Goal: Transaction & Acquisition: Download file/media

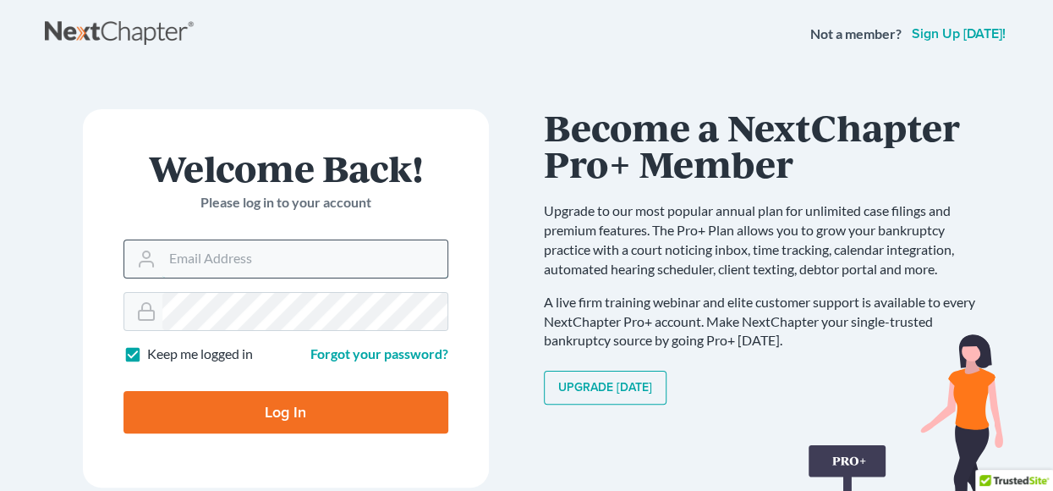
click at [241, 251] on input "Email Address" at bounding box center [304, 258] width 285 height 37
type input "[EMAIL_ADDRESS][DOMAIN_NAME]"
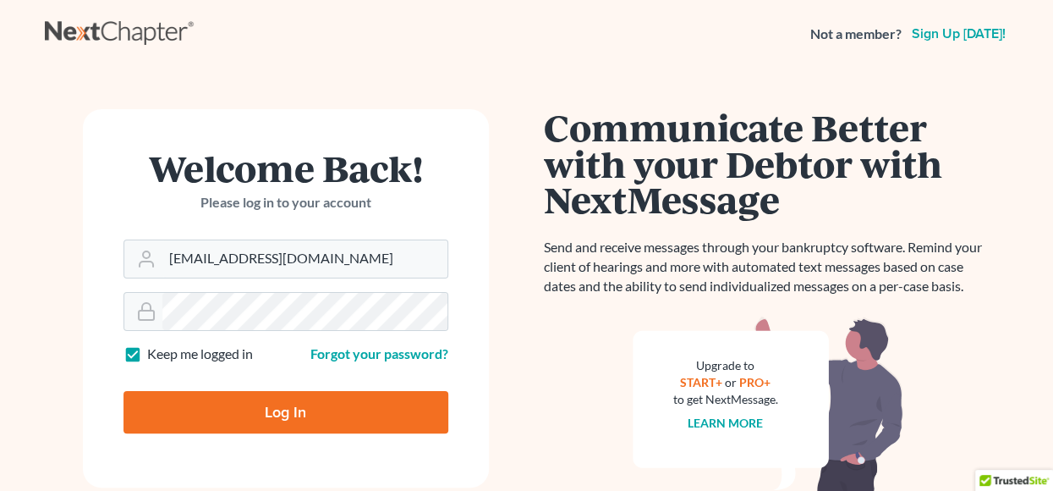
click at [306, 417] on input "Log In" at bounding box center [285, 412] width 325 height 42
type input "Thinking..."
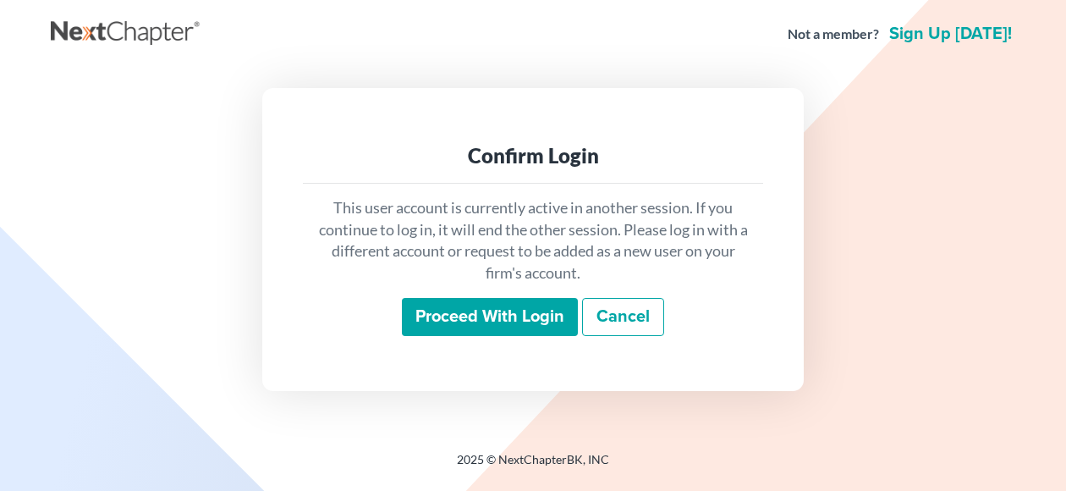
click at [442, 314] on input "Proceed with login" at bounding box center [490, 317] width 176 height 39
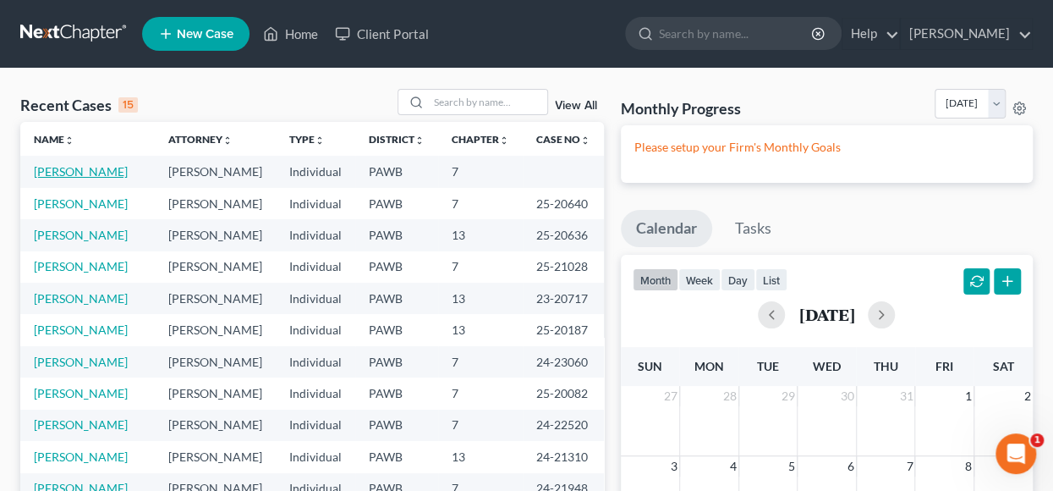
click at [80, 172] on link "[PERSON_NAME]" at bounding box center [81, 171] width 94 height 14
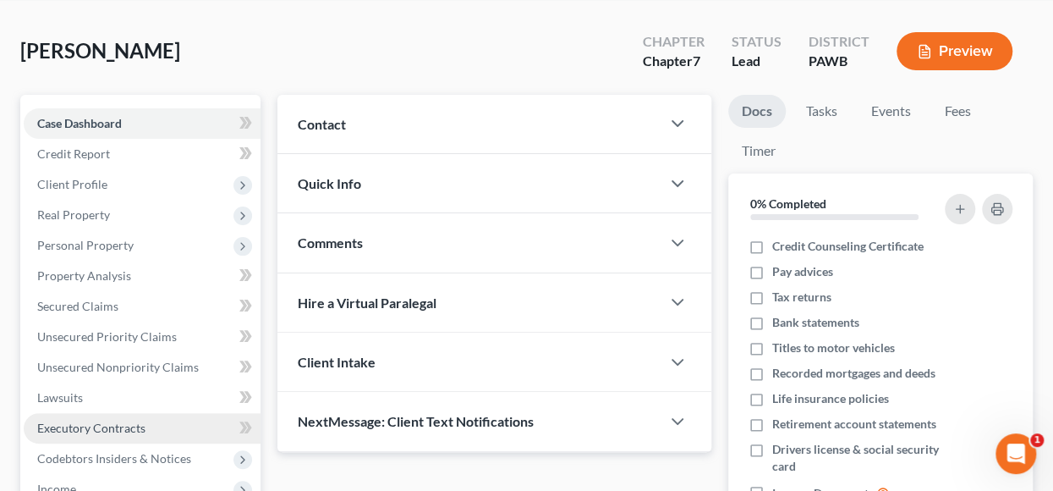
scroll to position [152, 0]
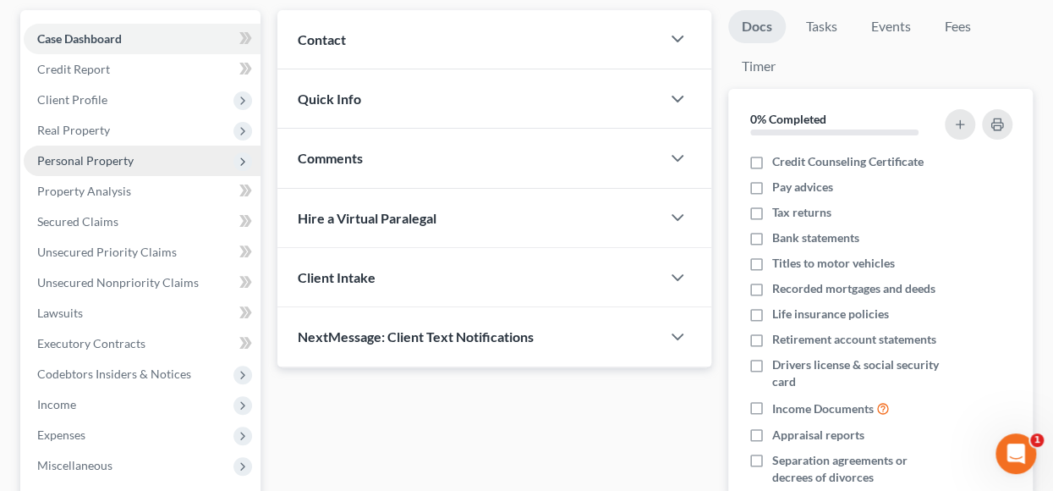
click at [85, 163] on span "Personal Property" at bounding box center [85, 160] width 96 height 14
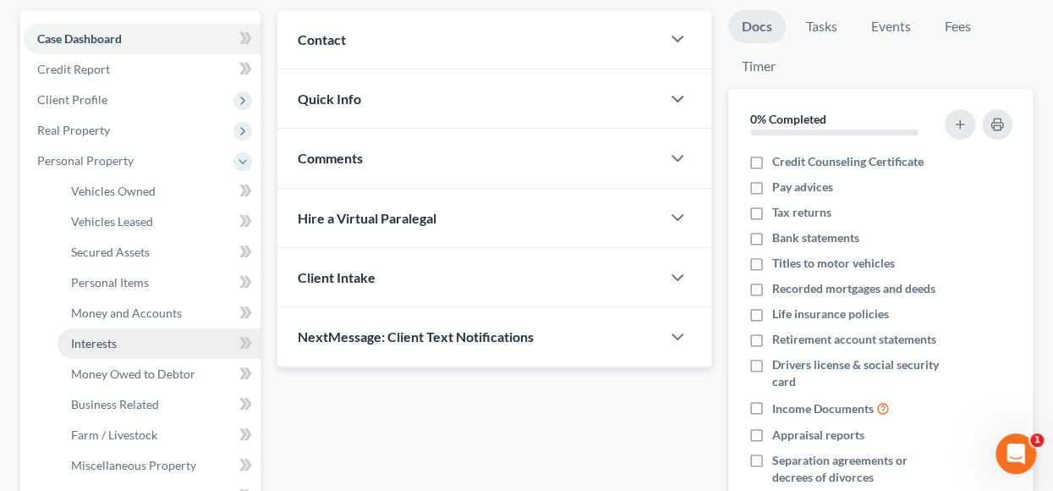
scroll to position [237, 0]
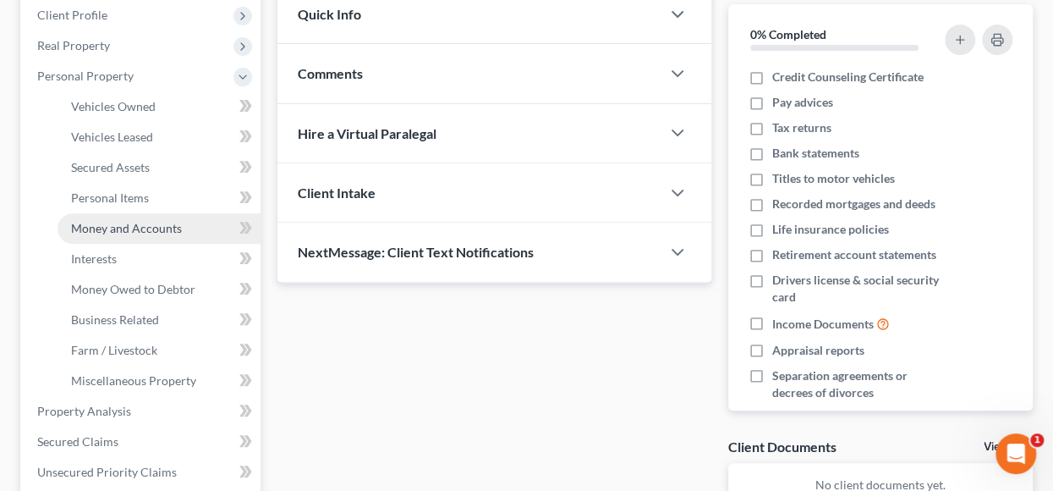
click at [144, 225] on span "Money and Accounts" at bounding box center [126, 228] width 111 height 14
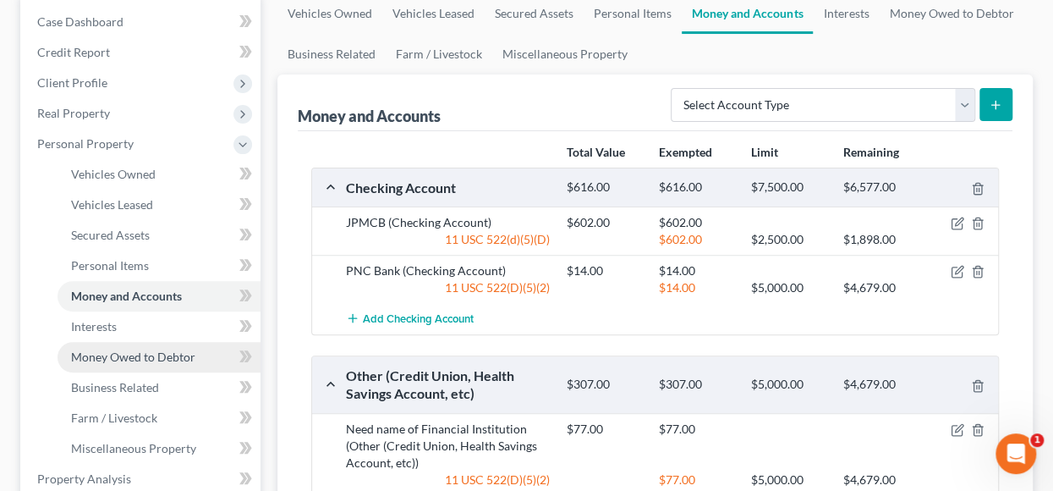
scroll to position [254, 0]
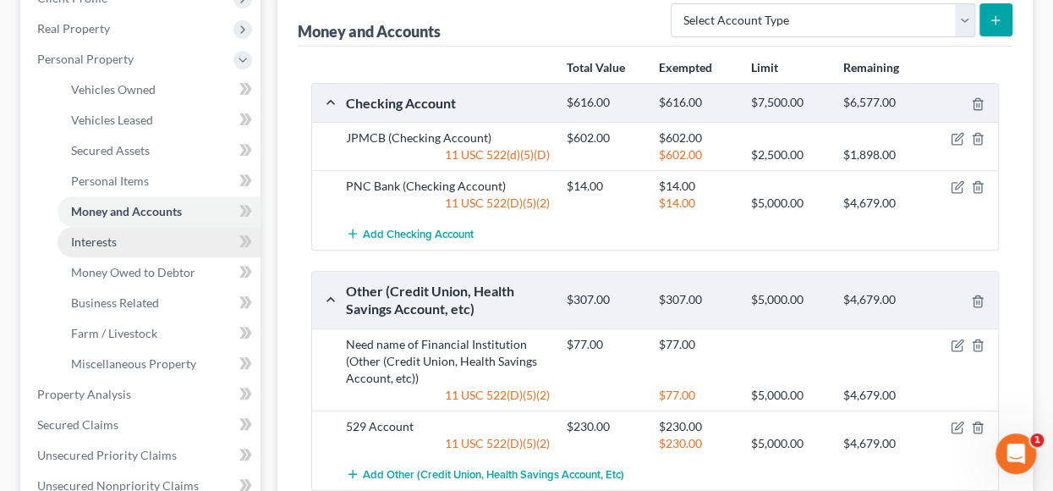
click at [112, 234] on span "Interests" at bounding box center [94, 241] width 46 height 14
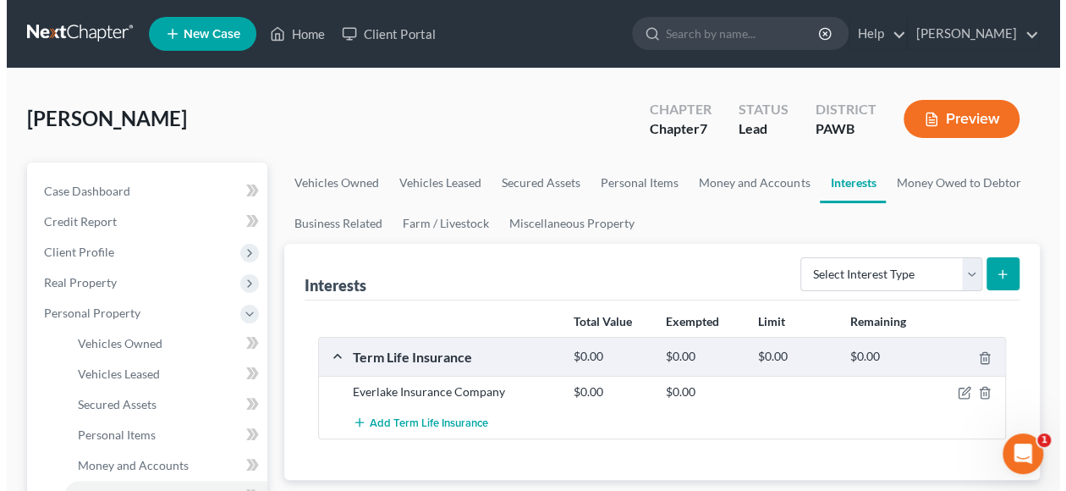
scroll to position [85, 0]
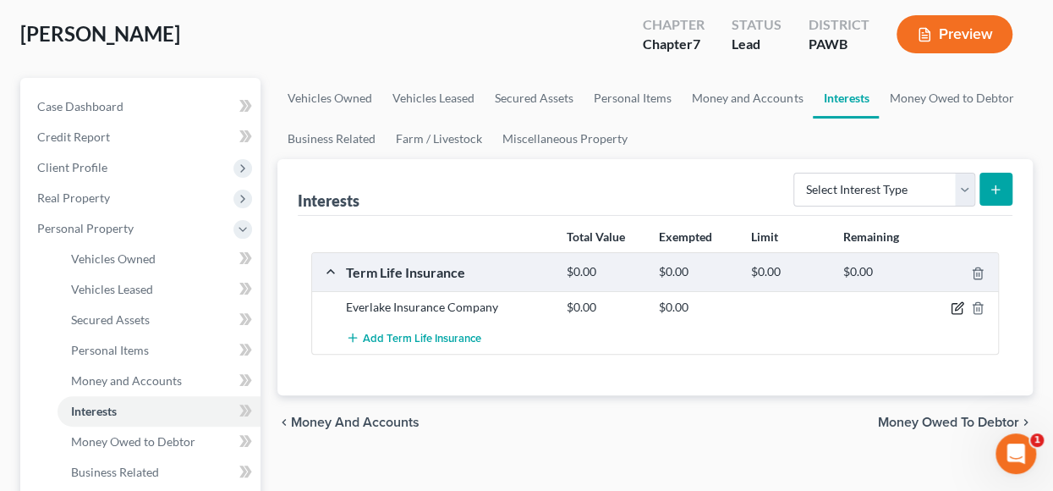
click at [961, 307] on icon "button" at bounding box center [957, 309] width 10 height 10
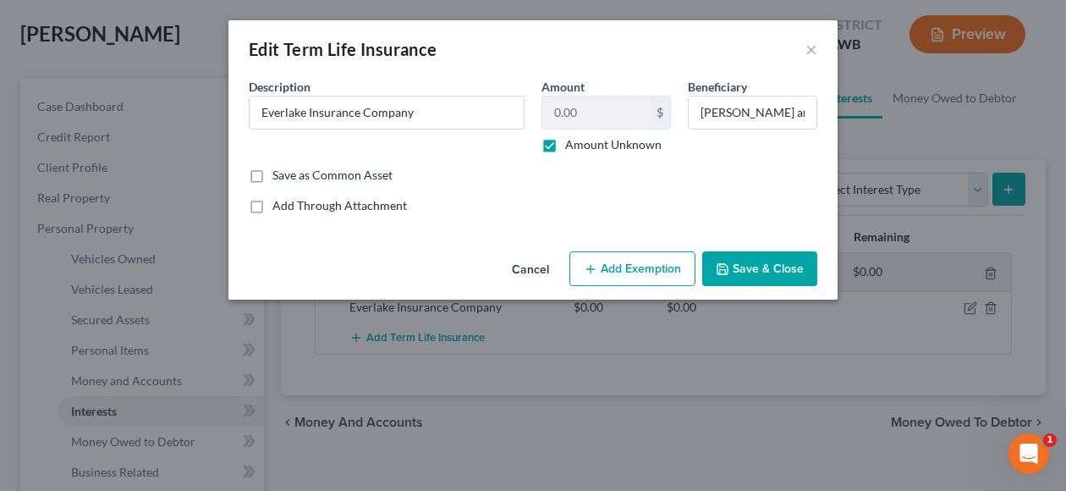
click at [739, 355] on div "Edit Term Life Insurance × An exemption set must first be selected from the Fil…" at bounding box center [533, 245] width 1066 height 491
click at [807, 46] on button "×" at bounding box center [811, 49] width 12 height 20
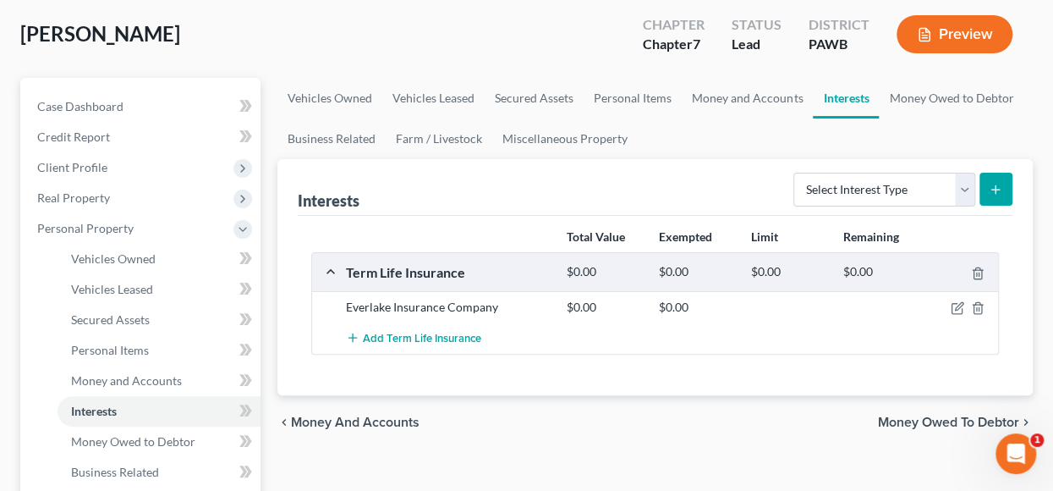
click at [965, 306] on div at bounding box center [963, 307] width 74 height 17
click at [954, 307] on icon "button" at bounding box center [958, 308] width 14 height 14
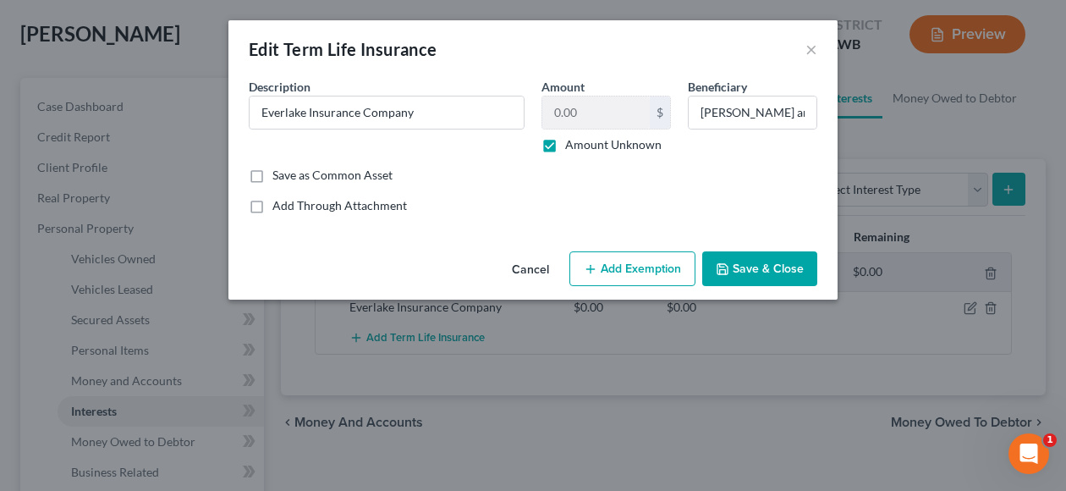
click at [770, 264] on button "Save & Close" at bounding box center [759, 269] width 115 height 36
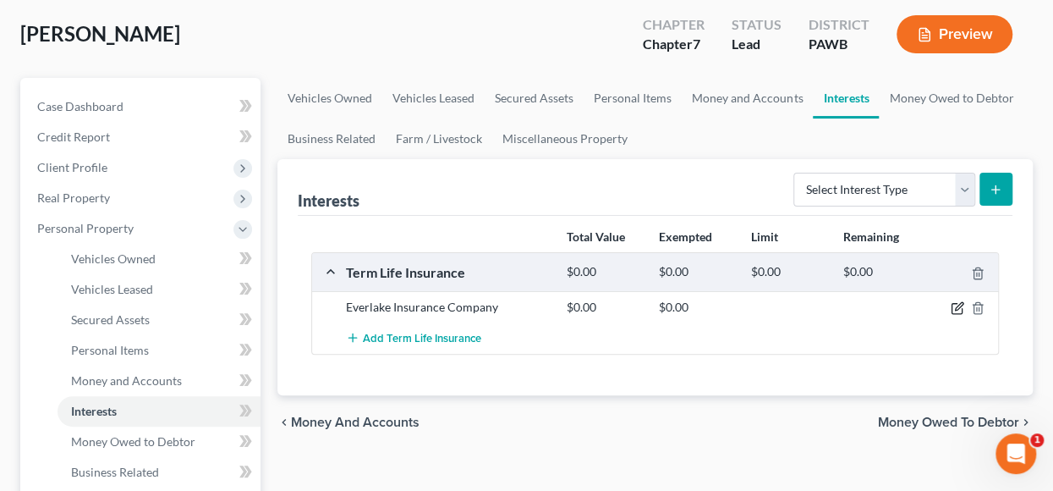
click at [958, 304] on icon "button" at bounding box center [959, 307] width 8 height 8
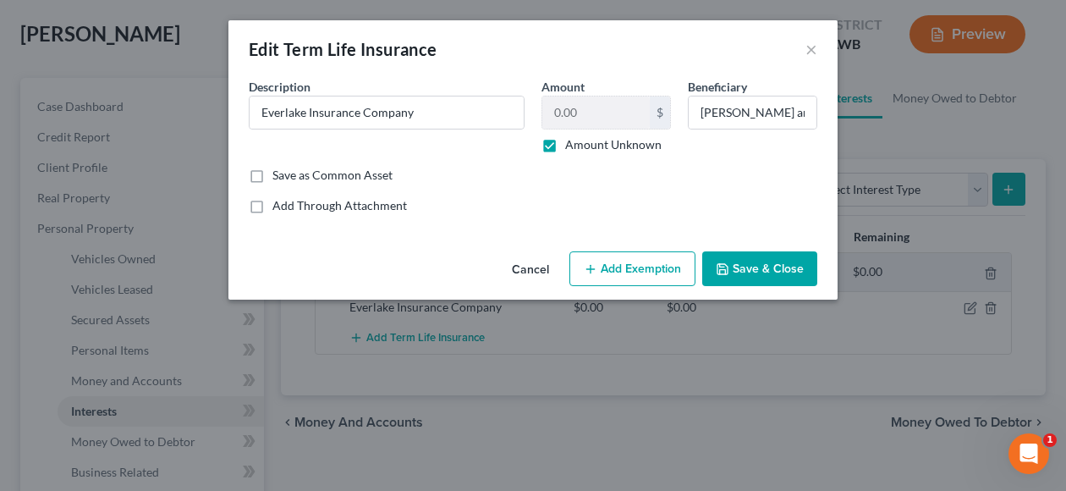
click at [565, 144] on label "Amount Unknown" at bounding box center [613, 144] width 96 height 17
click at [572, 144] on input "Amount Unknown" at bounding box center [577, 141] width 11 height 11
checkbox input "false"
type input "1.00"
click at [621, 266] on button "Add Exemption" at bounding box center [632, 269] width 126 height 36
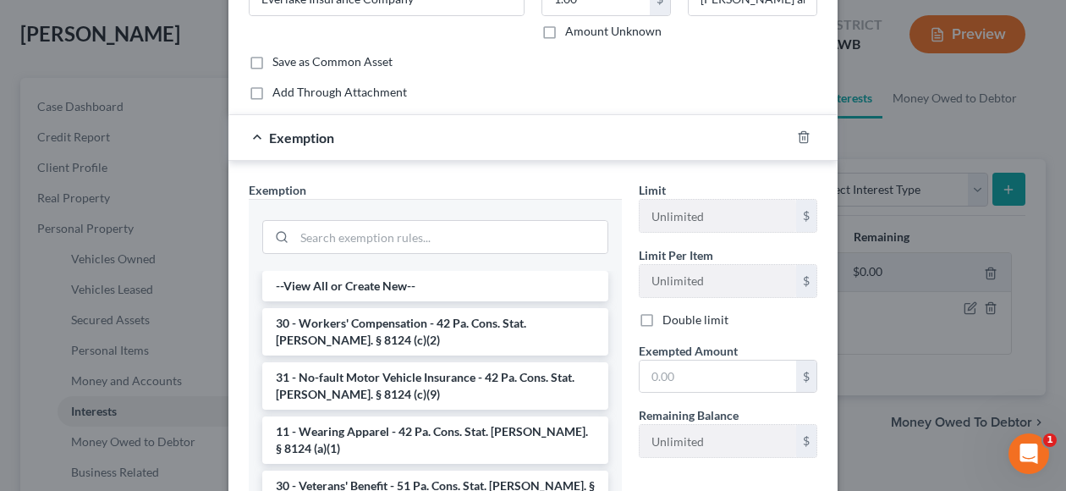
scroll to position [283, 0]
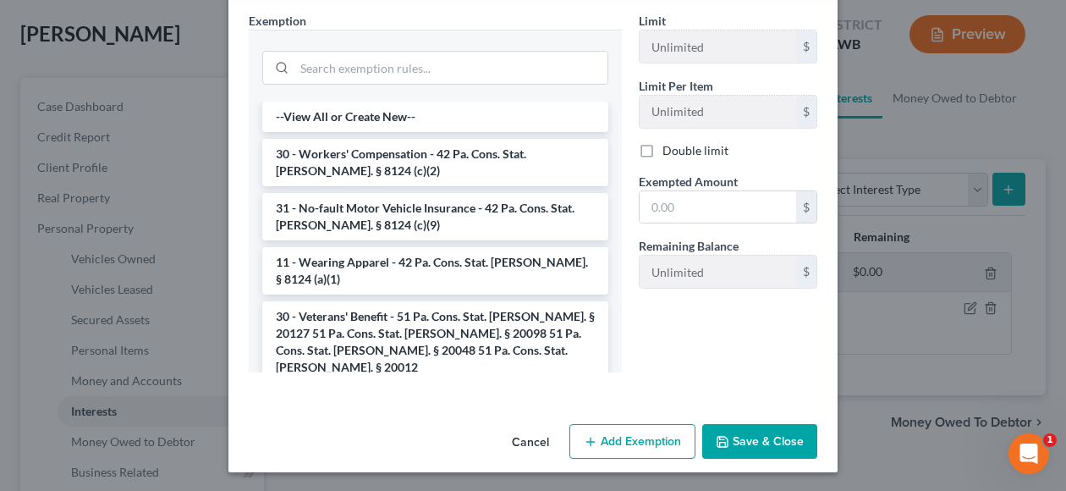
click at [535, 440] on button "Cancel" at bounding box center [530, 442] width 64 height 34
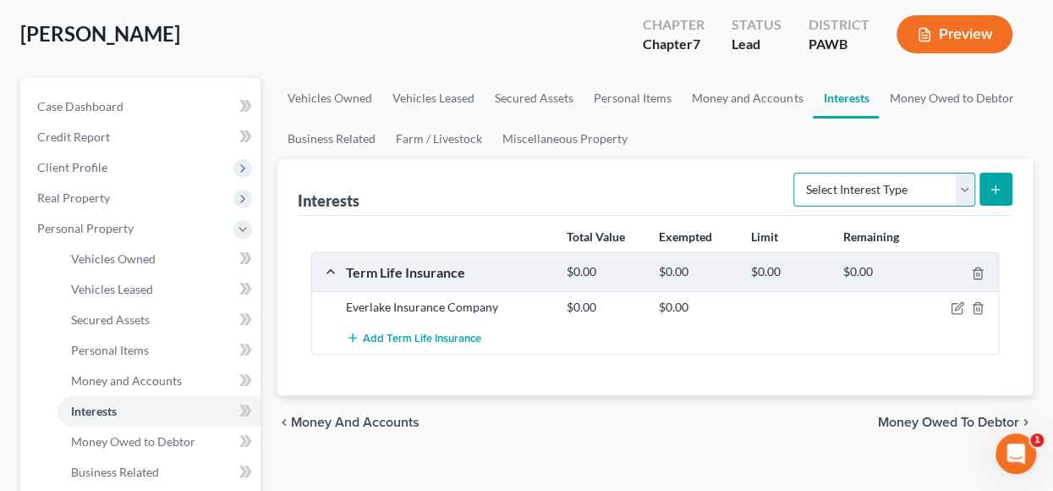
click at [966, 189] on select "Select Interest Type 401K Annuity Bond Education IRA Government Bond Government…" at bounding box center [884, 190] width 182 height 34
select select "term_life_insurance"
click at [796, 173] on select "Select Interest Type 401K Annuity Bond Education IRA Government Bond Government…" at bounding box center [884, 190] width 182 height 34
click at [959, 186] on select "Select Interest Type 401K Annuity Bond Education IRA Government Bond Government…" at bounding box center [884, 190] width 182 height 34
click at [691, 194] on div "Interests Select Interest Type 401K Annuity Bond Education IRA Government Bond …" at bounding box center [655, 187] width 715 height 57
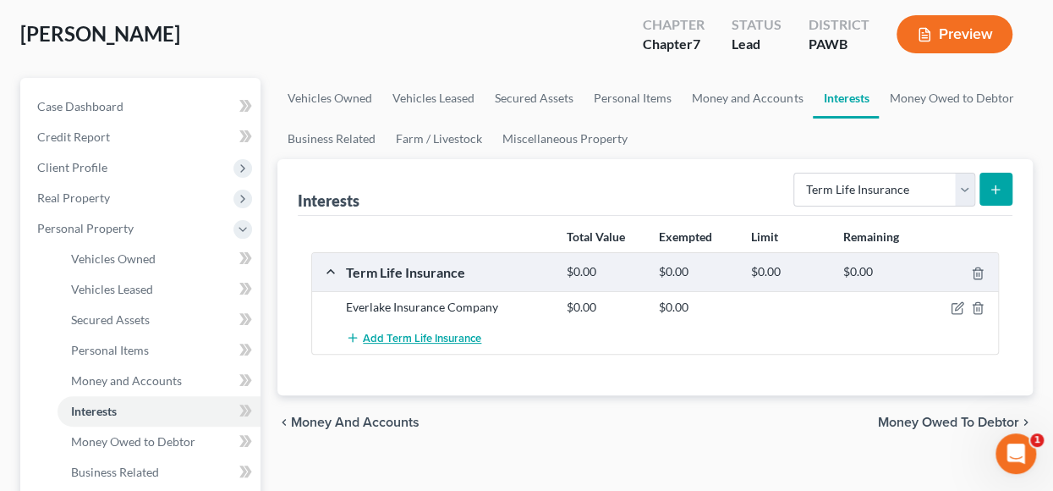
click at [423, 332] on span "Add Term Life Insurance" at bounding box center [422, 339] width 118 height 14
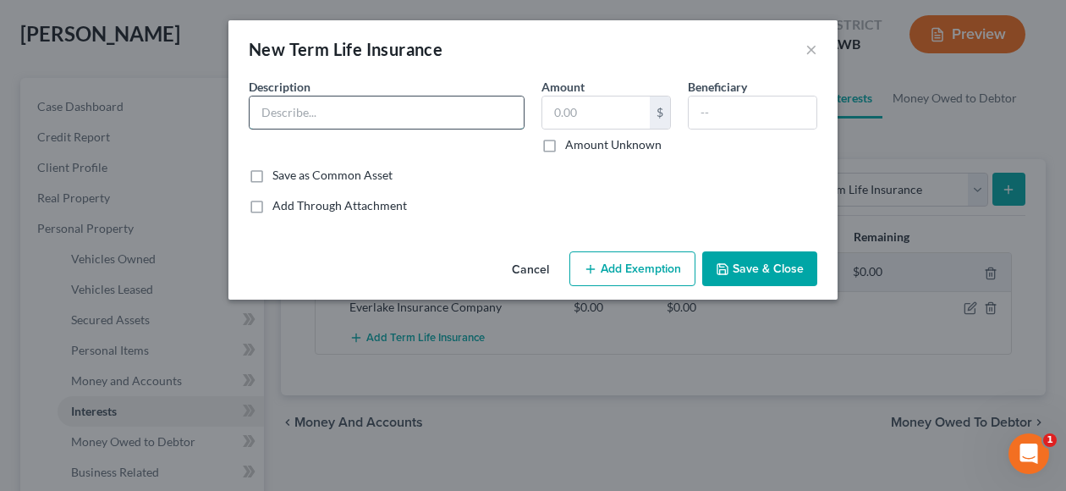
click at [315, 114] on input "text" at bounding box center [387, 112] width 274 height 32
type input "Allstate 30 year term"
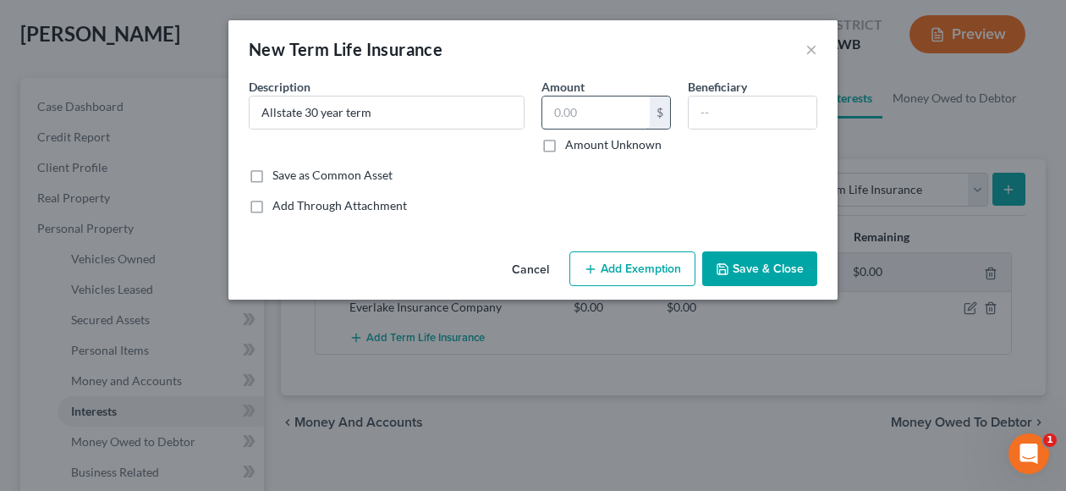
click at [634, 115] on input "text" at bounding box center [595, 112] width 107 height 32
type input "1.00"
click at [734, 106] on input "text" at bounding box center [753, 112] width 128 height 32
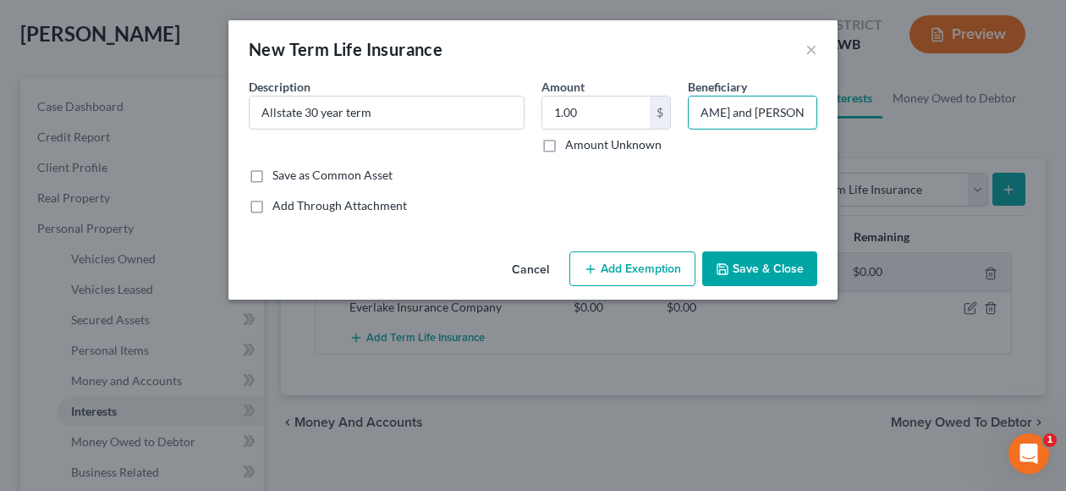
scroll to position [0, 71]
type input "Armando and Andrew Mustacchio"
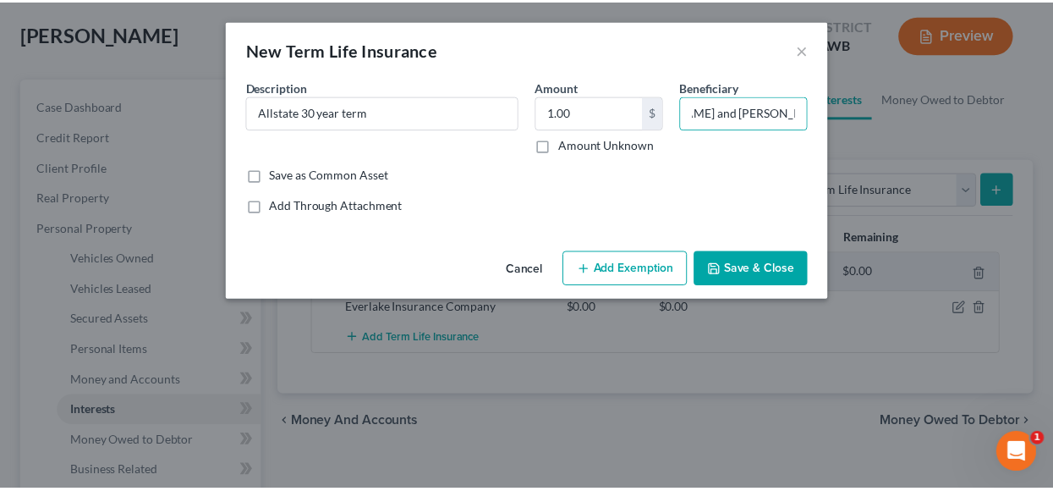
scroll to position [0, 0]
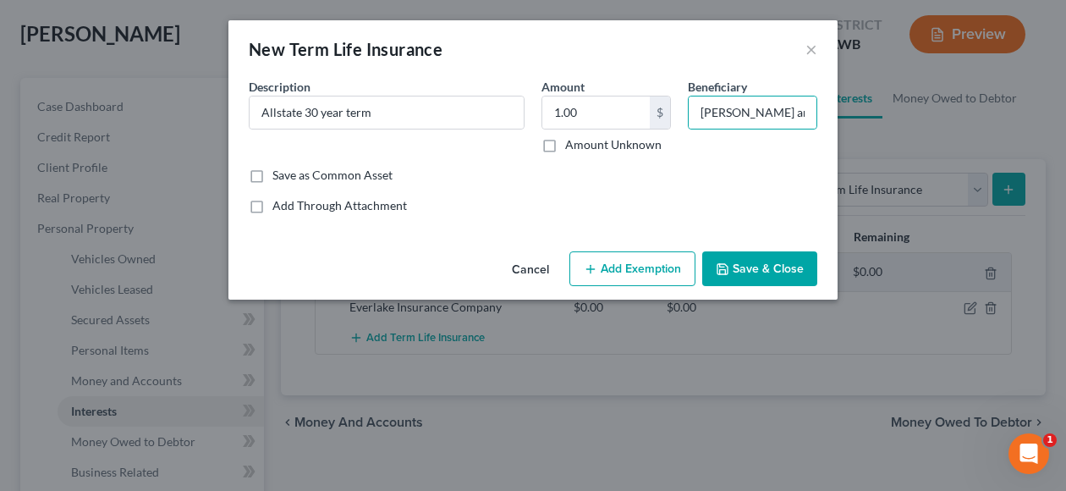
click at [781, 269] on button "Save & Close" at bounding box center [759, 269] width 115 height 36
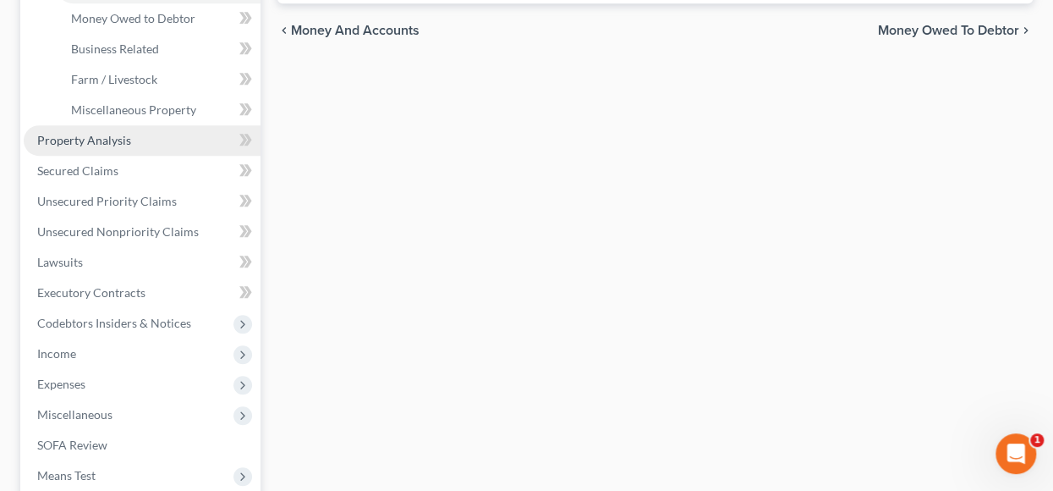
scroll to position [592, 0]
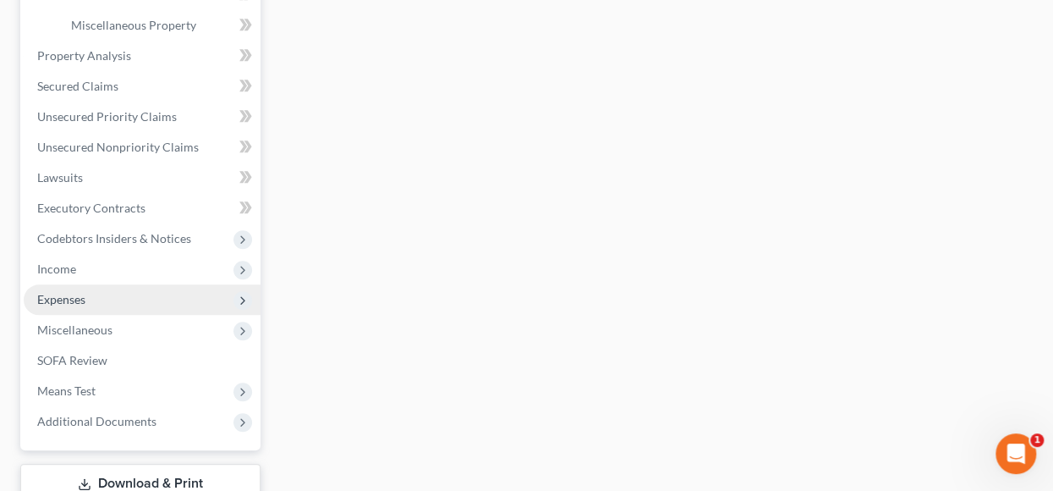
click at [64, 300] on span "Expenses" at bounding box center [61, 299] width 48 height 14
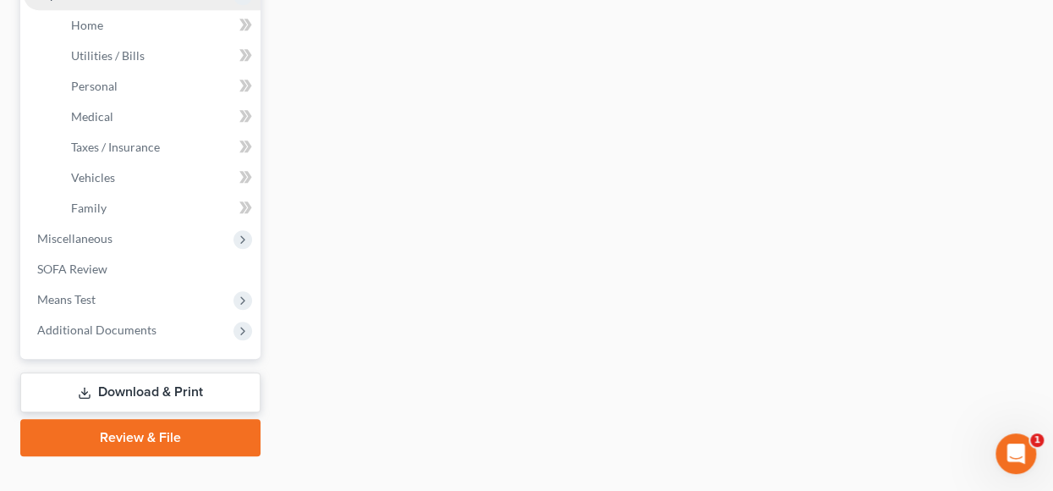
scroll to position [508, 0]
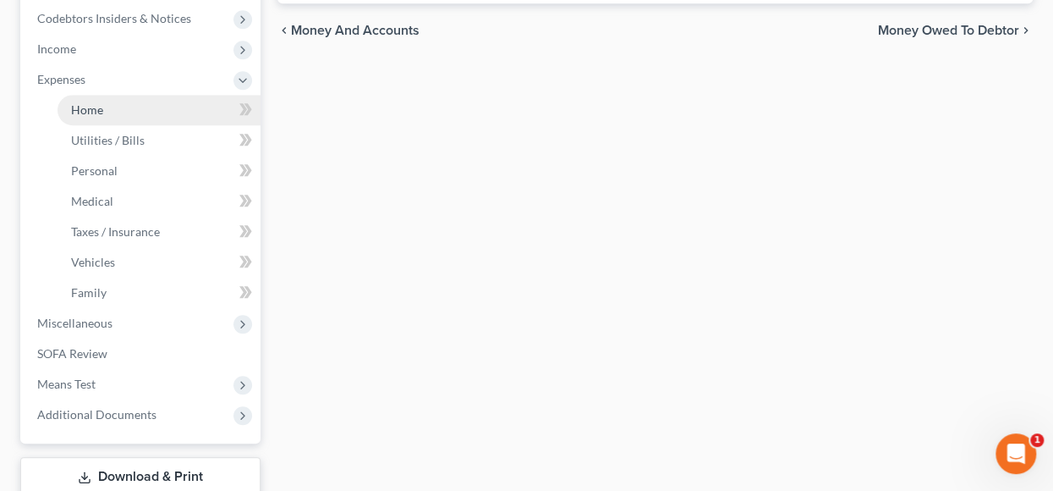
click at [112, 110] on link "Home" at bounding box center [159, 110] width 203 height 30
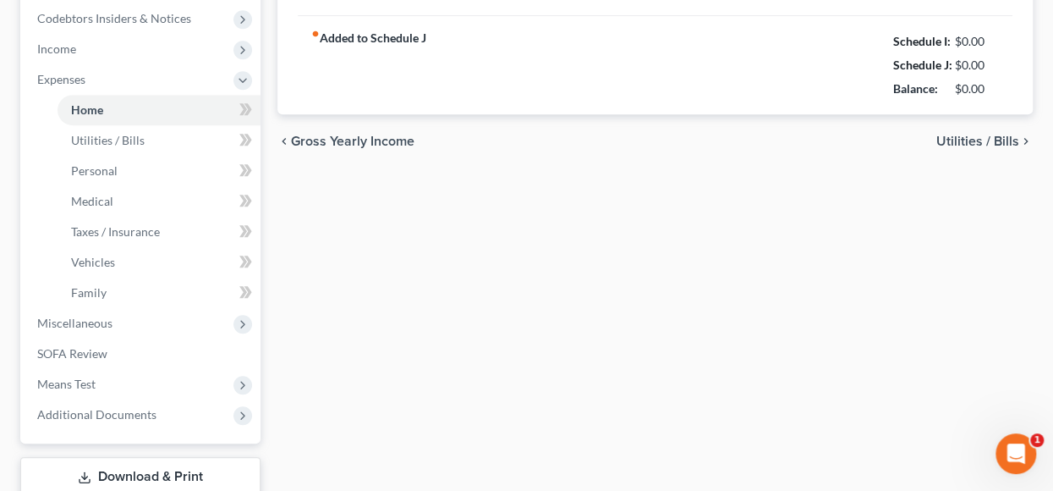
type input "871.00"
type input "0.00"
radio input "true"
type input "62.00"
type input "354.00"
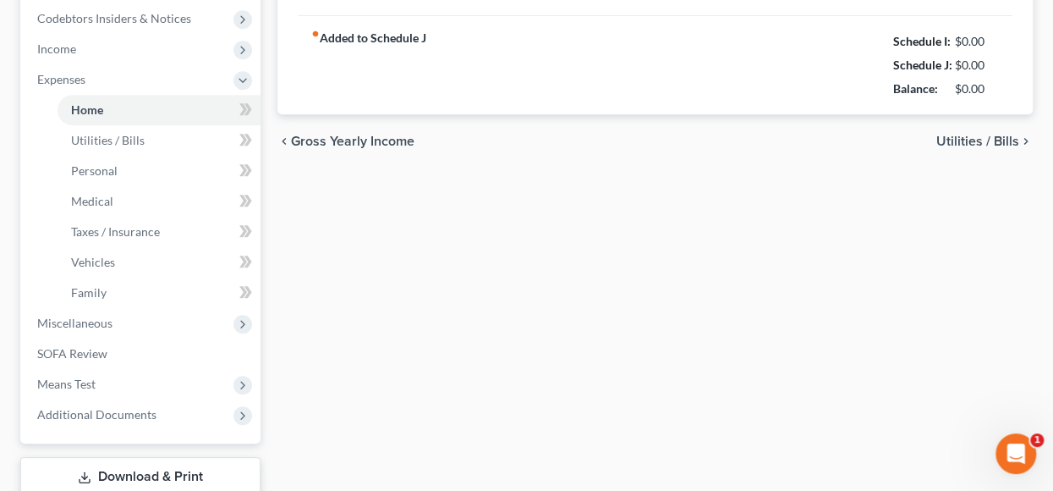
type input "200.00"
type input "0.00"
type input "250.00"
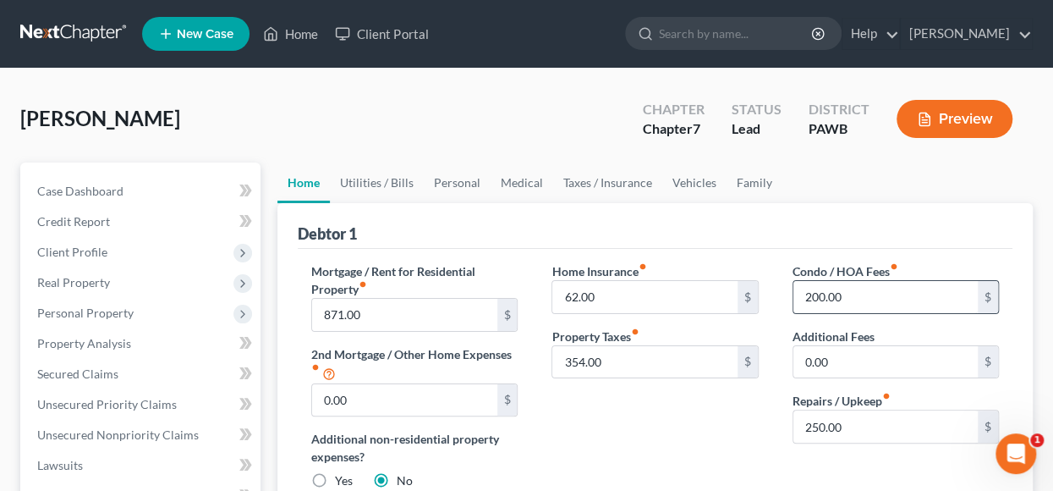
scroll to position [85, 0]
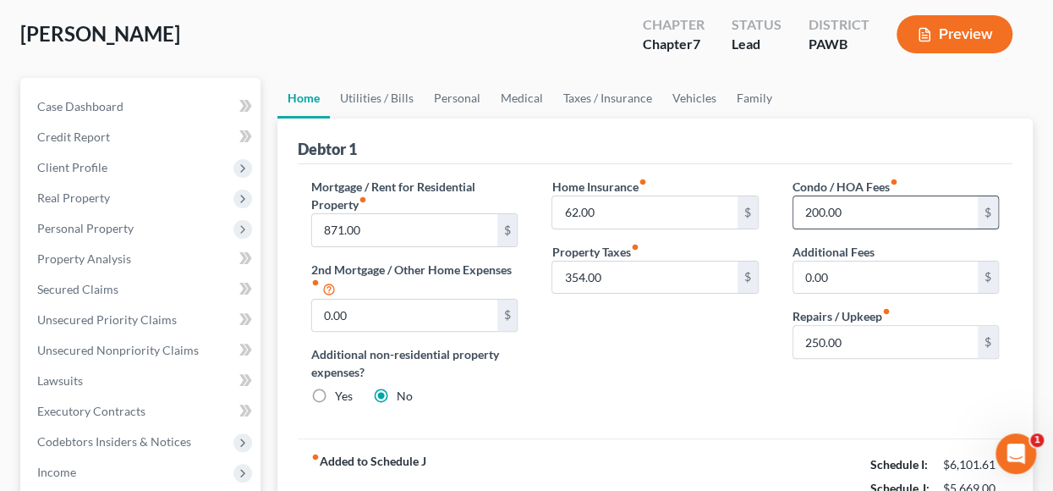
click at [860, 214] on input "200.00" at bounding box center [885, 212] width 184 height 32
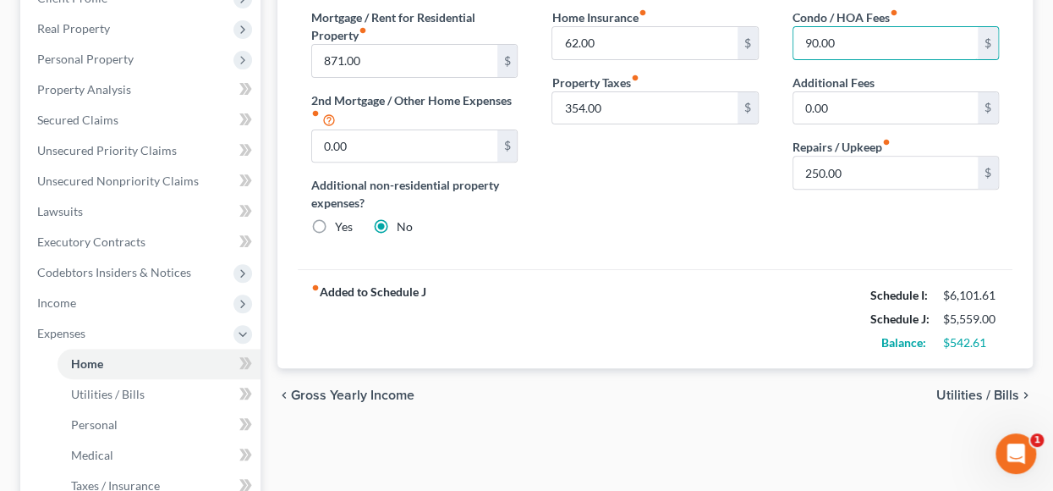
type input "90.00"
click at [974, 392] on span "Utilities / Bills" at bounding box center [977, 395] width 83 height 14
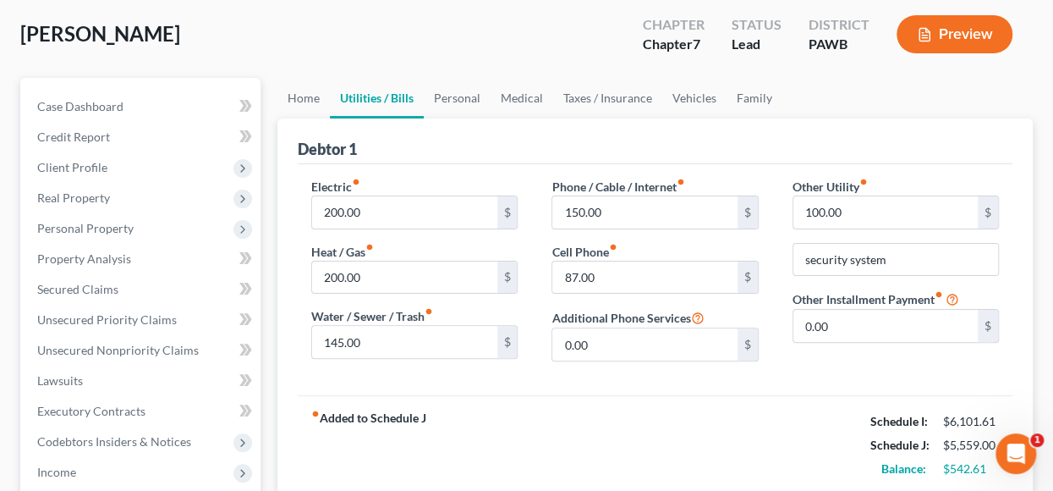
scroll to position [169, 0]
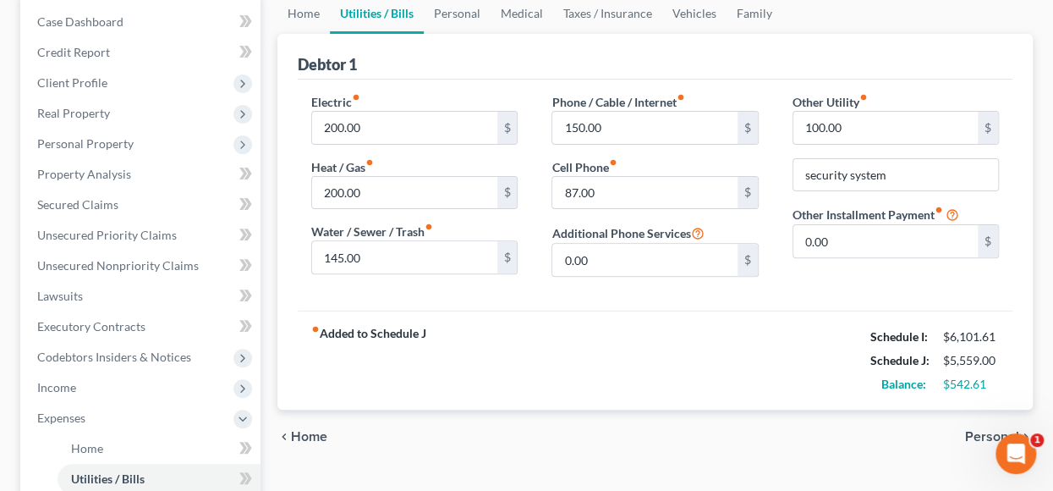
click at [823, 322] on div "fiber_manual_record Added to Schedule J Schedule I: $6,101.61 Schedule J: $5,55…" at bounding box center [655, 359] width 715 height 99
type input "100.00"
click at [986, 430] on span "Personal" at bounding box center [992, 437] width 54 height 14
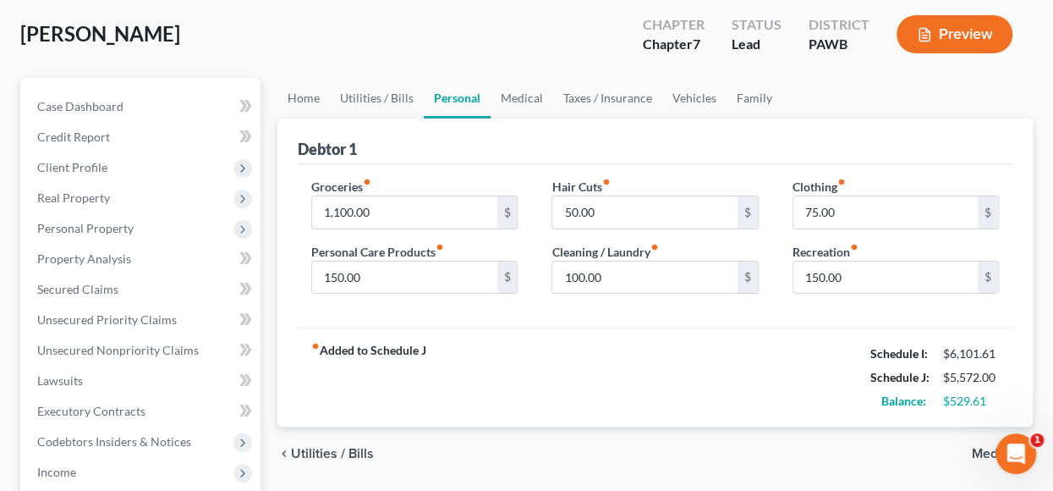
scroll to position [169, 0]
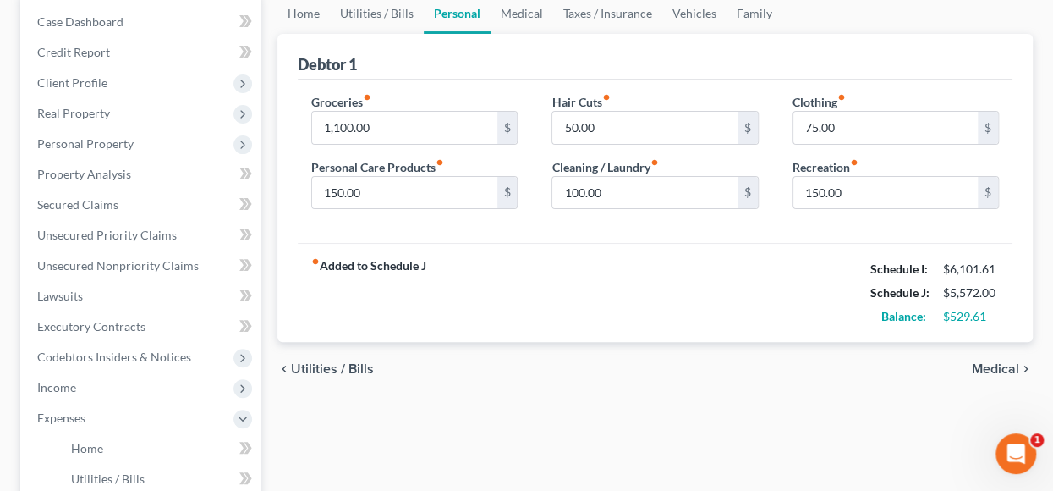
click at [990, 366] on span "Medical" at bounding box center [995, 369] width 47 height 14
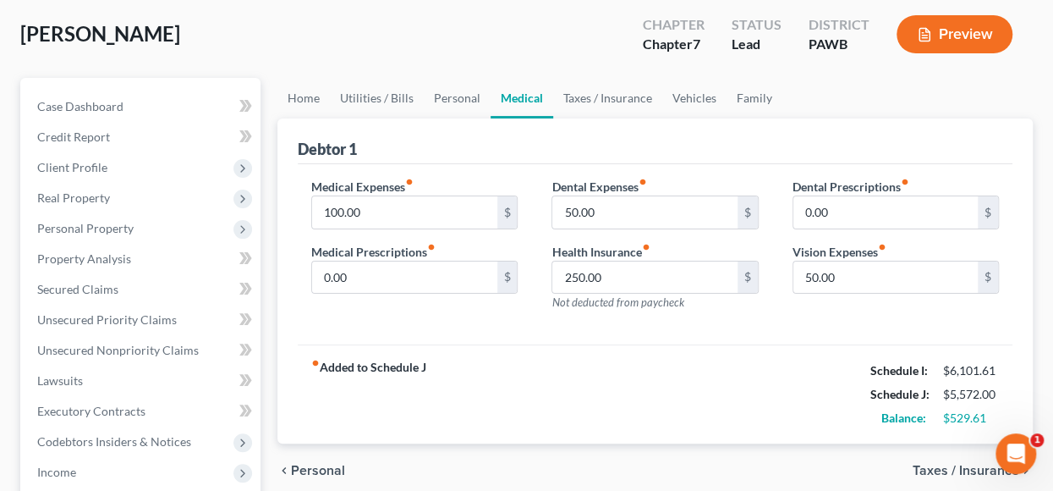
scroll to position [169, 0]
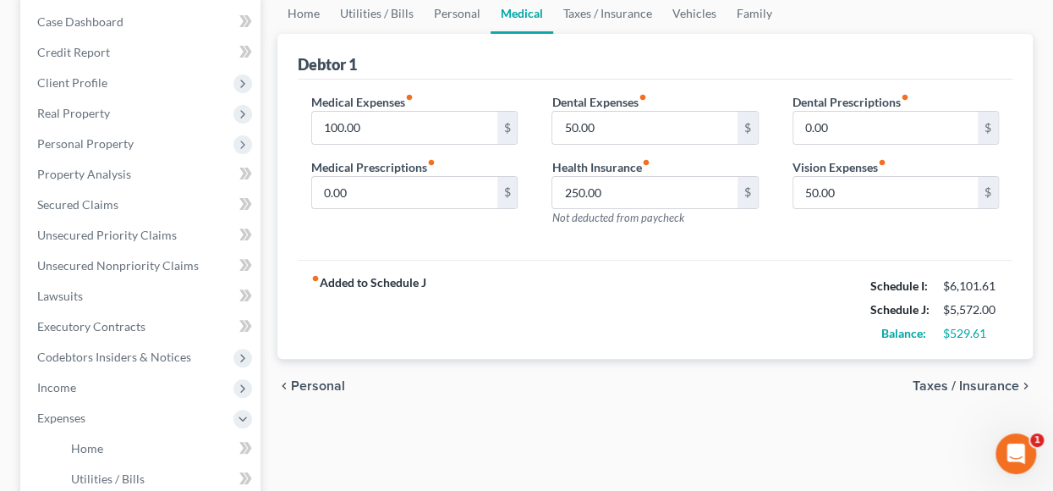
click at [986, 380] on span "Taxes / Insurance" at bounding box center [966, 386] width 107 height 14
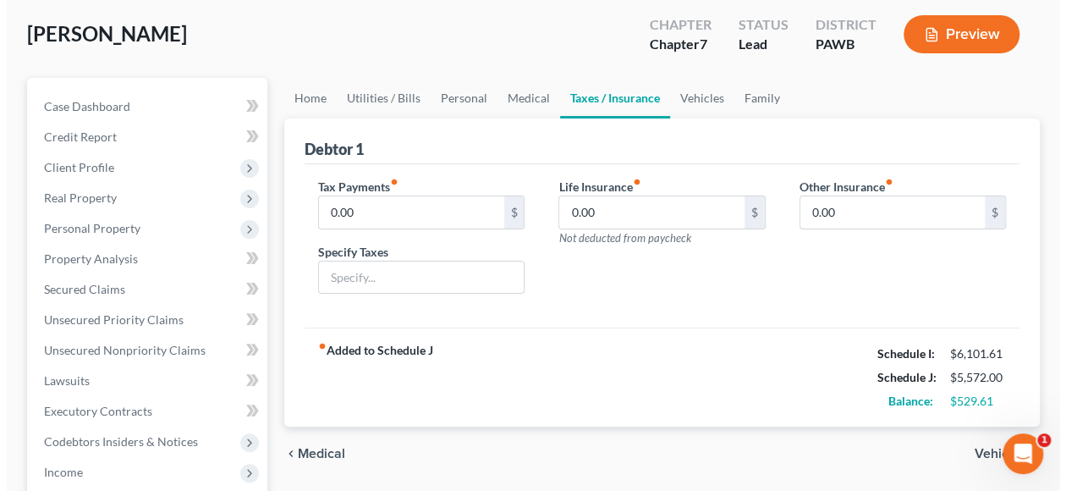
scroll to position [254, 0]
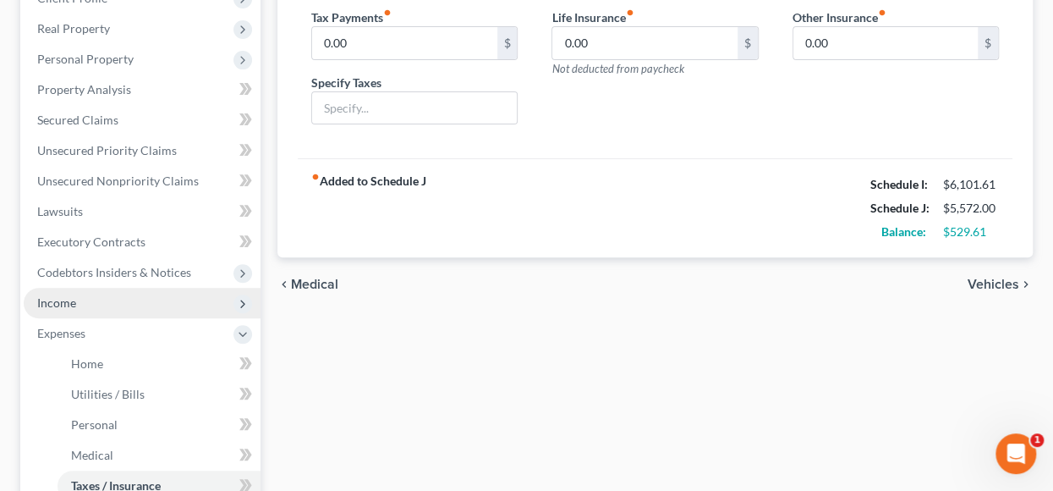
click at [58, 300] on span "Income" at bounding box center [56, 302] width 39 height 14
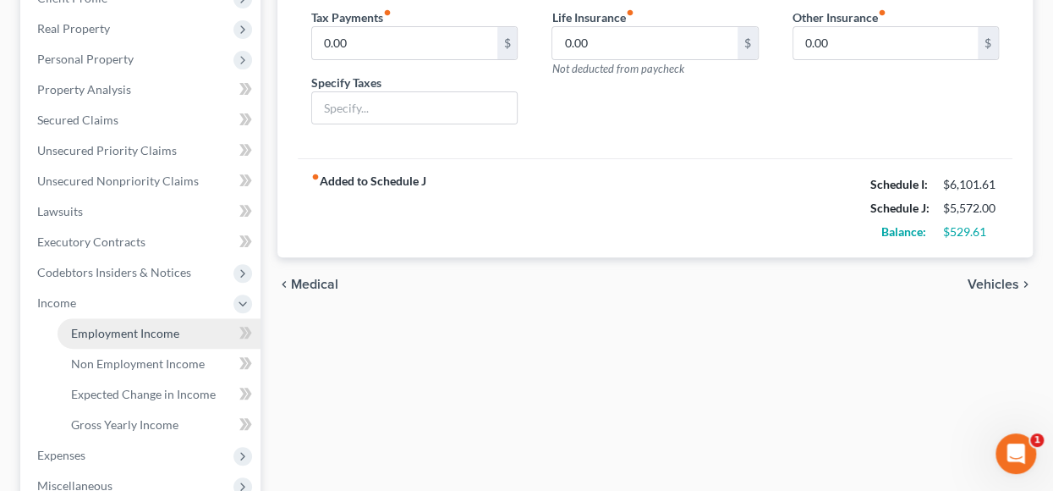
click at [156, 332] on span "Employment Income" at bounding box center [125, 333] width 108 height 14
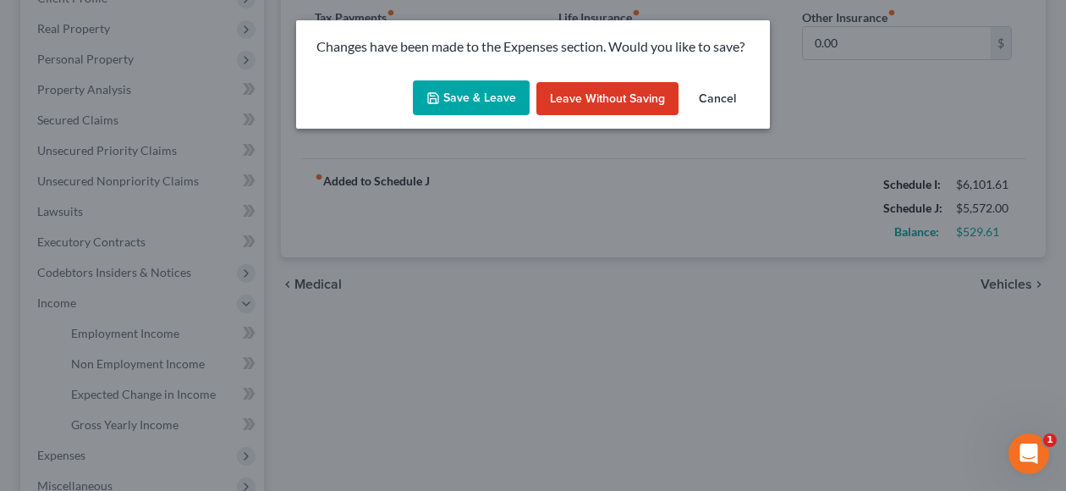
click at [480, 91] on button "Save & Leave" at bounding box center [471, 98] width 117 height 36
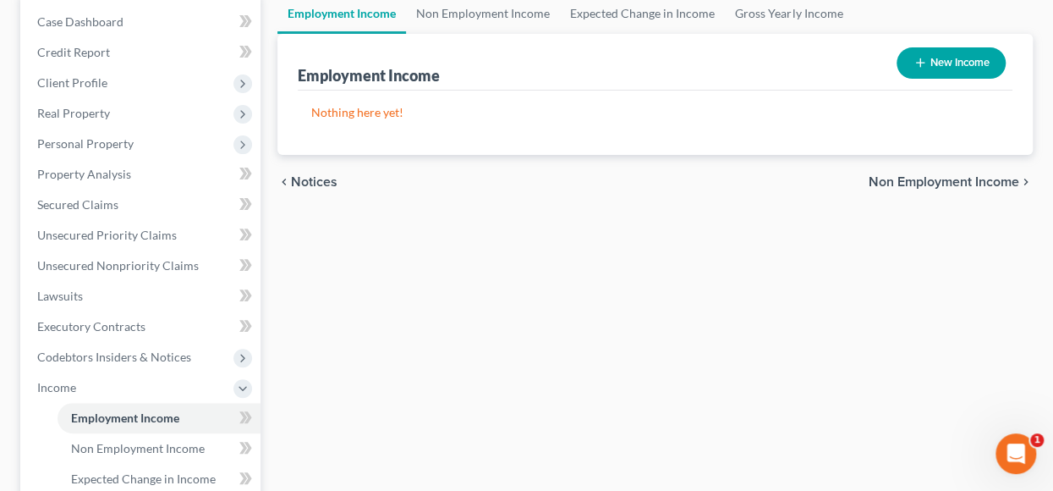
scroll to position [423, 0]
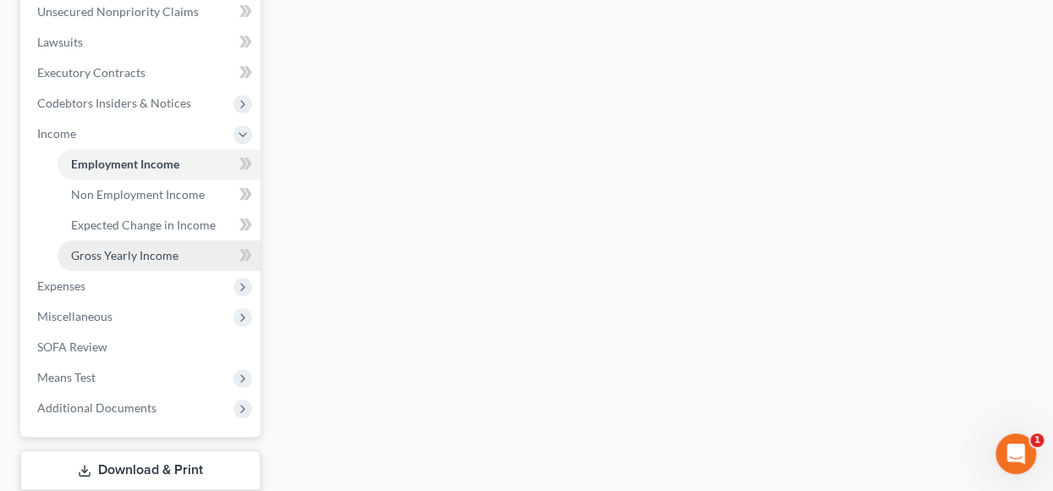
click at [131, 257] on span "Gross Yearly Income" at bounding box center [124, 255] width 107 height 14
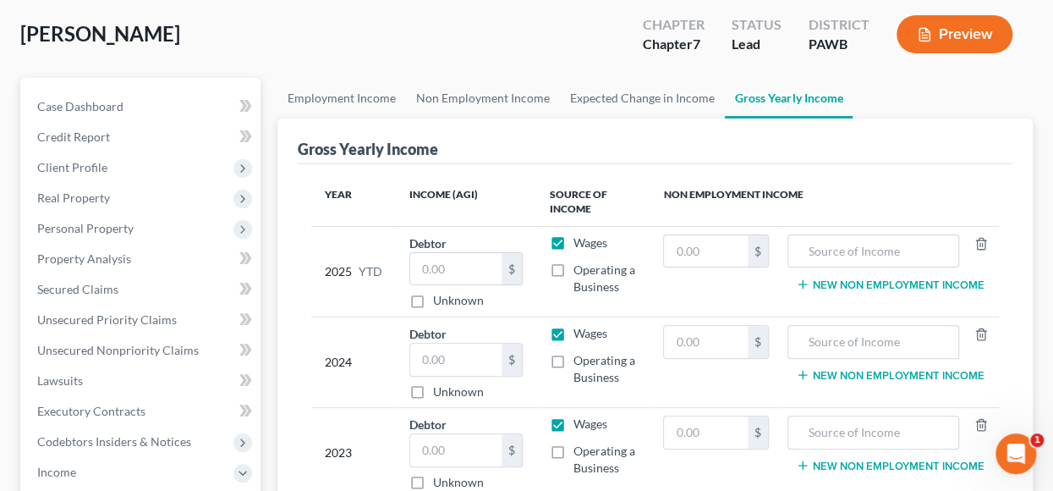
scroll to position [254, 0]
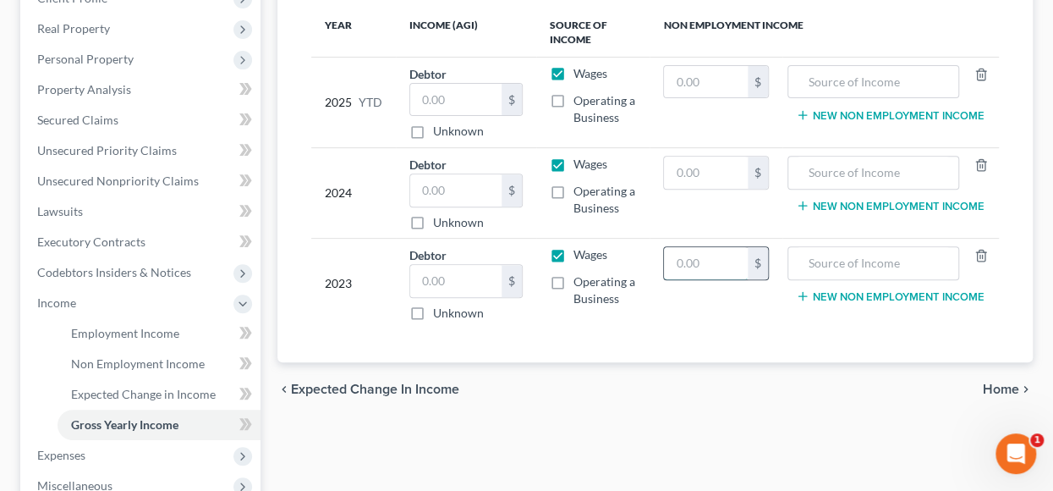
click at [680, 256] on input "text" at bounding box center [705, 263] width 83 height 32
click at [883, 291] on button "New Non Employment Income" at bounding box center [890, 296] width 189 height 14
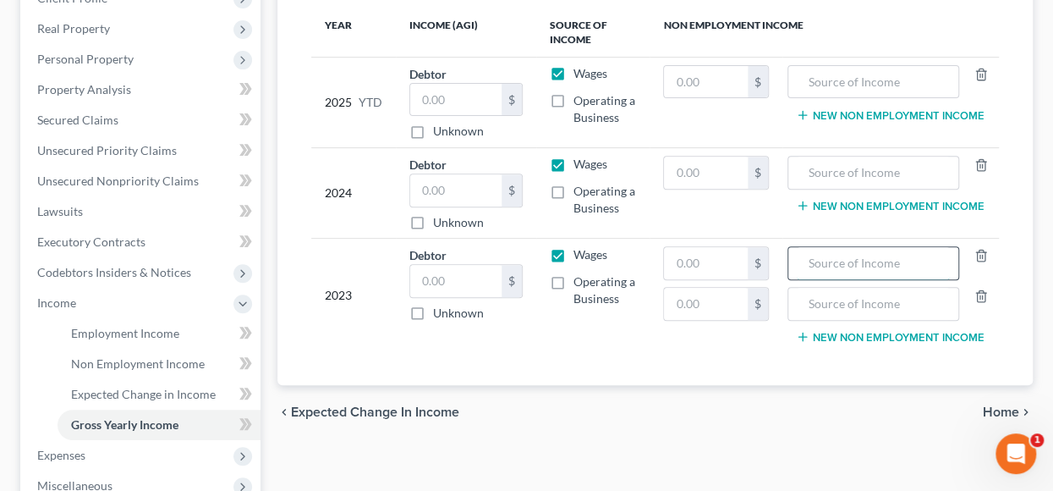
click at [821, 251] on input "text" at bounding box center [874, 263] width 154 height 32
type input "19958.40"
click at [823, 298] on input "text" at bounding box center [874, 304] width 154 height 32
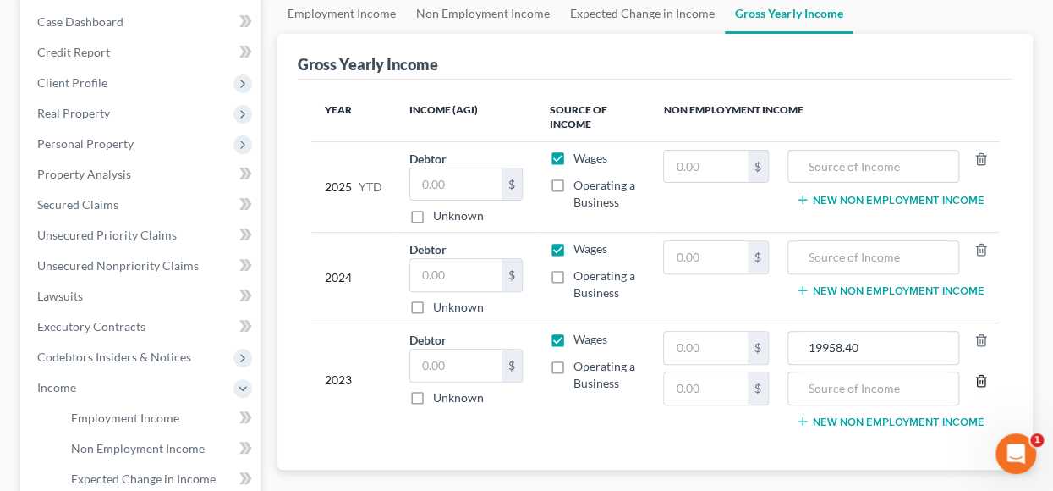
click at [976, 376] on icon "button" at bounding box center [981, 381] width 14 height 14
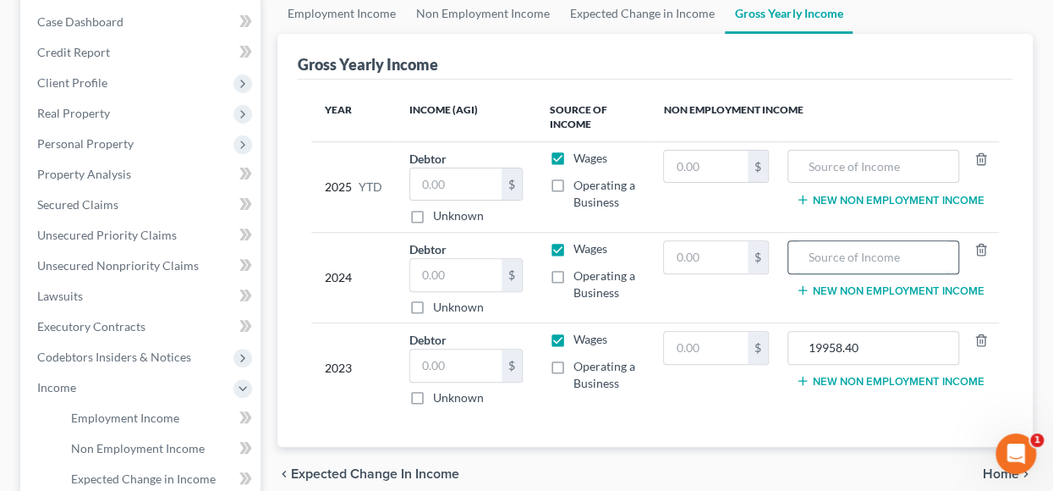
click at [804, 243] on input "text" at bounding box center [874, 257] width 154 height 32
type input "20240.48"
click at [755, 406] on td "$" at bounding box center [716, 368] width 132 height 91
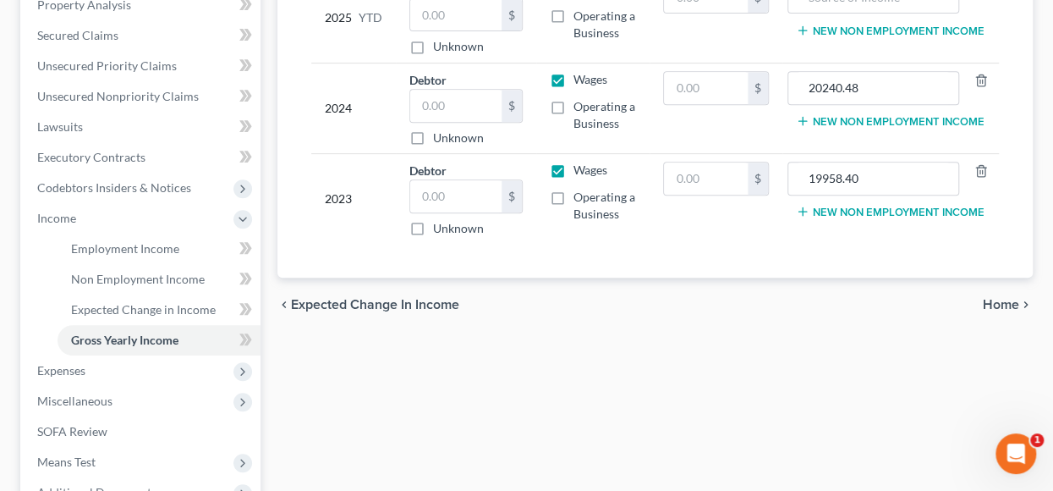
scroll to position [508, 0]
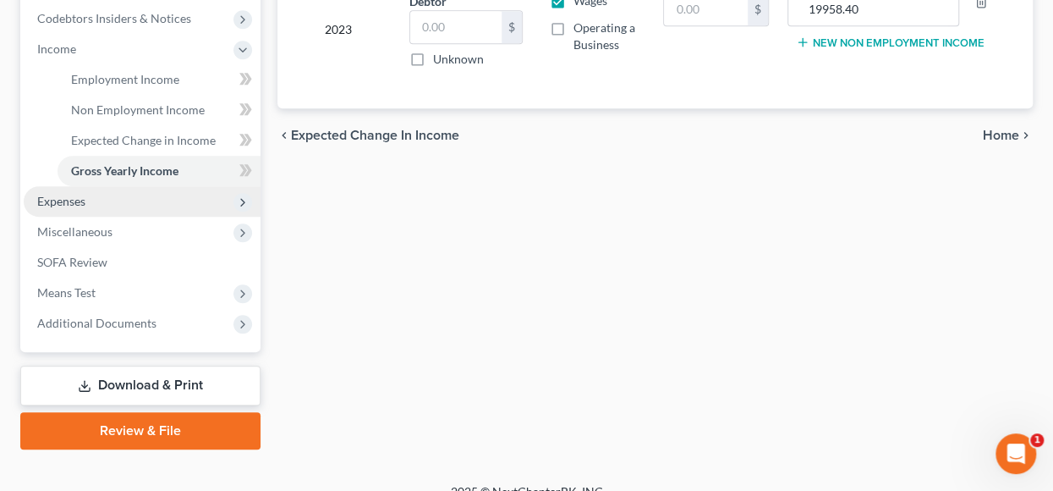
click at [63, 195] on span "Expenses" at bounding box center [61, 201] width 48 height 14
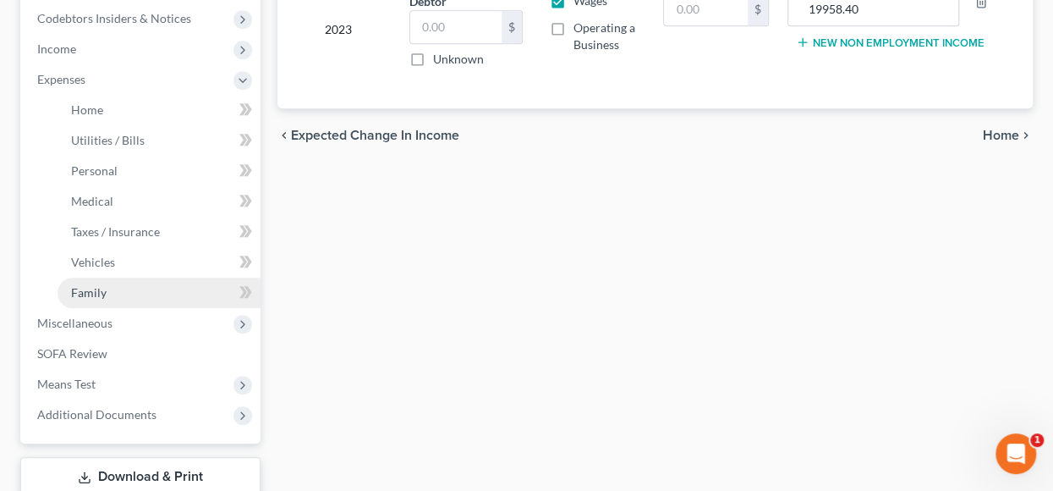
click at [88, 295] on span "Family" at bounding box center [89, 292] width 36 height 14
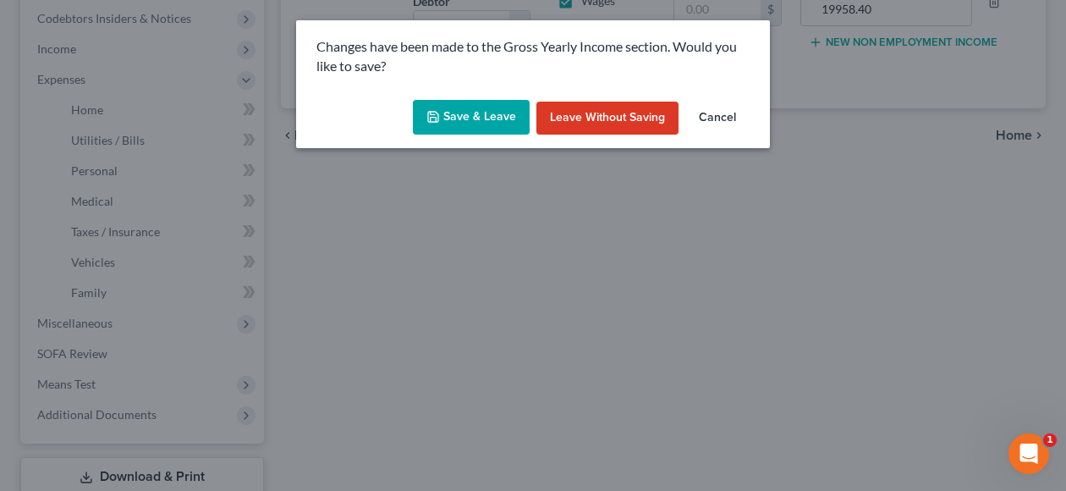
click at [464, 120] on button "Save & Leave" at bounding box center [471, 118] width 117 height 36
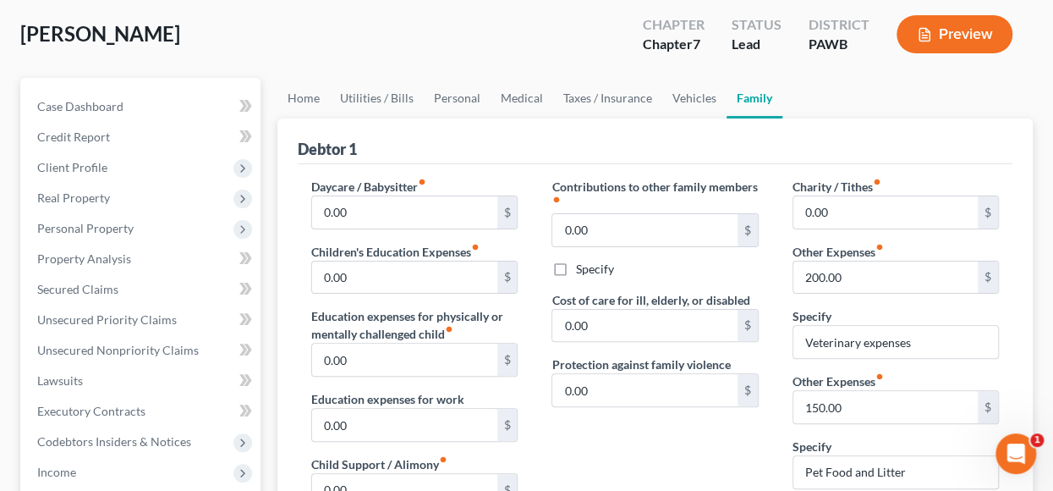
scroll to position [169, 0]
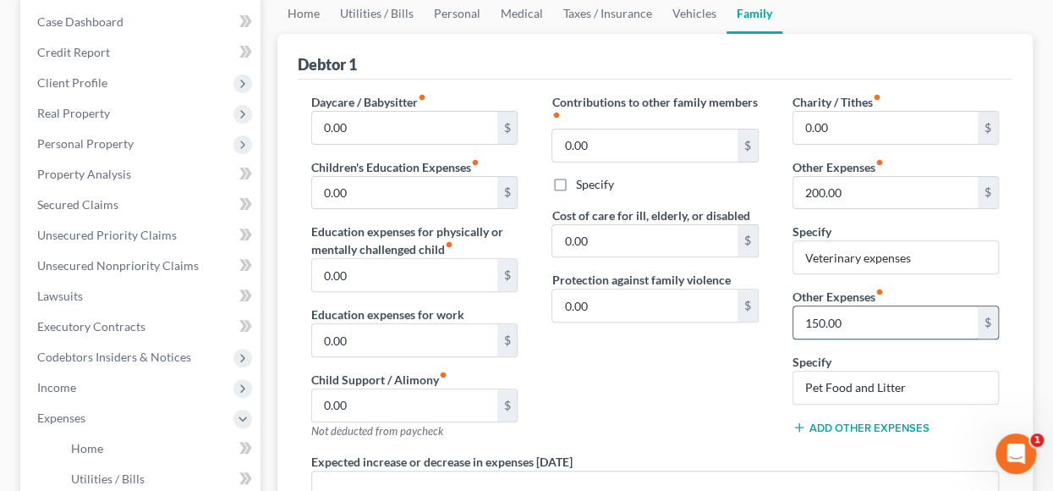
click at [820, 321] on input "150.00" at bounding box center [885, 322] width 184 height 32
type input "160.00"
click at [727, 442] on div "Contributions to other family members fiber_manual_record 0.00 $ Specify Cost o…" at bounding box center [655, 273] width 240 height 360
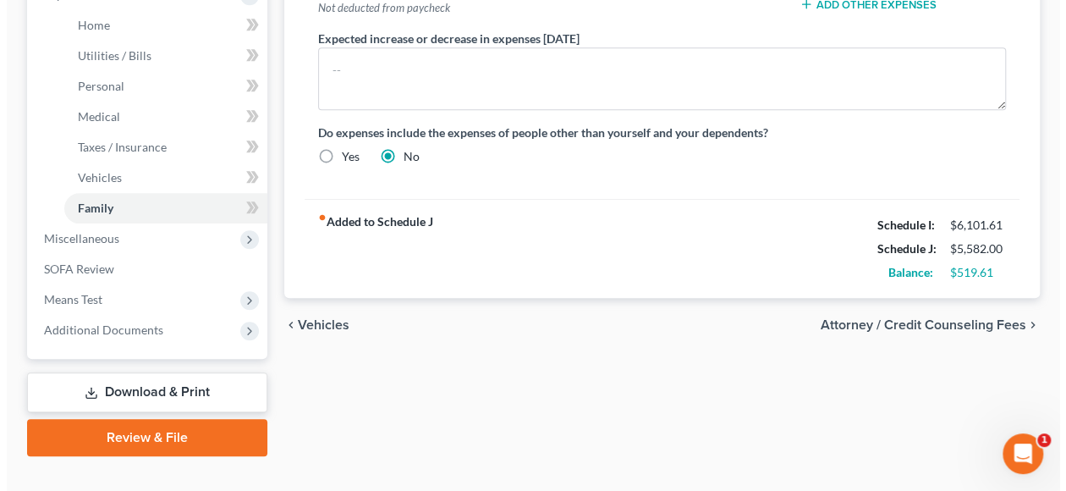
scroll to position [619, 0]
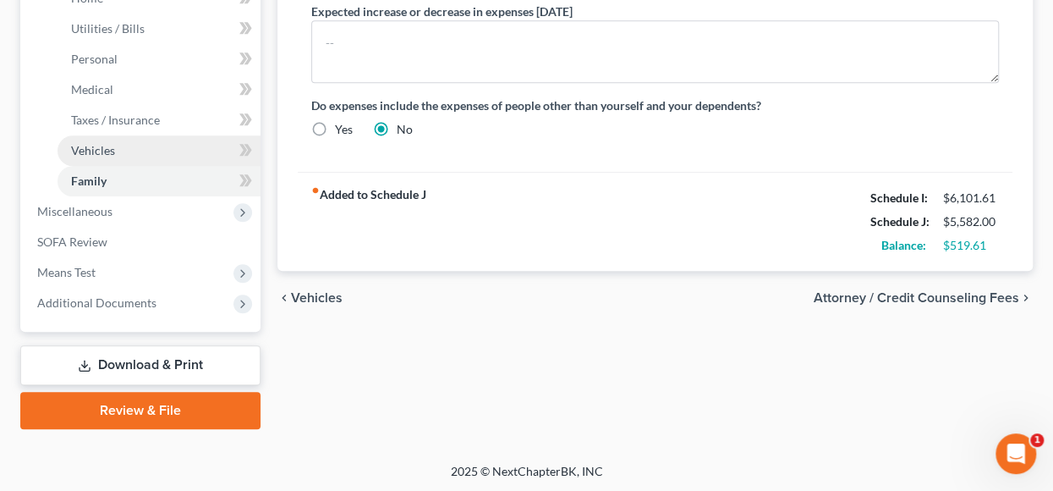
click at [93, 146] on span "Vehicles" at bounding box center [93, 150] width 44 height 14
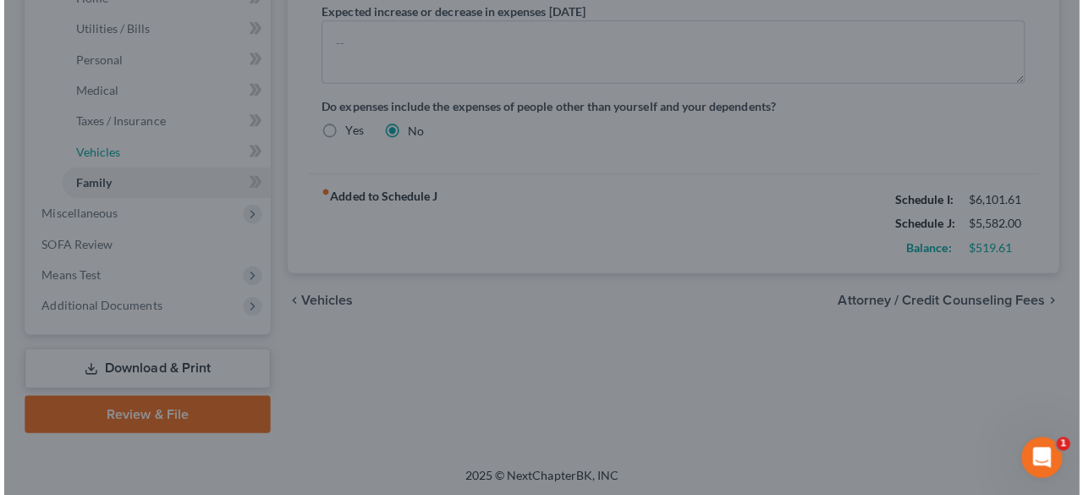
scroll to position [615, 0]
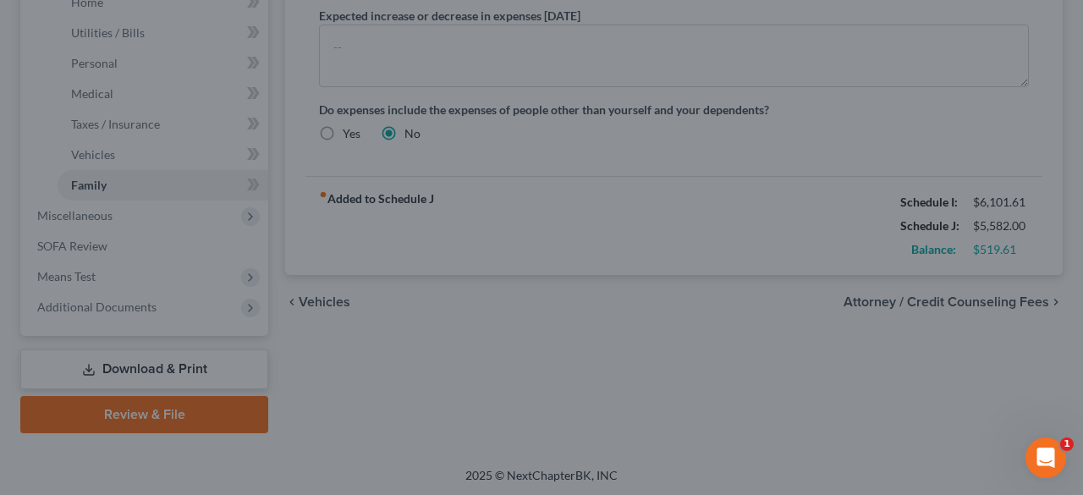
click at [572, 257] on div at bounding box center [541, 247] width 1083 height 495
click at [96, 155] on div at bounding box center [541, 247] width 1083 height 495
click at [1057, 458] on div "Open Intercom Messenger" at bounding box center [1046, 458] width 56 height 56
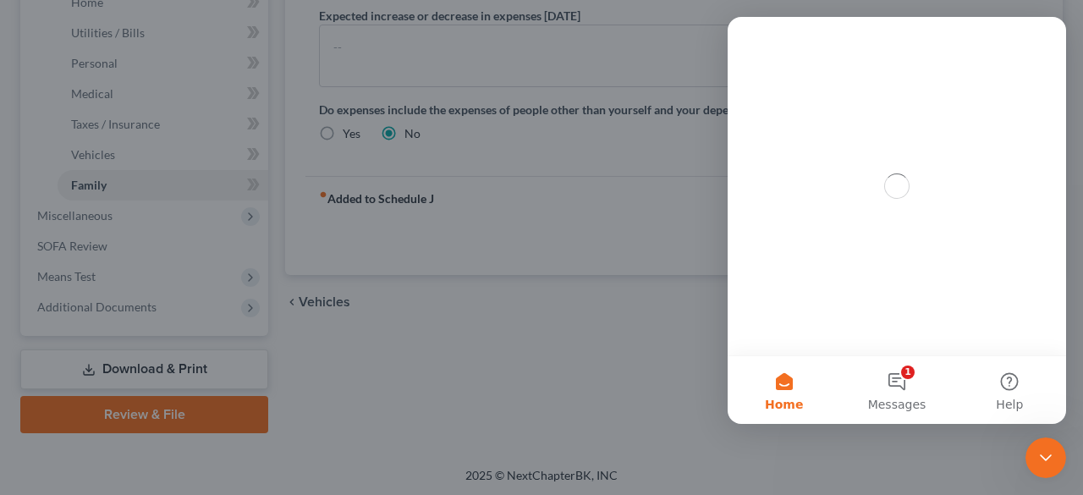
scroll to position [0, 0]
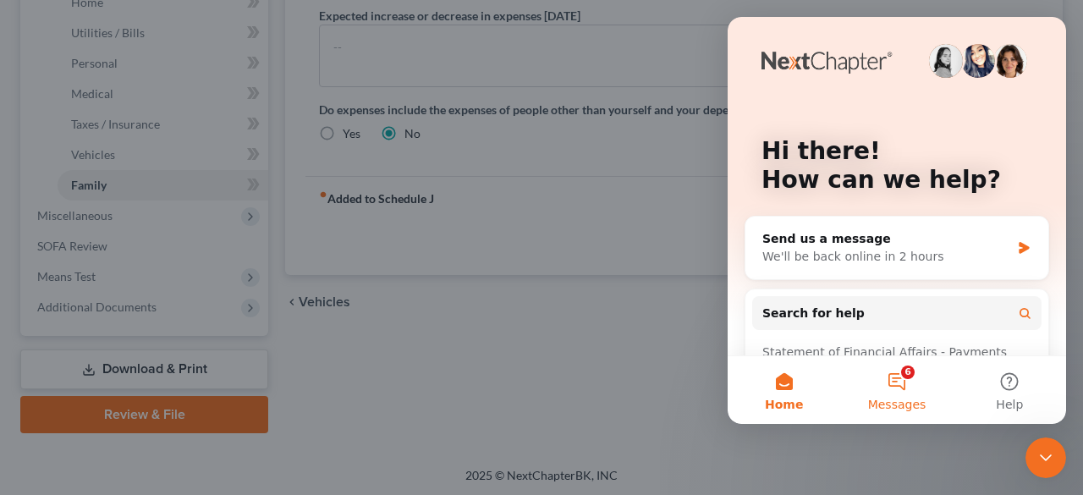
click at [910, 377] on button "6 Messages" at bounding box center [896, 390] width 113 height 68
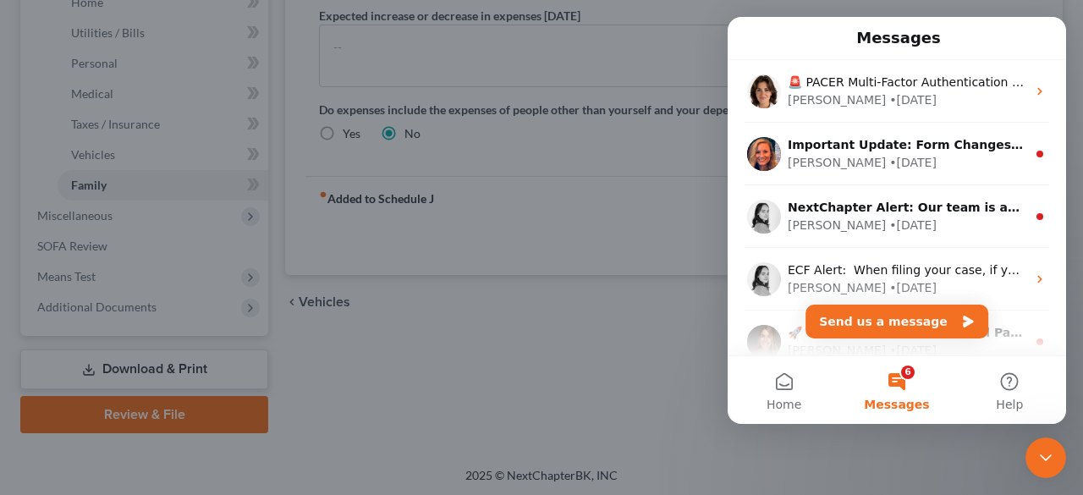
drag, startPoint x: 680, startPoint y: 376, endPoint x: 719, endPoint y: 367, distance: 40.0
click at [680, 376] on div at bounding box center [541, 247] width 1083 height 495
click at [1037, 458] on icon "Close Intercom Messenger" at bounding box center [1045, 457] width 20 height 20
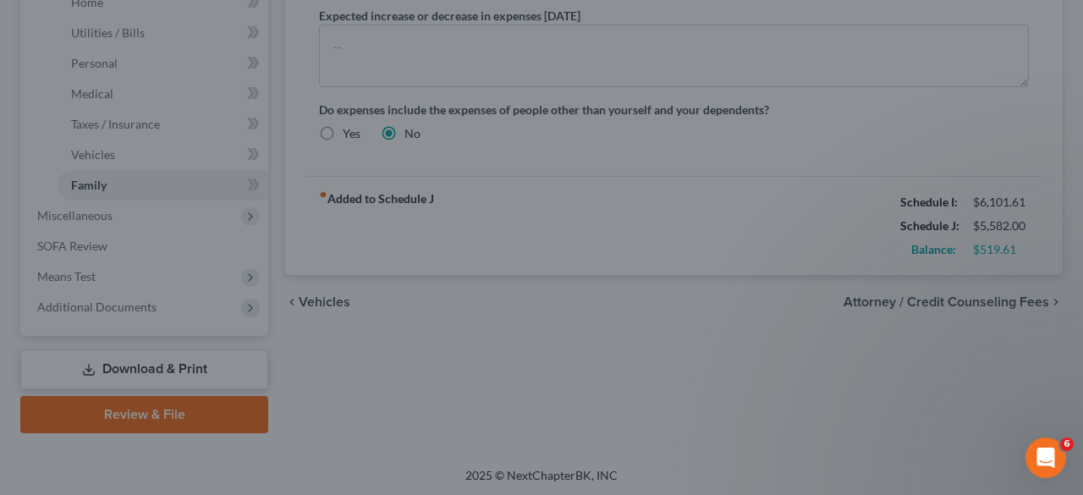
click at [979, 297] on div at bounding box center [541, 247] width 1083 height 495
click at [93, 211] on div at bounding box center [533, 245] width 1066 height 491
click at [90, 219] on div at bounding box center [533, 245] width 1066 height 491
click at [1022, 442] on icon "Open Intercom Messenger" at bounding box center [1029, 454] width 28 height 28
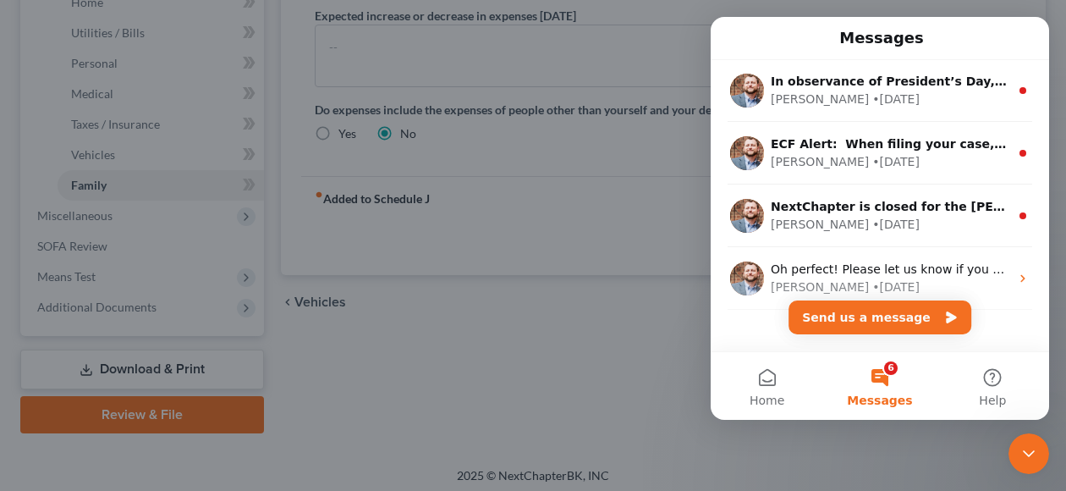
scroll to position [402, 0]
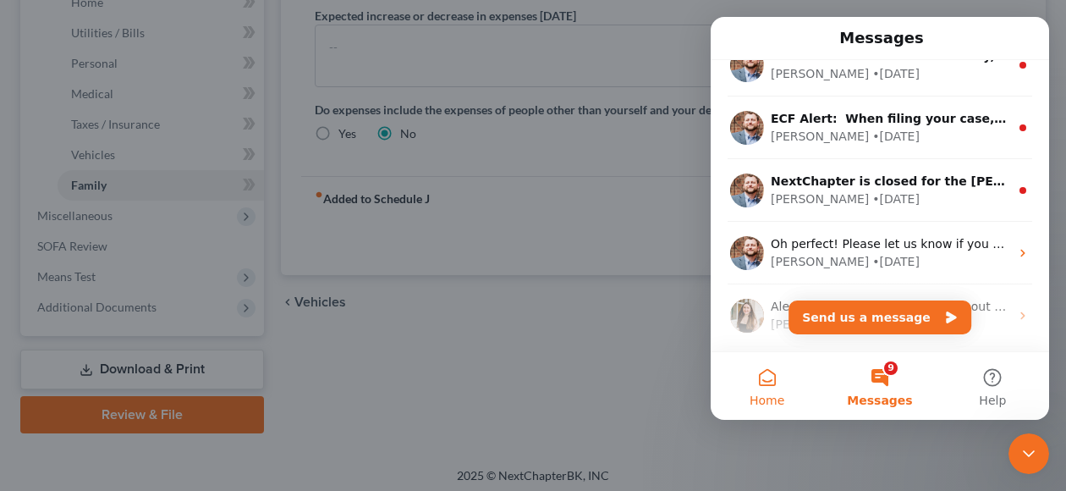
click at [765, 377] on button "Home" at bounding box center [767, 386] width 113 height 68
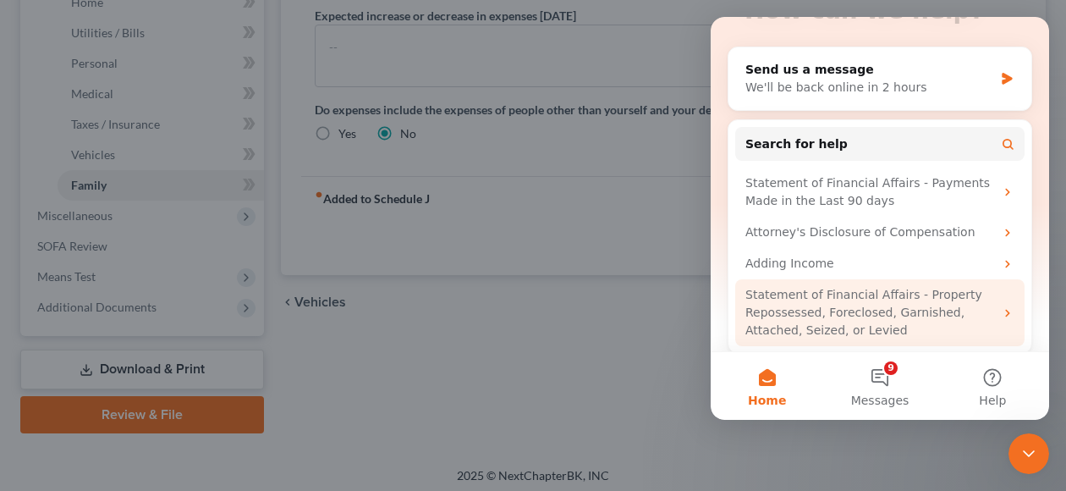
scroll to position [178, 0]
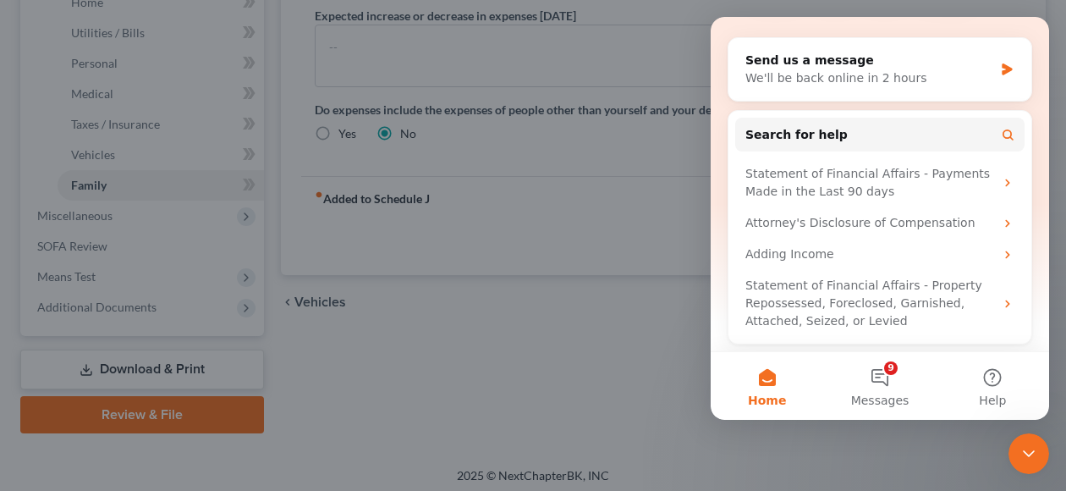
click at [1046, 449] on div "Close Intercom Messenger" at bounding box center [1028, 453] width 41 height 41
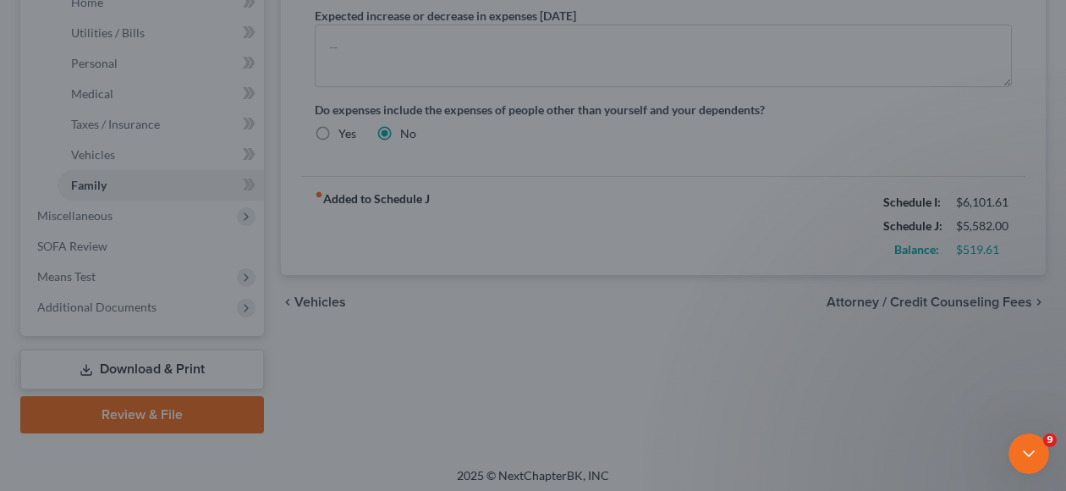
scroll to position [0, 0]
click at [932, 296] on div at bounding box center [533, 245] width 1066 height 491
click at [1034, 446] on div "Open Intercom Messenger" at bounding box center [1029, 453] width 56 height 56
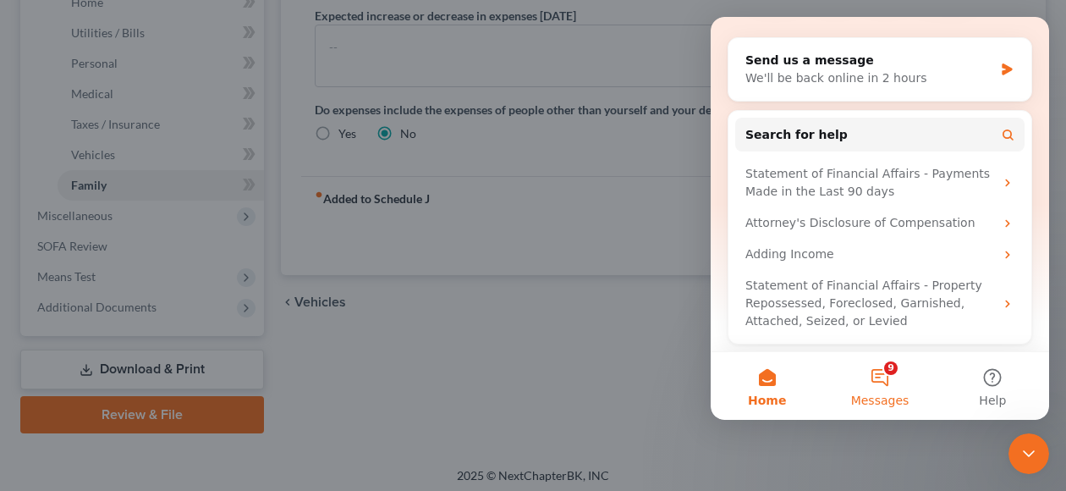
click at [904, 369] on button "9 Messages" at bounding box center [879, 386] width 113 height 68
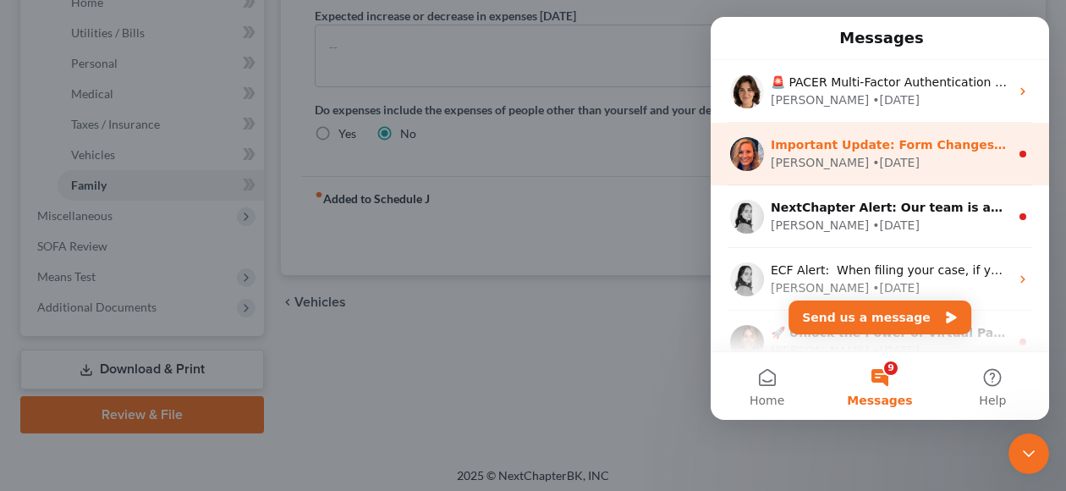
click at [956, 178] on div "Important Update: Form Changes in Progress Due to a major app update, some form…" at bounding box center [880, 154] width 338 height 63
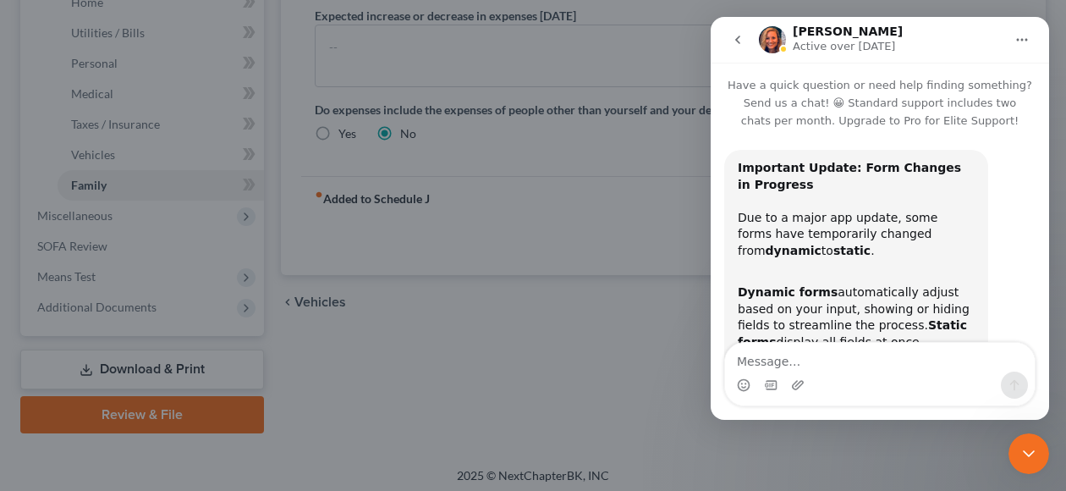
scroll to position [178, 0]
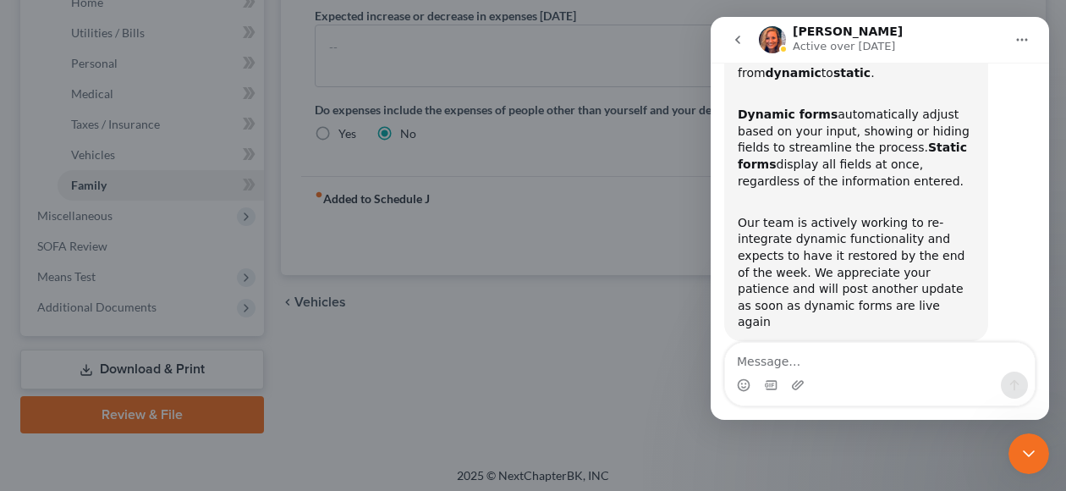
click at [926, 217] on div "Our team is actively working to re-integrate dynamic functionality and expects …" at bounding box center [856, 264] width 237 height 133
click at [744, 42] on icon "go back" at bounding box center [738, 40] width 14 height 14
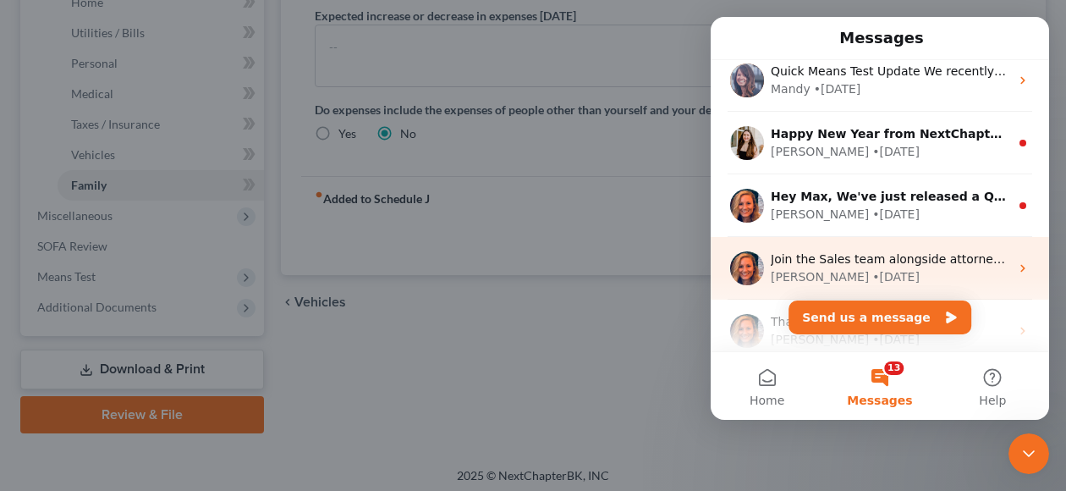
scroll to position [1654, 0]
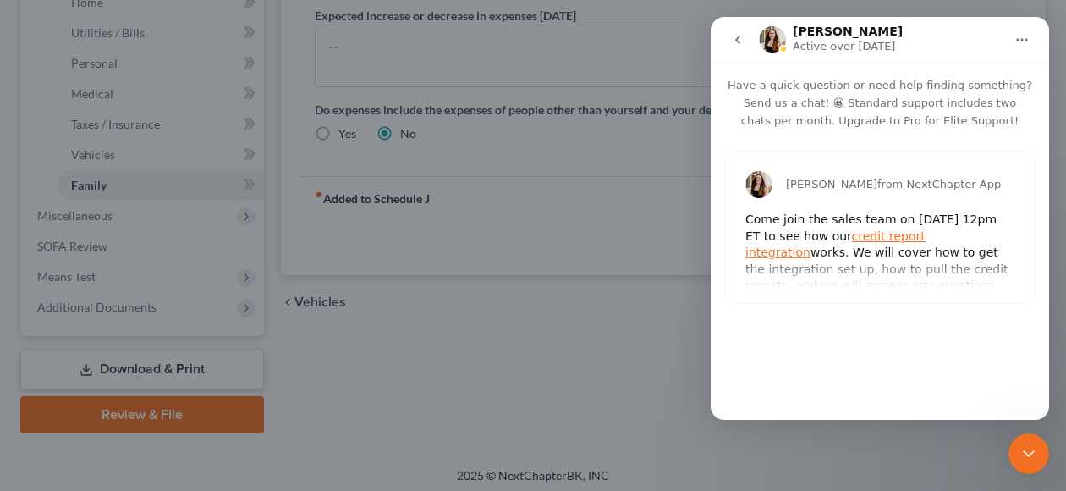
click at [729, 37] on button "go back" at bounding box center [738, 40] width 32 height 32
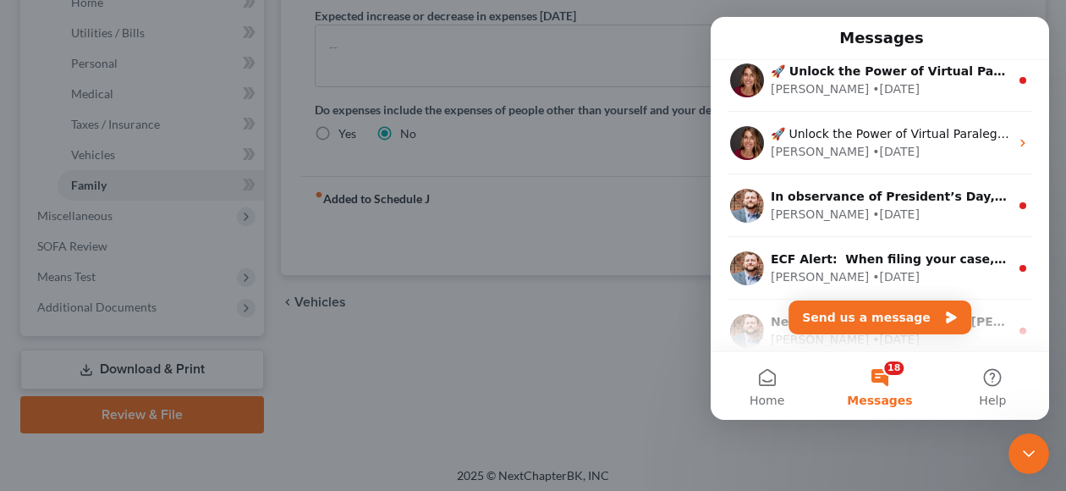
scroll to position [0, 0]
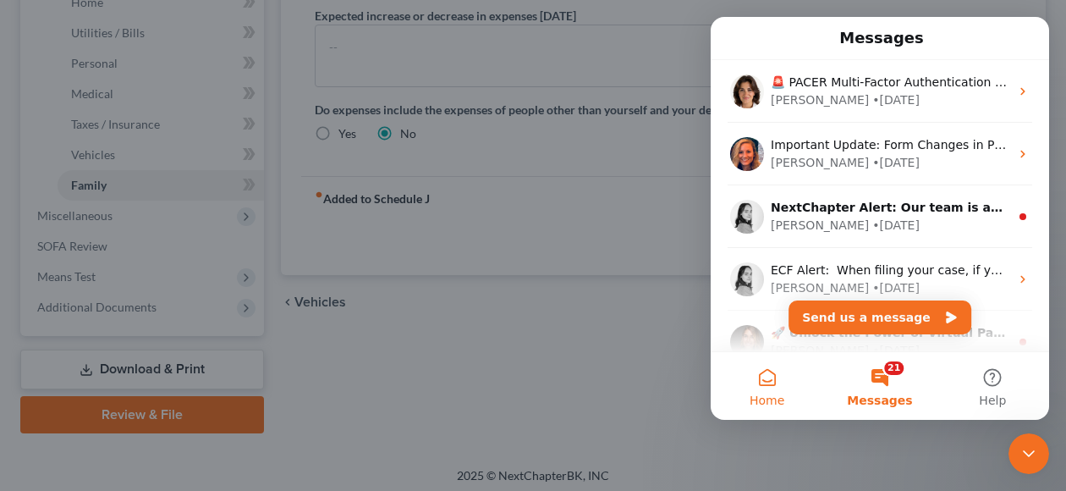
click at [757, 378] on button "Home" at bounding box center [767, 386] width 113 height 68
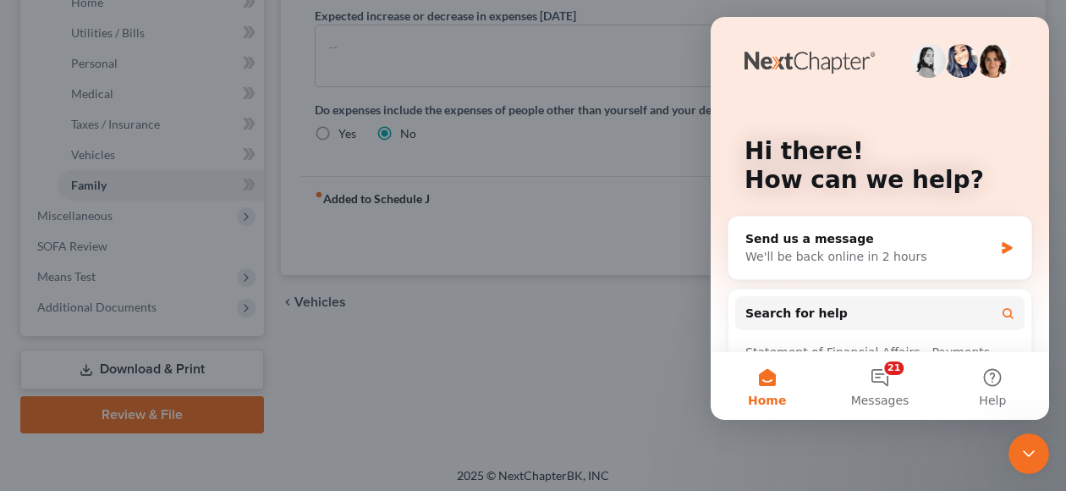
click at [1039, 455] on div "Close Intercom Messenger" at bounding box center [1028, 453] width 41 height 41
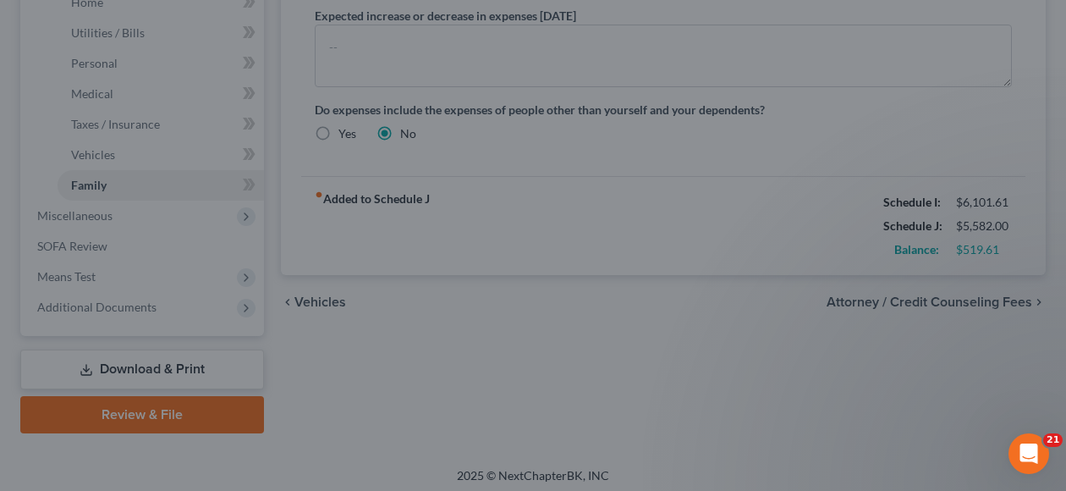
click at [1028, 447] on icon "Open Intercom Messenger" at bounding box center [1029, 454] width 28 height 28
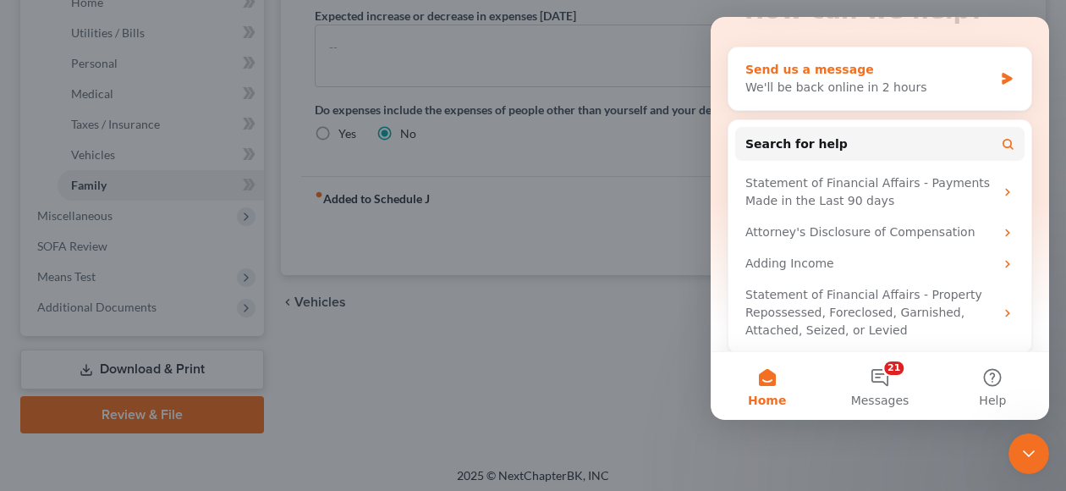
scroll to position [178, 0]
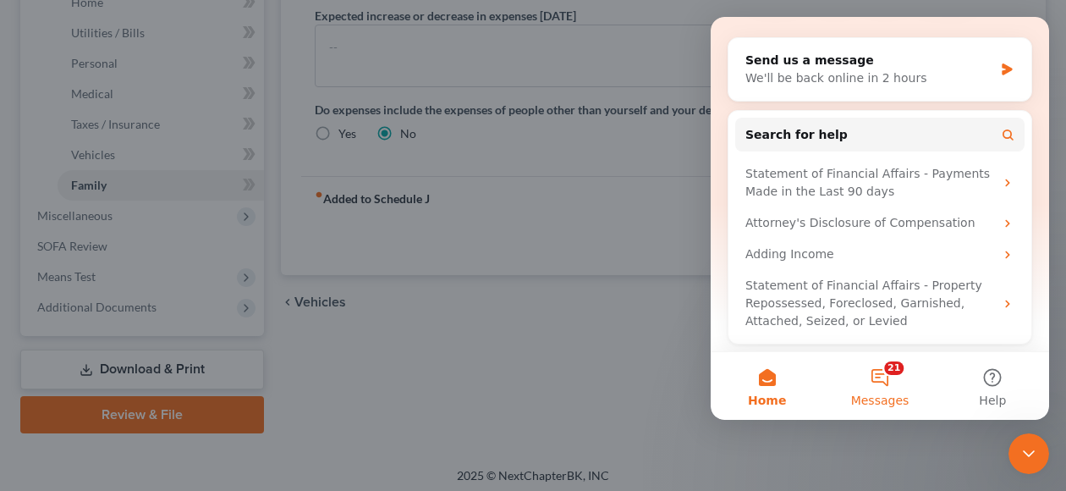
click at [896, 376] on button "21 Messages" at bounding box center [879, 386] width 113 height 68
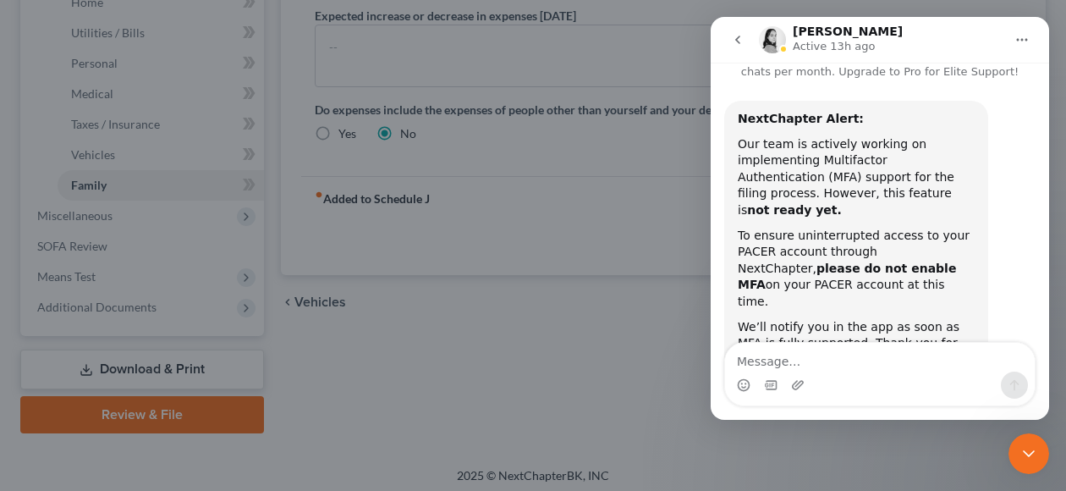
scroll to position [69, 0]
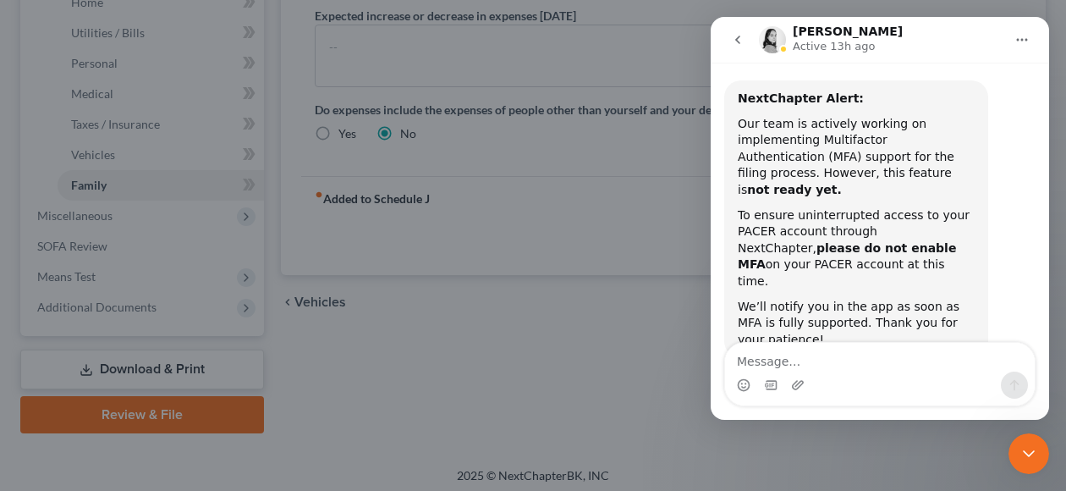
click at [741, 45] on icon "go back" at bounding box center [738, 40] width 14 height 14
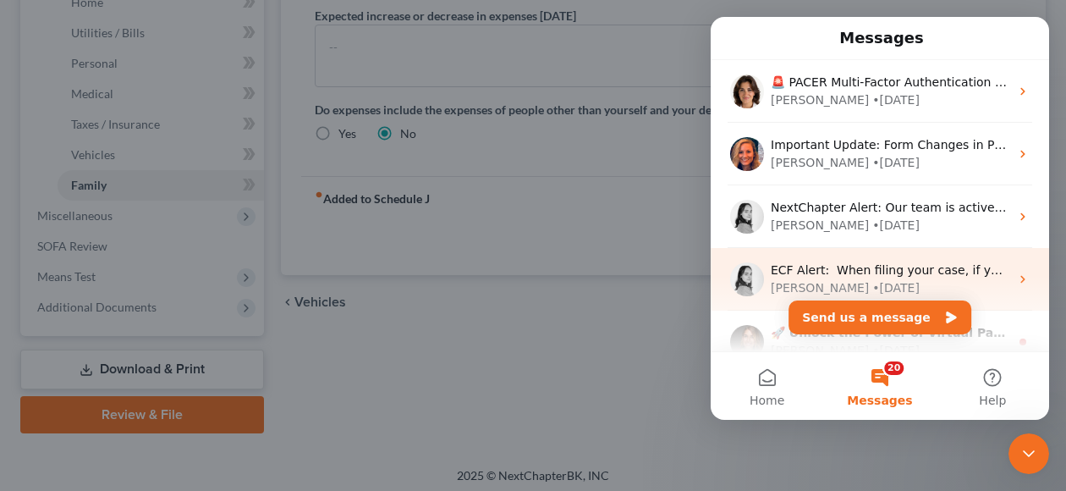
scroll to position [169, 0]
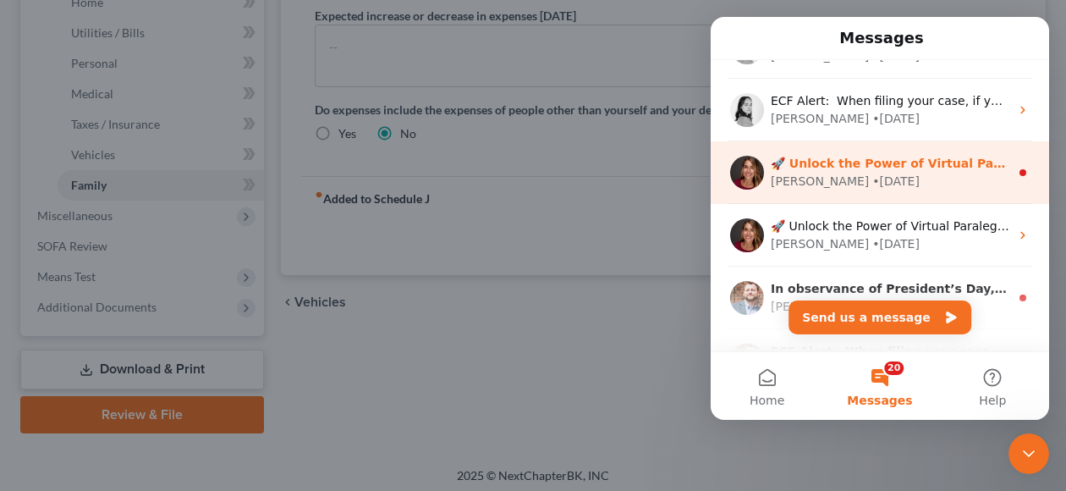
click at [993, 185] on div "Katie • 18w ago" at bounding box center [890, 182] width 239 height 18
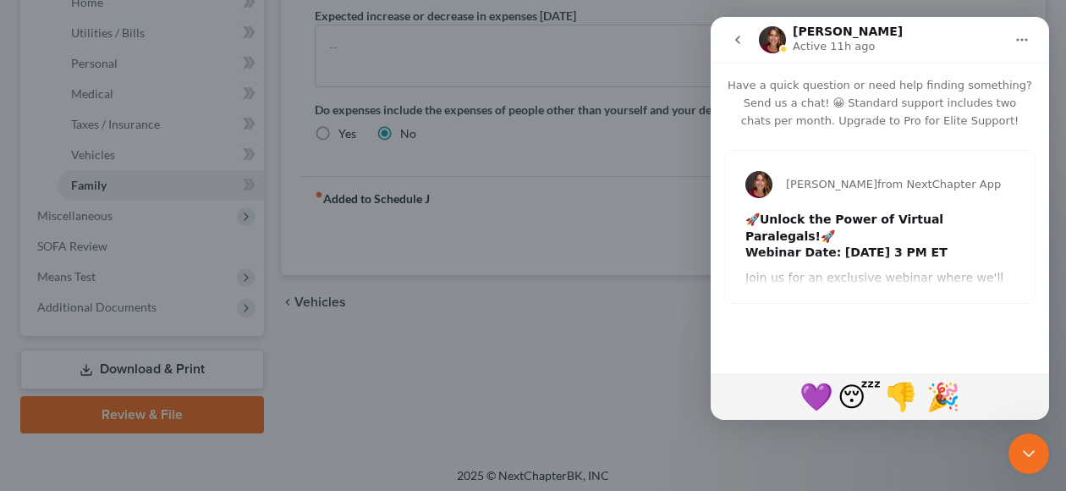
click at [736, 38] on icon "go back" at bounding box center [738, 40] width 14 height 14
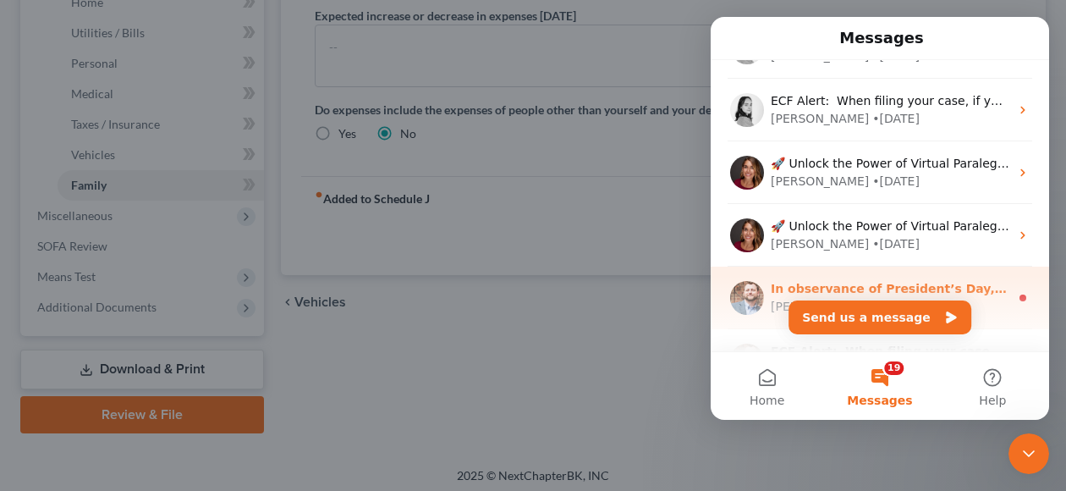
scroll to position [338, 0]
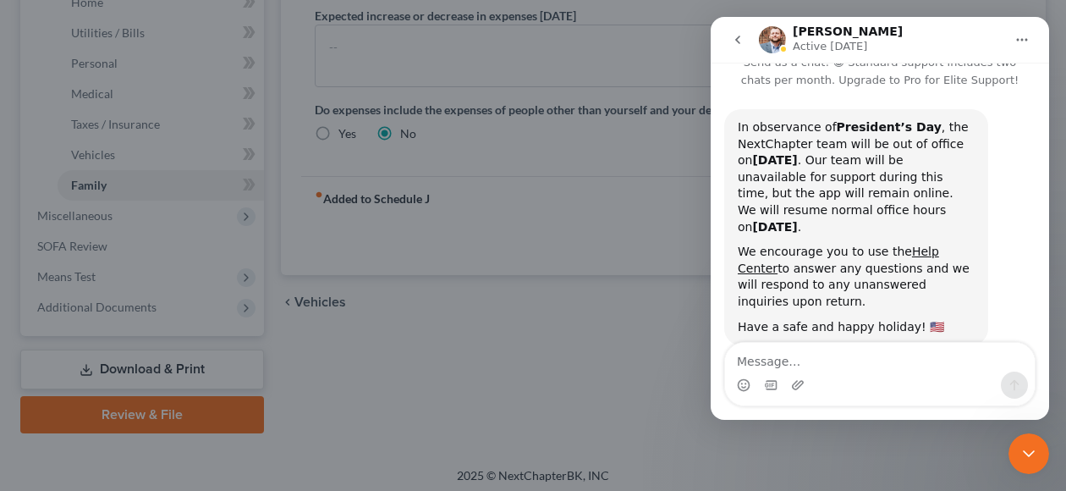
scroll to position [61, 0]
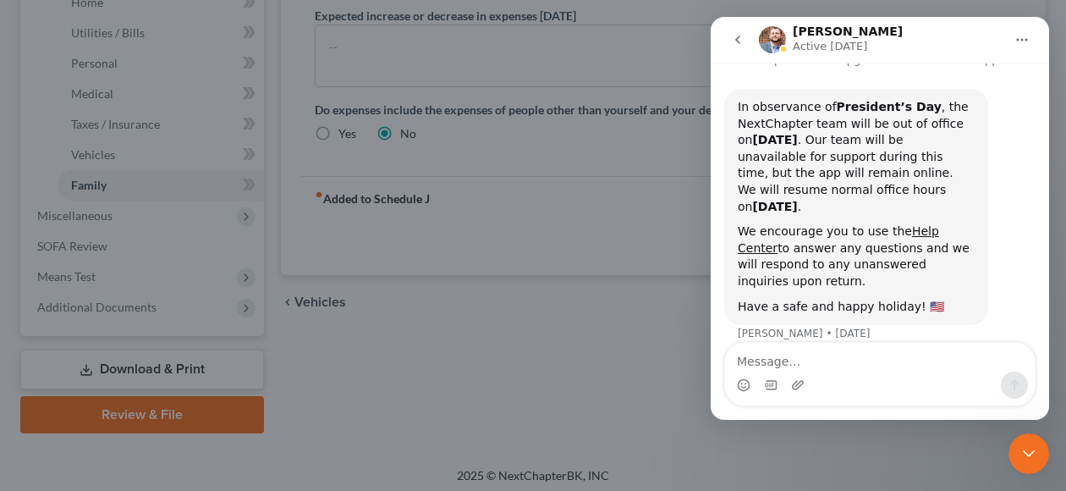
click at [744, 40] on button "go back" at bounding box center [738, 40] width 32 height 32
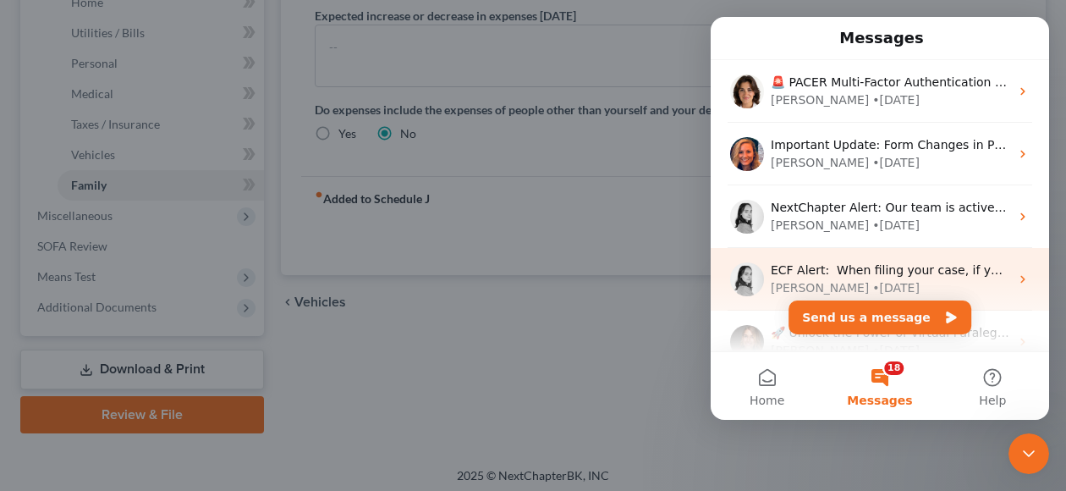
scroll to position [254, 0]
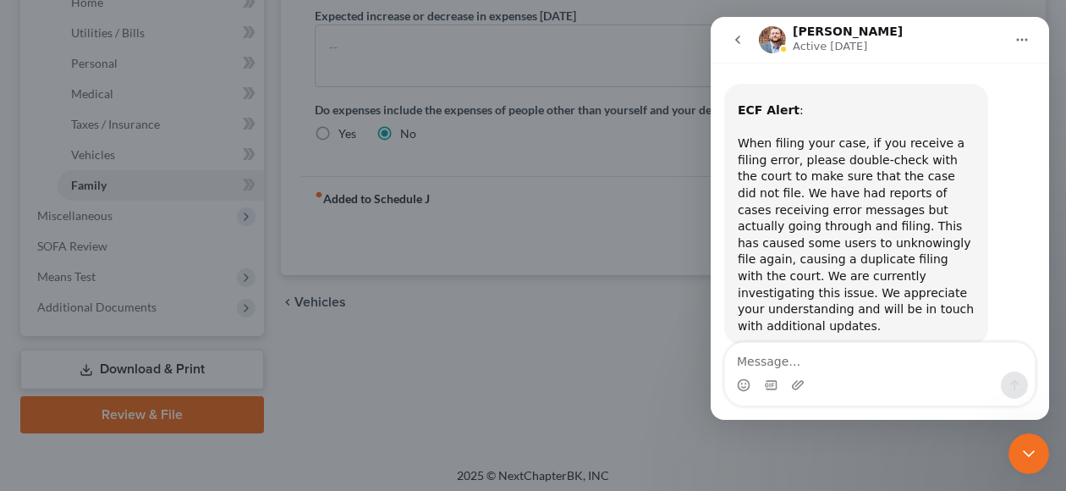
scroll to position [86, 0]
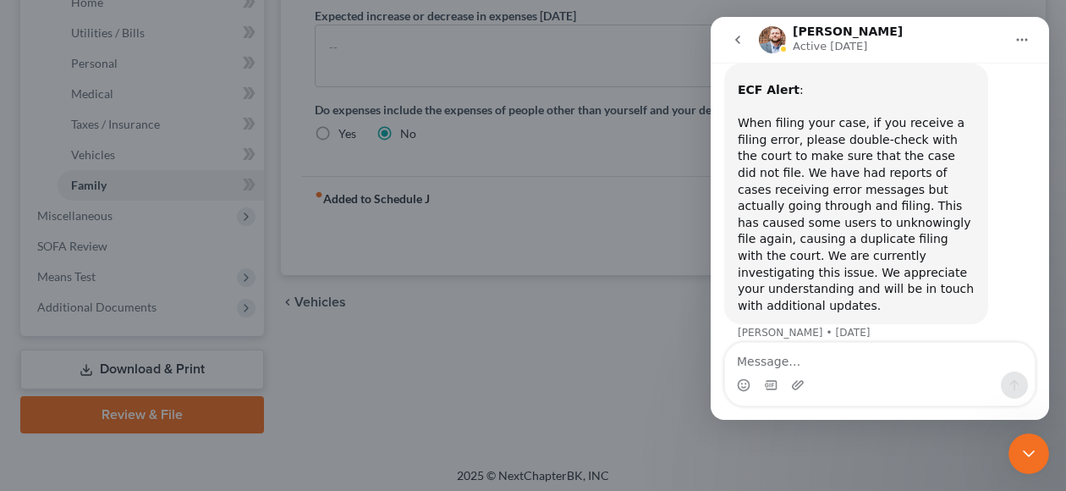
click at [737, 41] on icon "go back" at bounding box center [737, 40] width 5 height 8
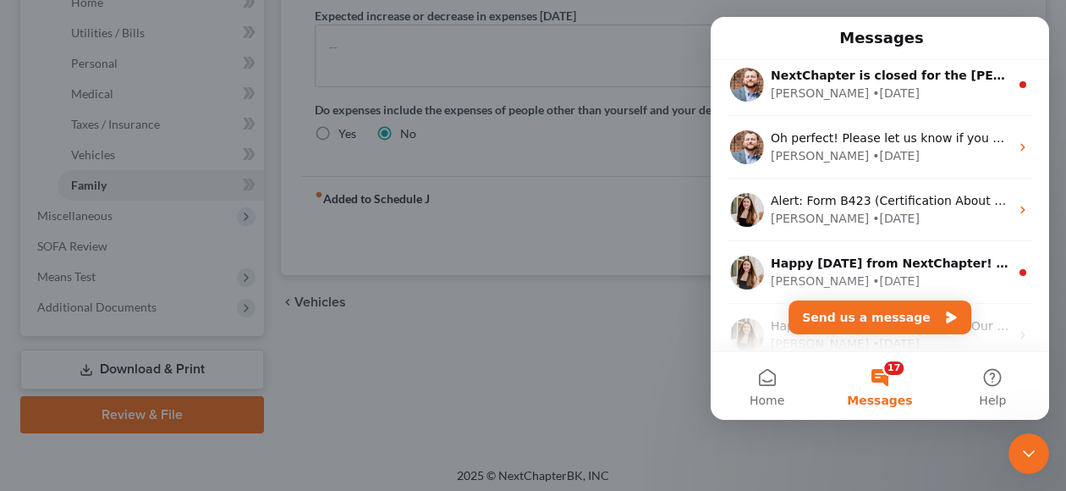
scroll to position [592, 0]
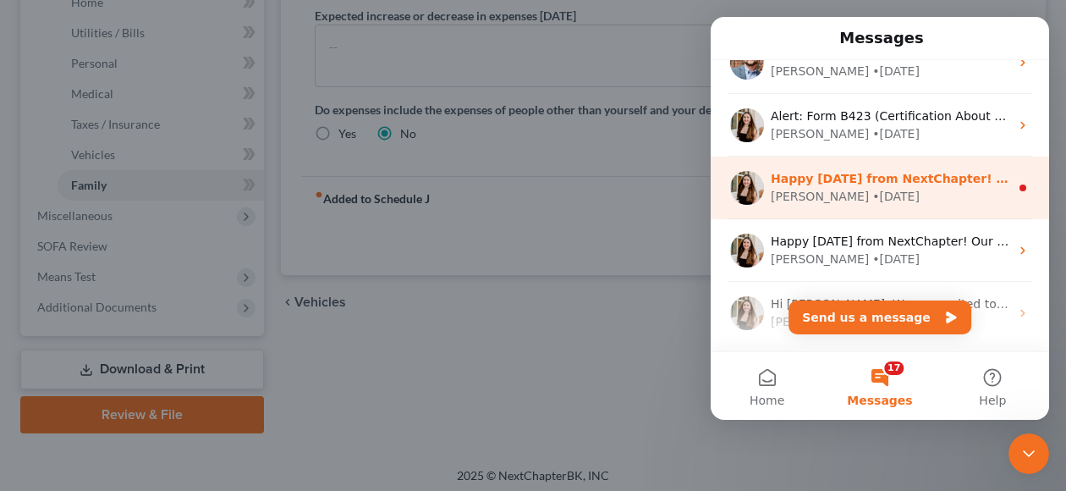
click at [964, 189] on div "Kelly • 36w ago" at bounding box center [890, 197] width 239 height 18
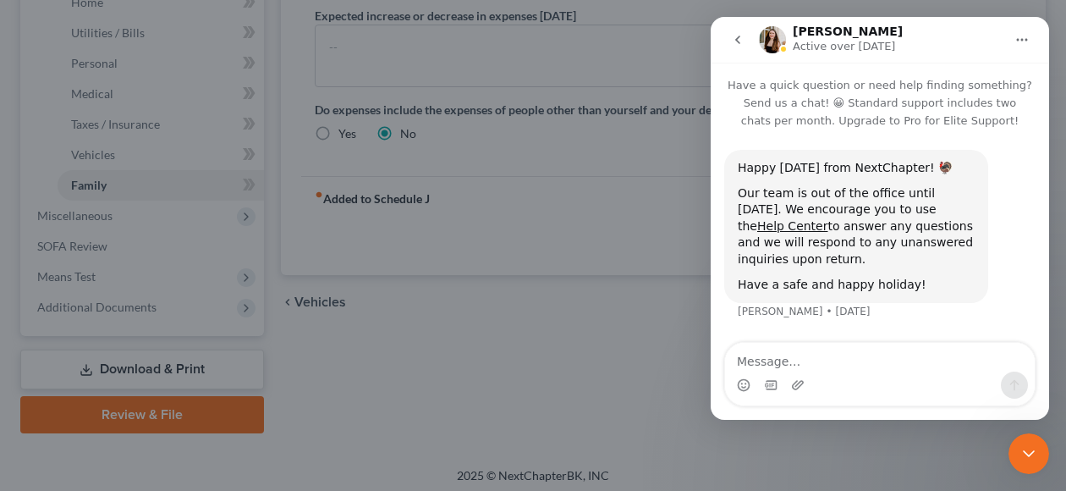
click at [733, 41] on icon "go back" at bounding box center [738, 40] width 14 height 14
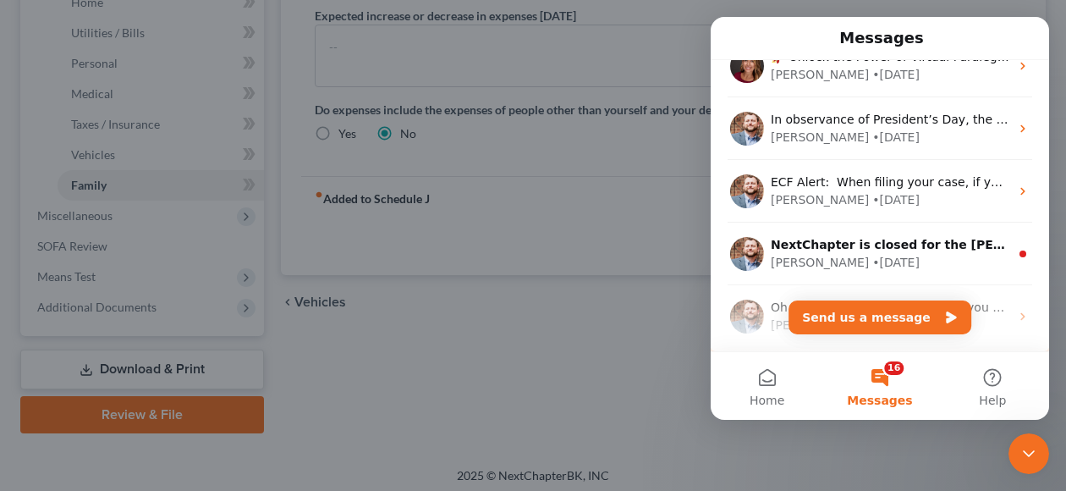
scroll to position [508, 0]
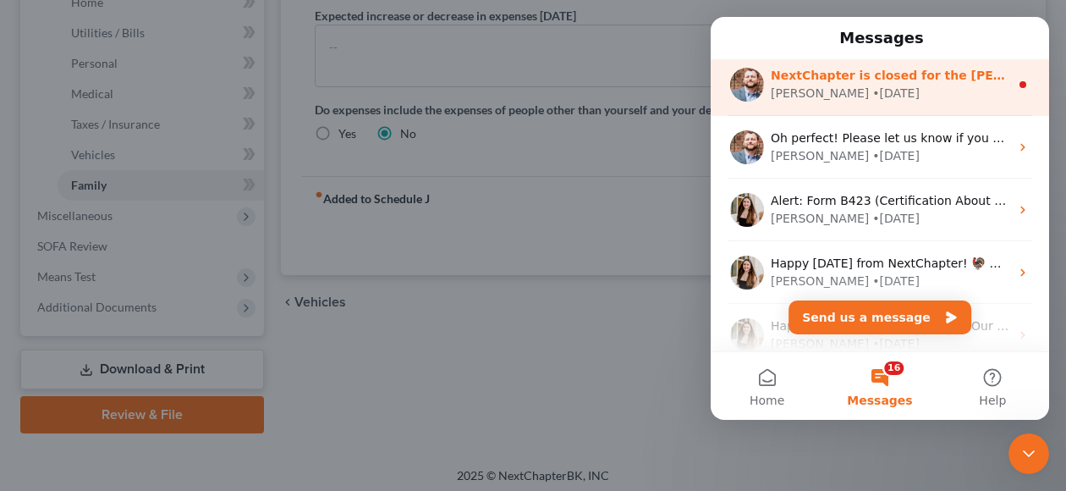
click at [958, 65] on div "NextChapter is closed for the Martin Luther King Jr. holiday on Monday, January…" at bounding box center [880, 84] width 338 height 63
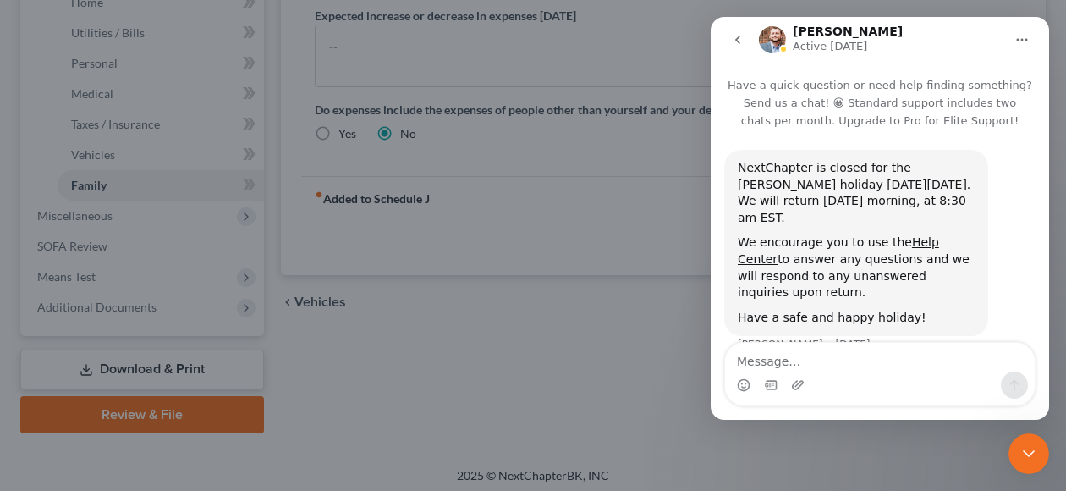
click at [735, 41] on icon "go back" at bounding box center [738, 40] width 14 height 14
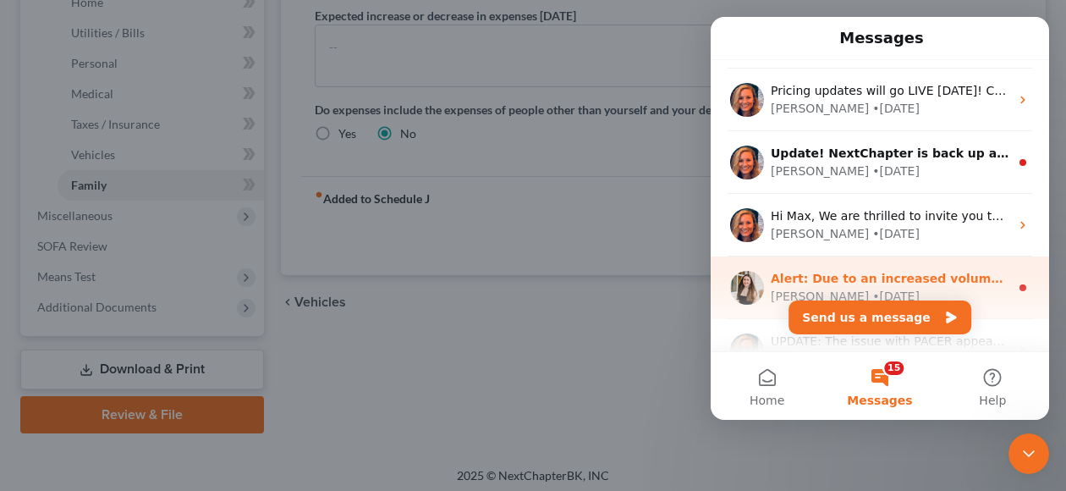
scroll to position [1100, 0]
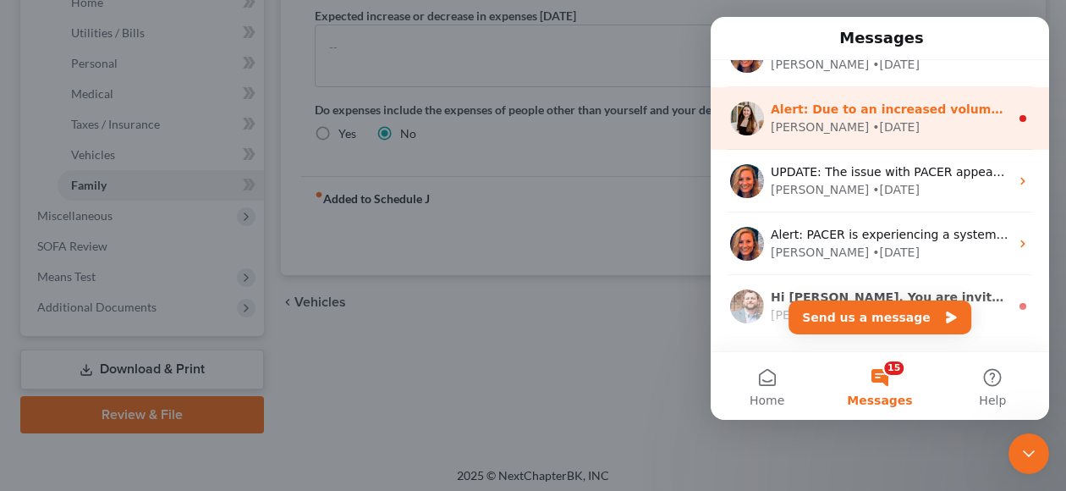
click at [1016, 116] on icon "Intercom messenger" at bounding box center [1023, 119] width 14 height 14
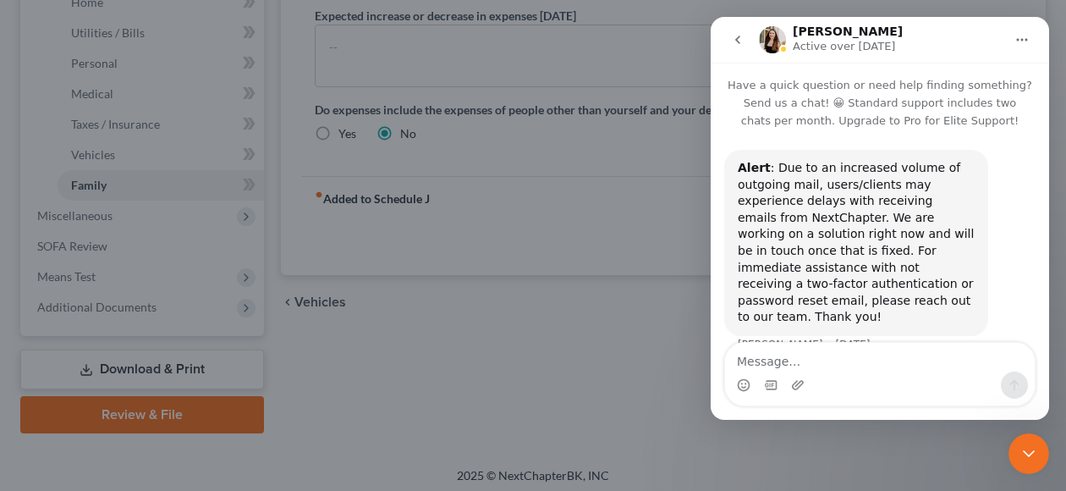
scroll to position [12, 0]
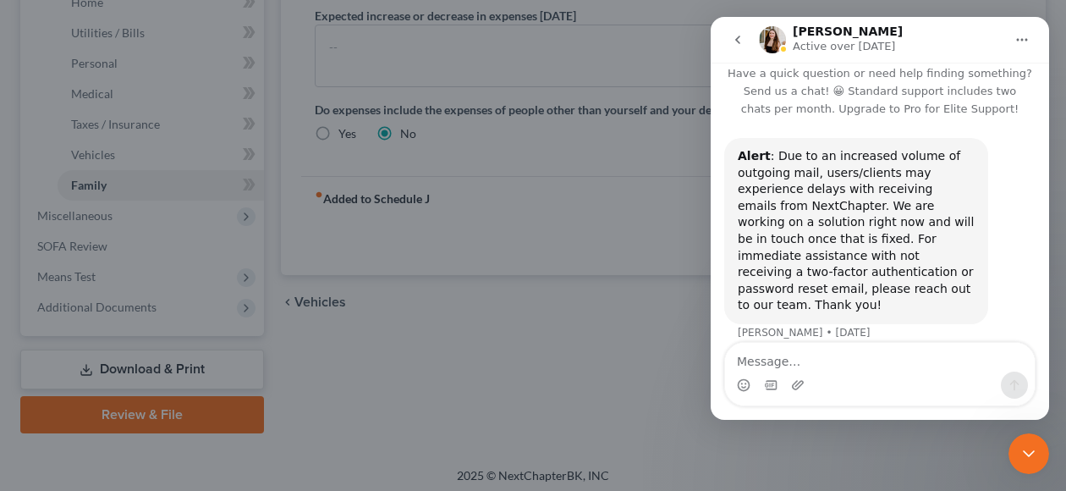
click at [736, 42] on icon "go back" at bounding box center [738, 40] width 14 height 14
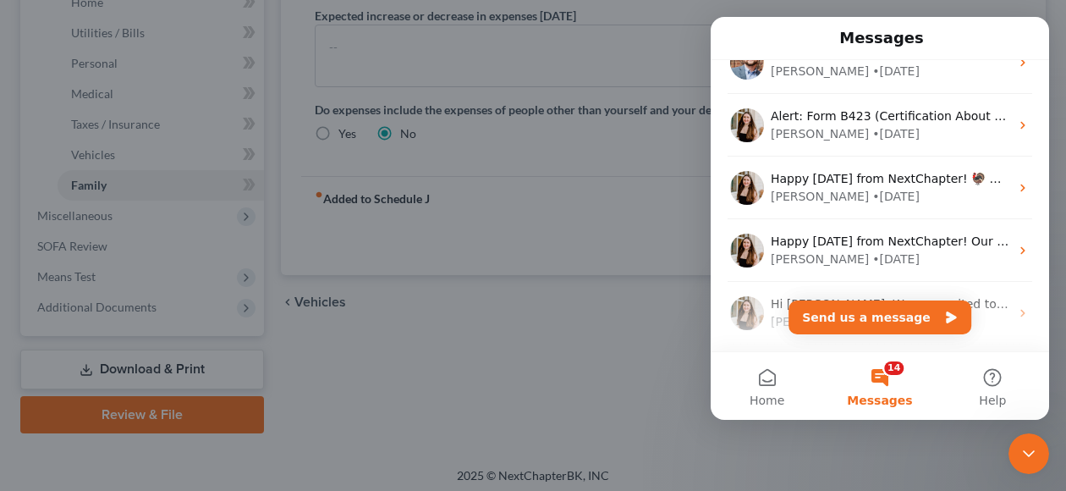
scroll to position [930, 0]
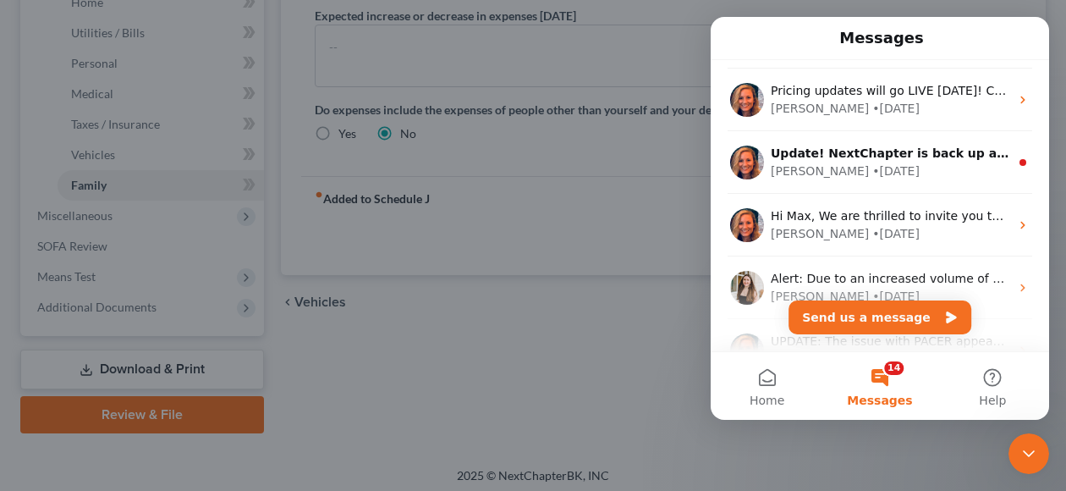
click at [1022, 447] on icon "Close Intercom Messenger" at bounding box center [1028, 453] width 20 height 20
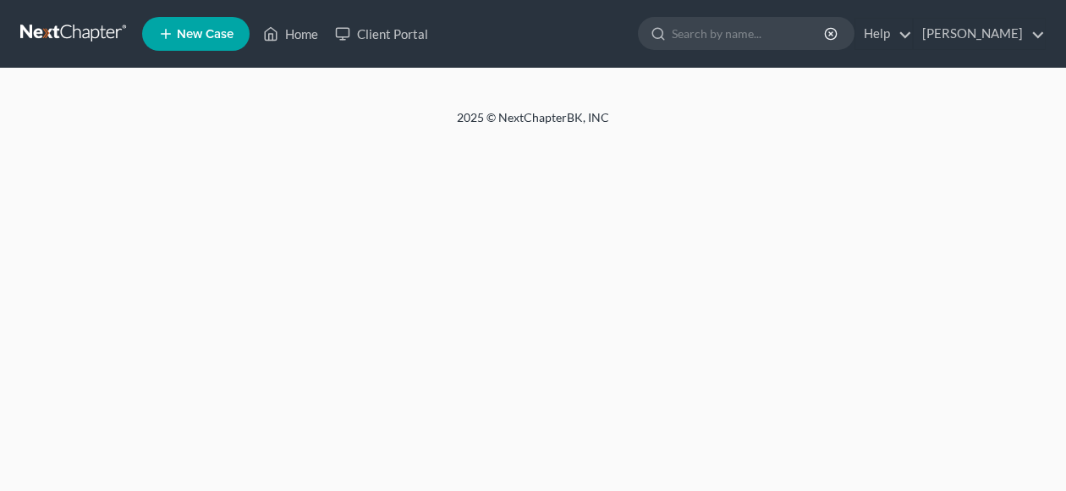
click at [584, 88] on div at bounding box center [533, 89] width 1066 height 41
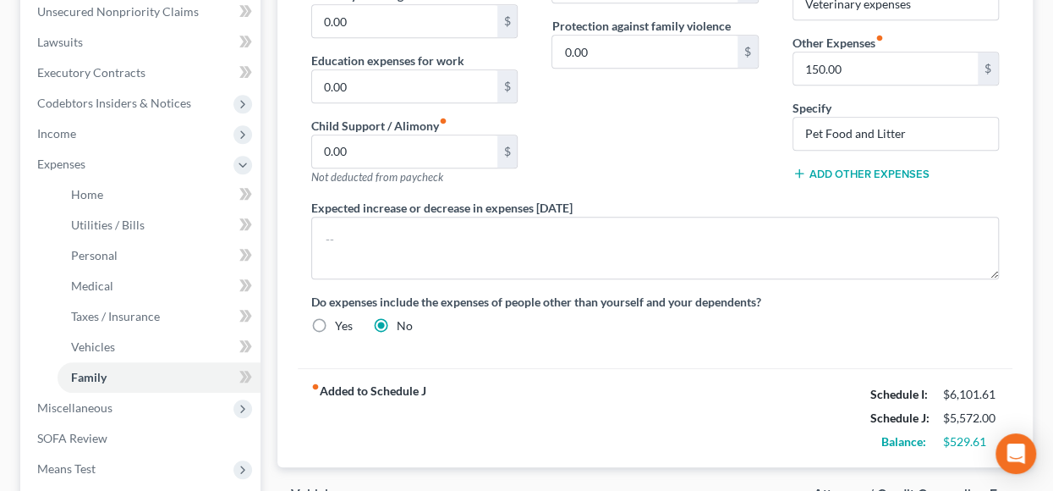
scroll to position [254, 0]
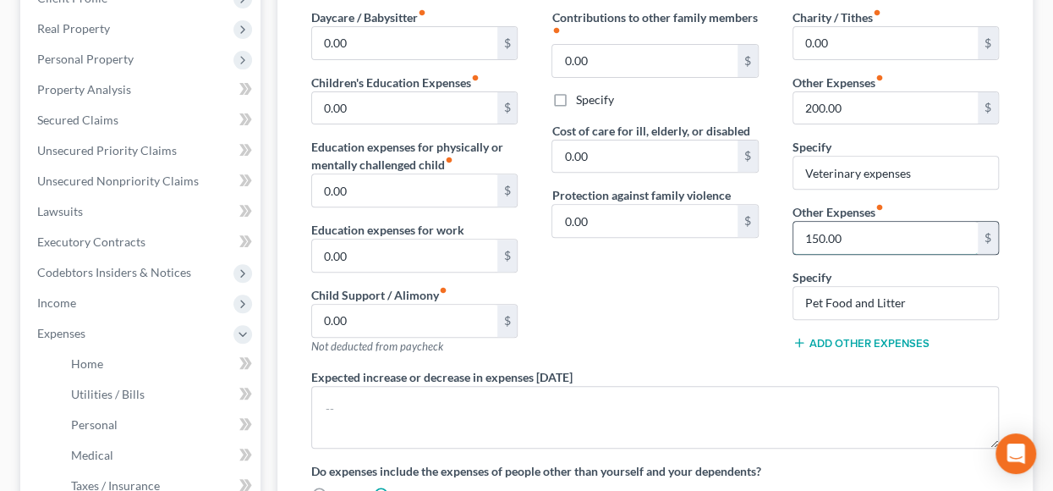
click at [817, 233] on input "150.00" at bounding box center [885, 238] width 184 height 32
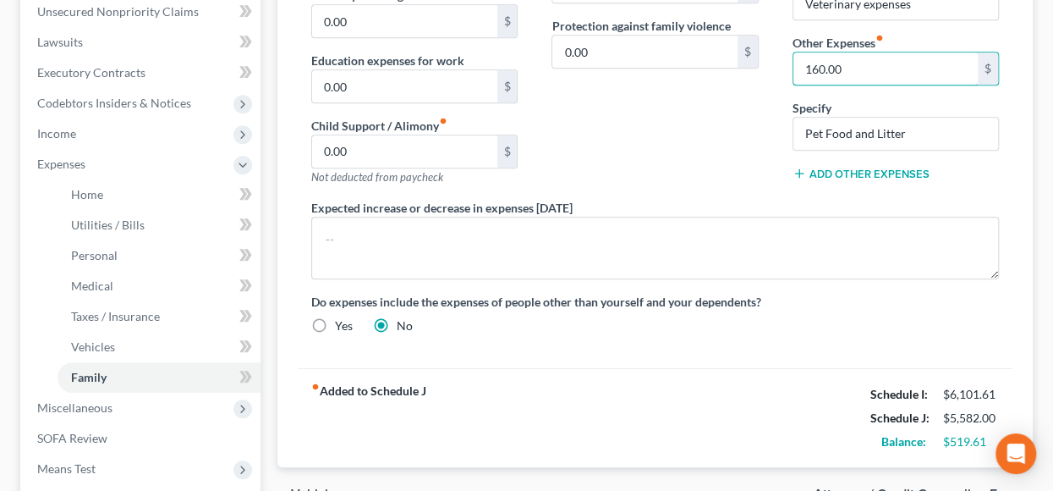
scroll to position [508, 0]
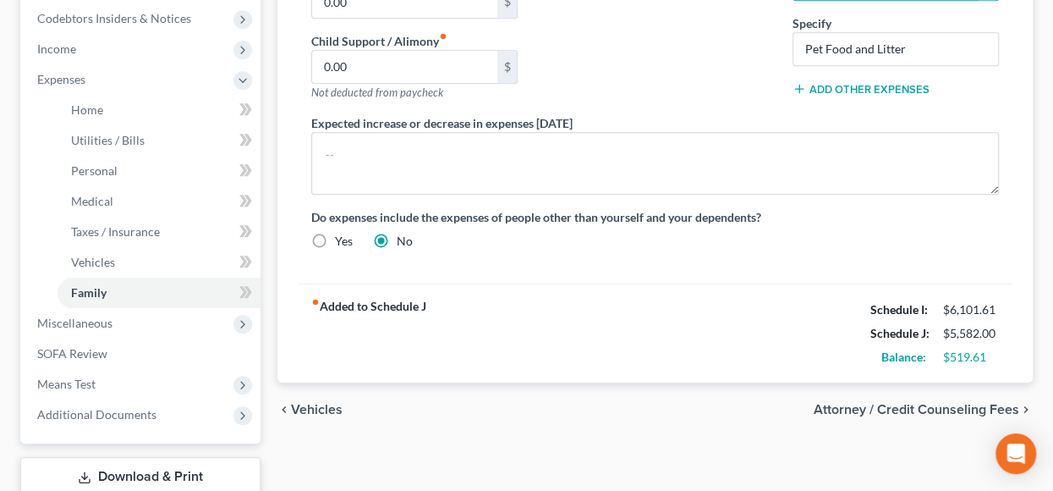
type input "160.00"
click at [901, 403] on span "Attorney / Credit Counseling Fees" at bounding box center [917, 410] width 206 height 14
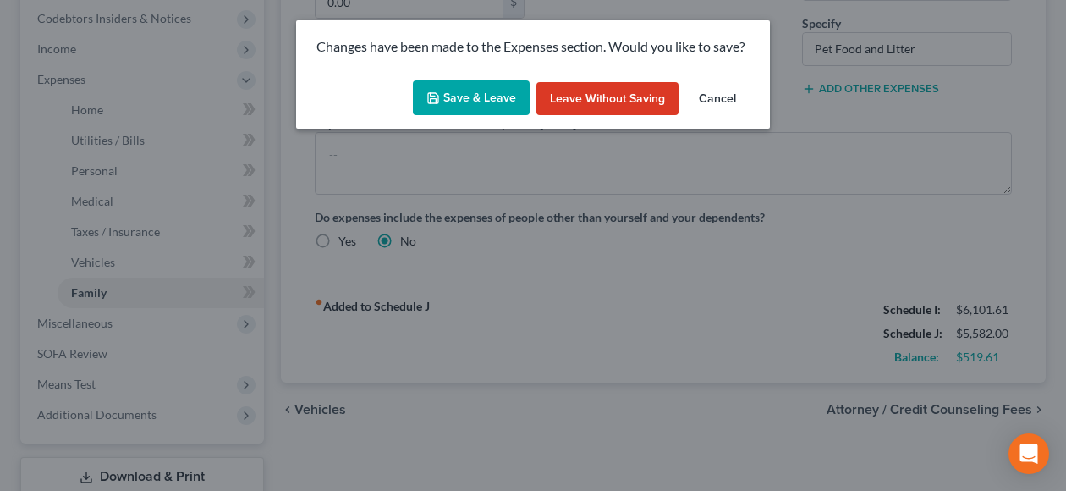
click at [466, 96] on button "Save & Leave" at bounding box center [471, 98] width 117 height 36
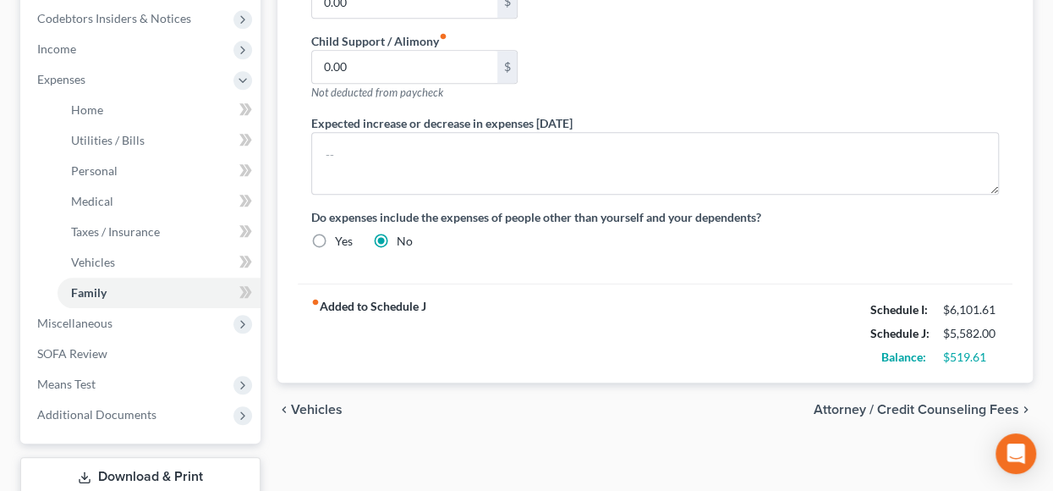
select select "0"
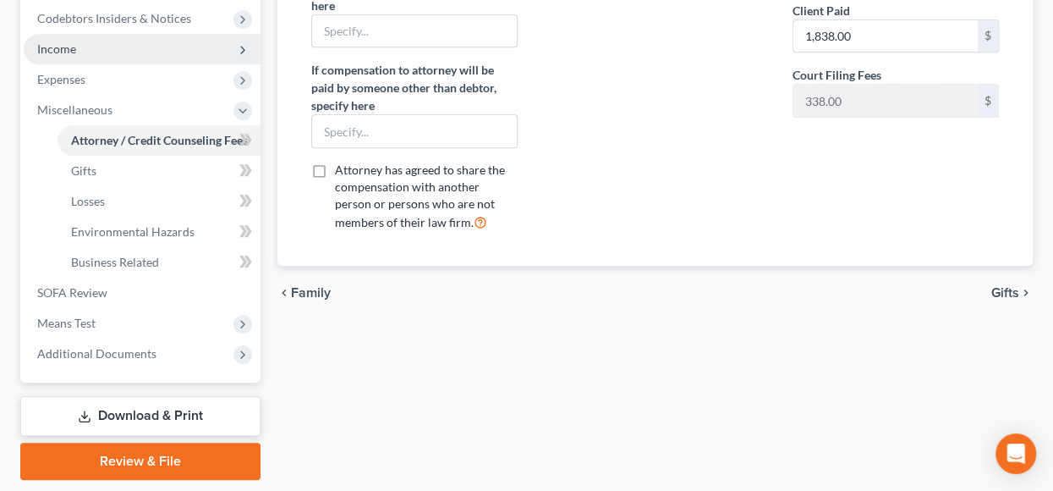
scroll to position [423, 0]
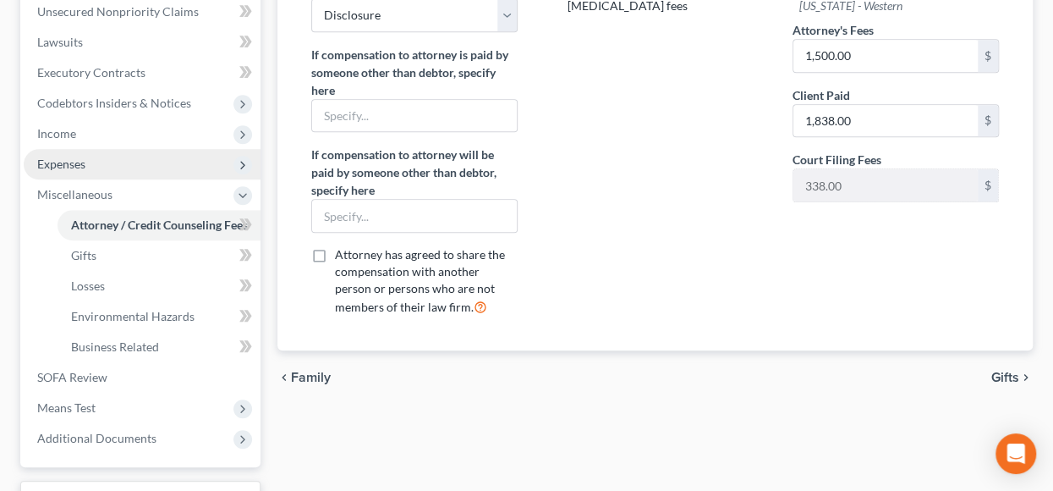
click at [74, 156] on span "Expenses" at bounding box center [61, 163] width 48 height 14
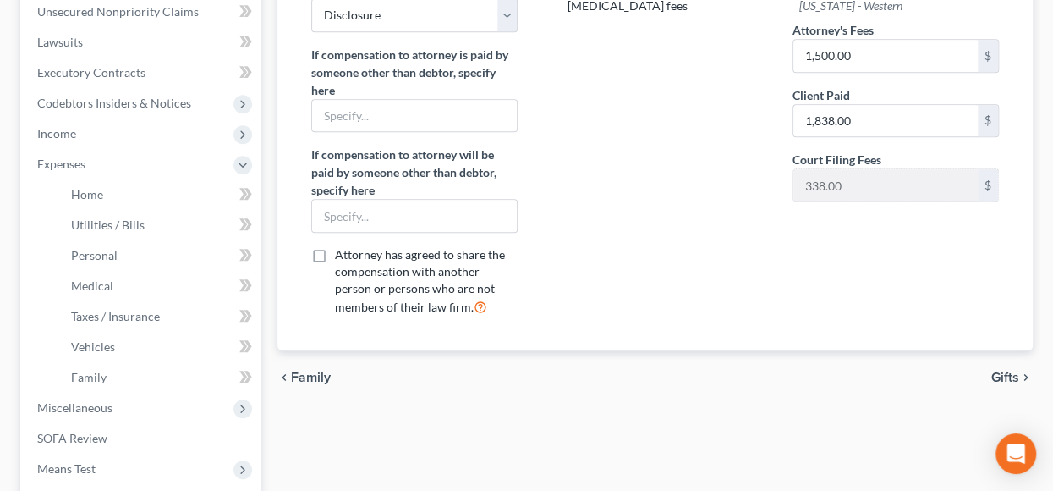
scroll to position [508, 0]
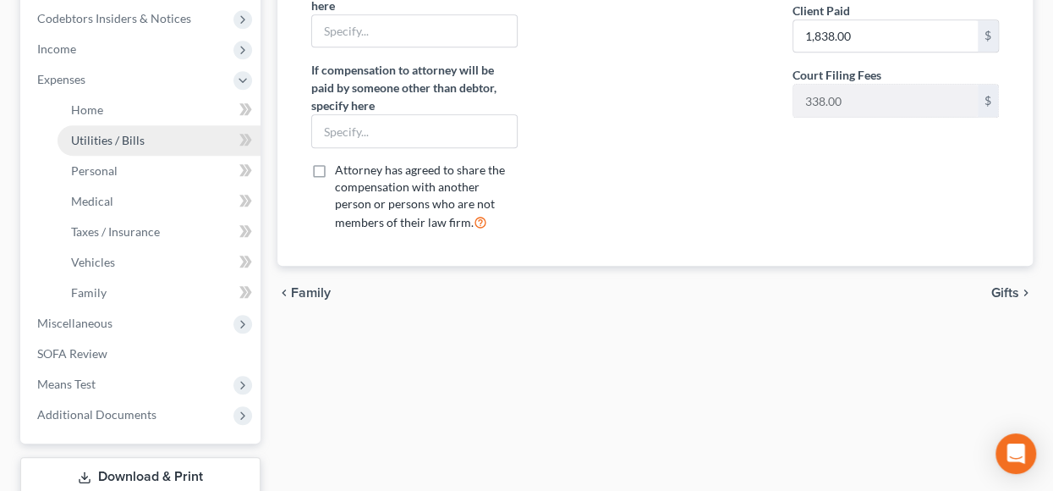
click at [132, 138] on span "Utilities / Bills" at bounding box center [108, 140] width 74 height 14
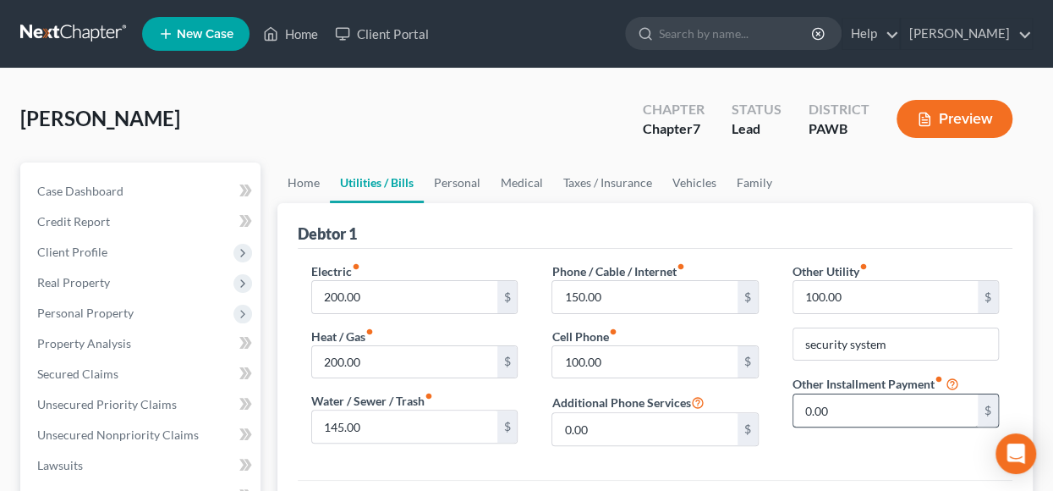
scroll to position [169, 0]
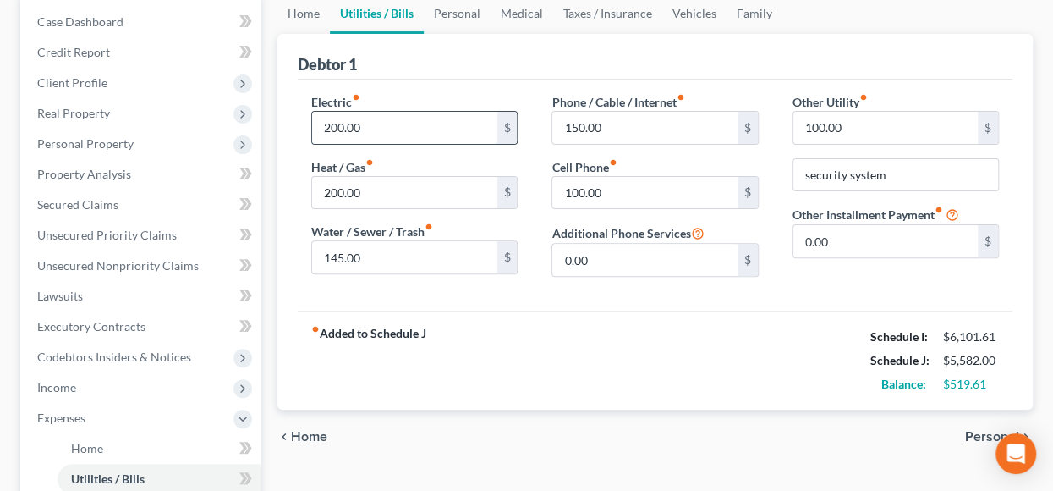
click at [370, 125] on input "200.00" at bounding box center [404, 128] width 184 height 32
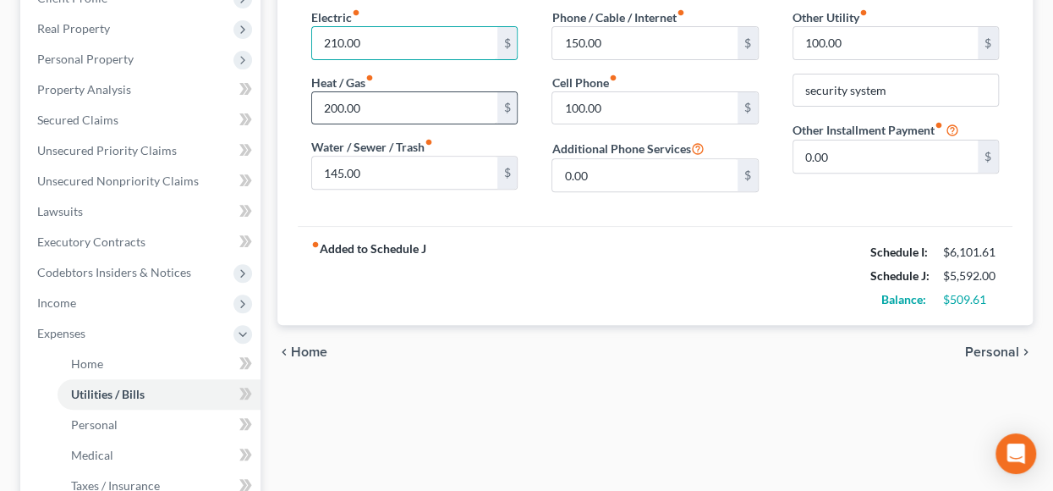
type input "210.00"
click at [366, 106] on input "200.00" at bounding box center [404, 108] width 184 height 32
type input "225.00"
click at [299, 350] on span "Home" at bounding box center [309, 352] width 36 height 14
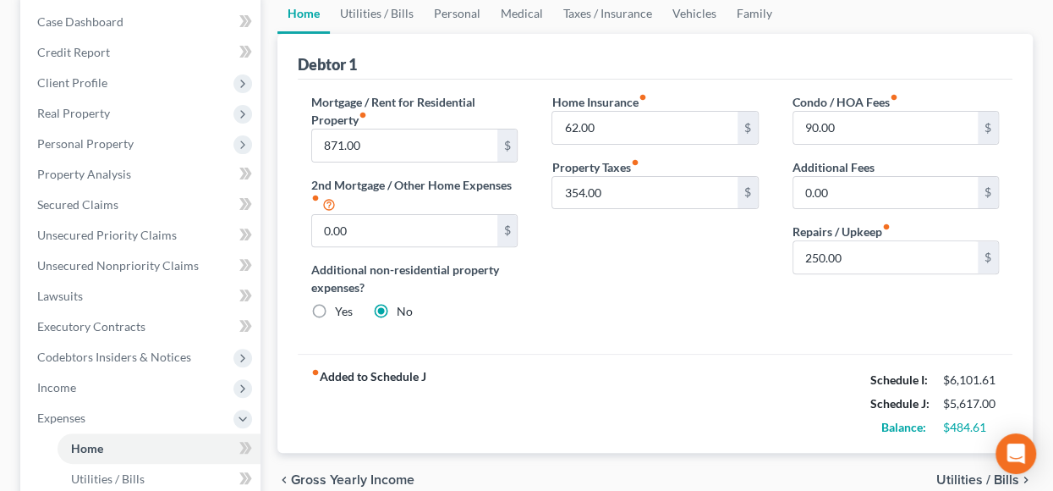
scroll to position [254, 0]
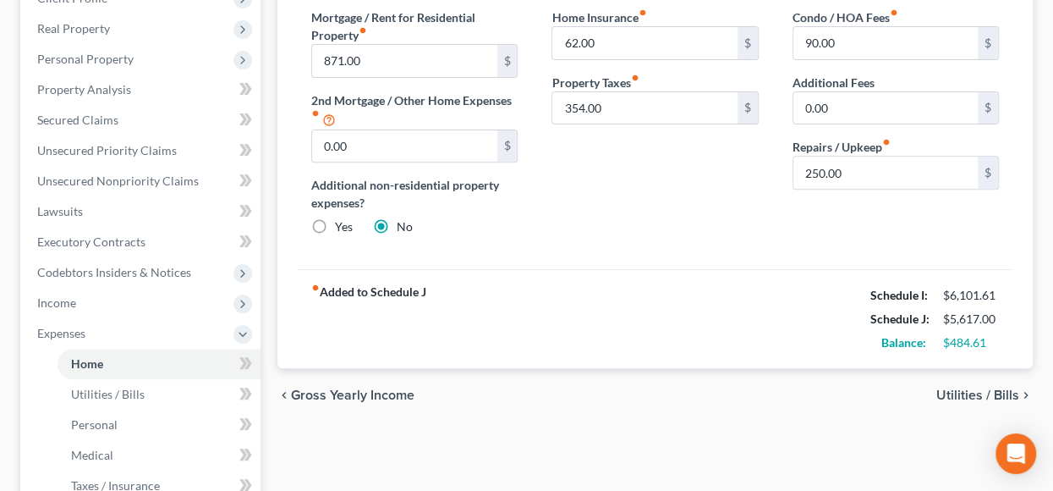
click at [961, 393] on span "Utilities / Bills" at bounding box center [977, 395] width 83 height 14
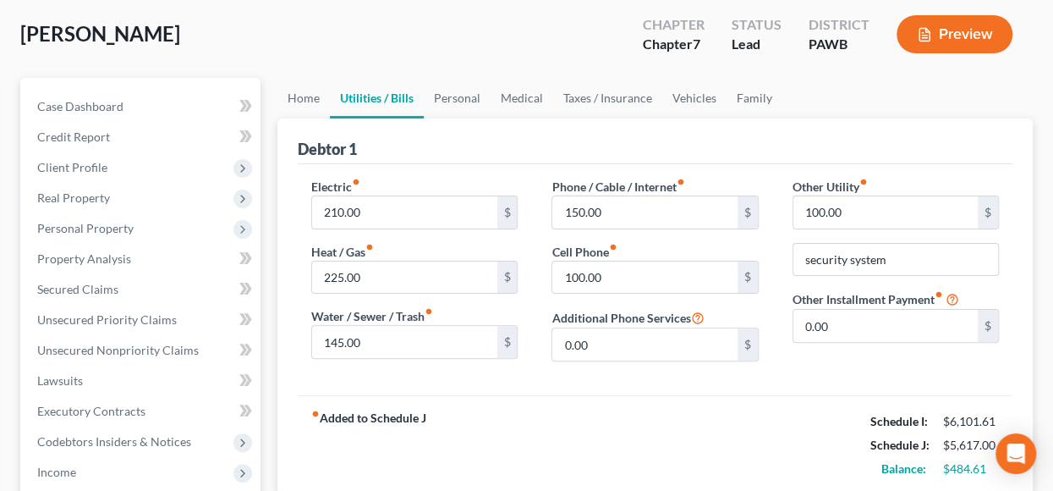
scroll to position [169, 0]
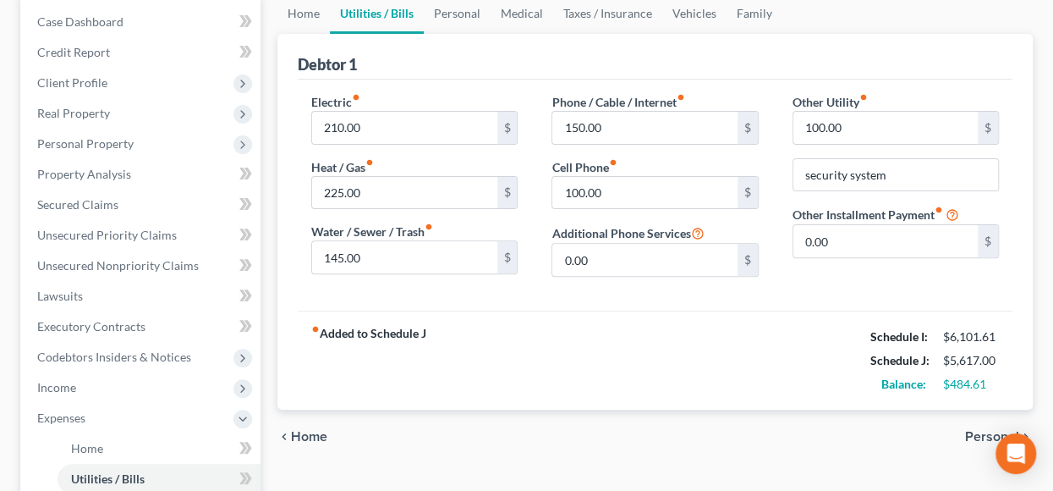
click at [974, 434] on span "Personal" at bounding box center [992, 437] width 54 height 14
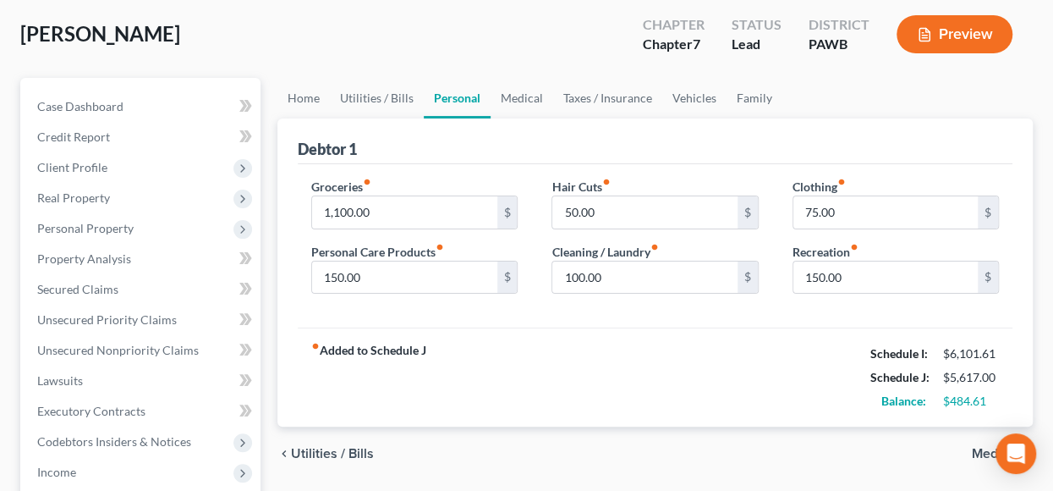
scroll to position [169, 0]
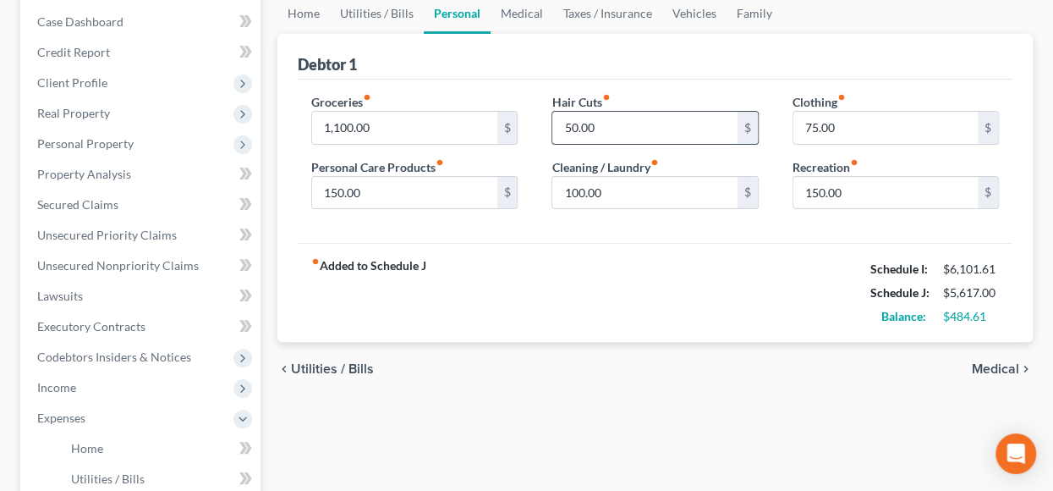
click at [605, 128] on input "50.00" at bounding box center [644, 128] width 184 height 32
type input "75.00"
click at [750, 283] on div "fiber_manual_record Added to Schedule J Schedule I: $6,101.61 Schedule J: $5,64…" at bounding box center [655, 292] width 715 height 99
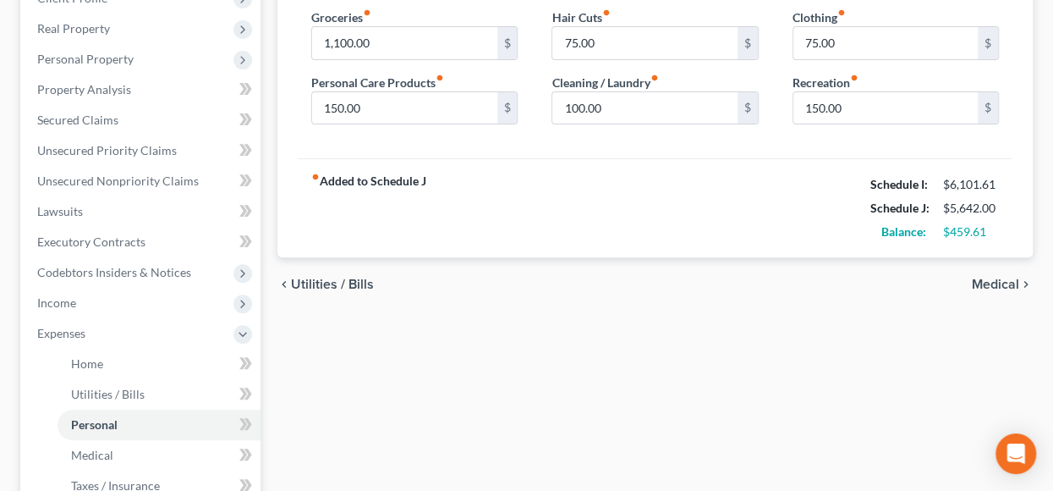
click at [1008, 281] on span "Medical" at bounding box center [995, 284] width 47 height 14
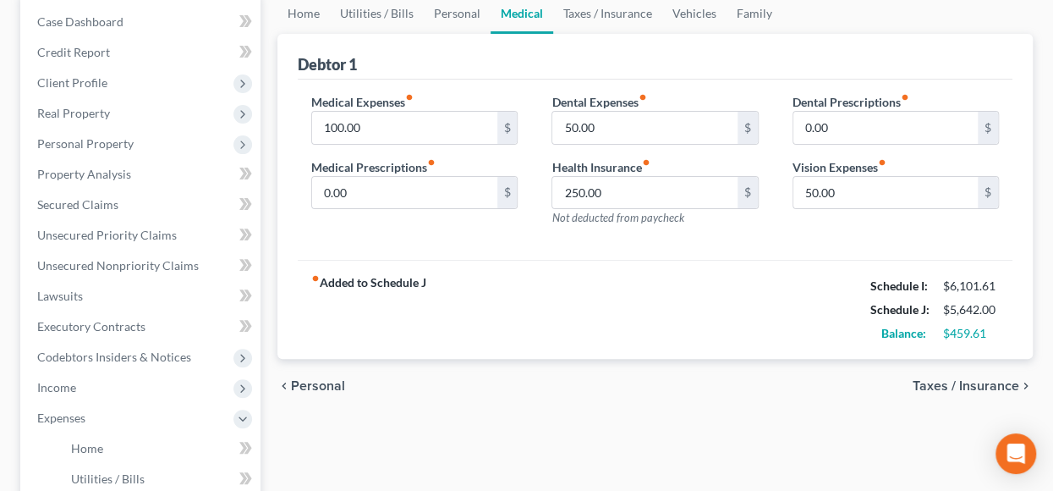
scroll to position [254, 0]
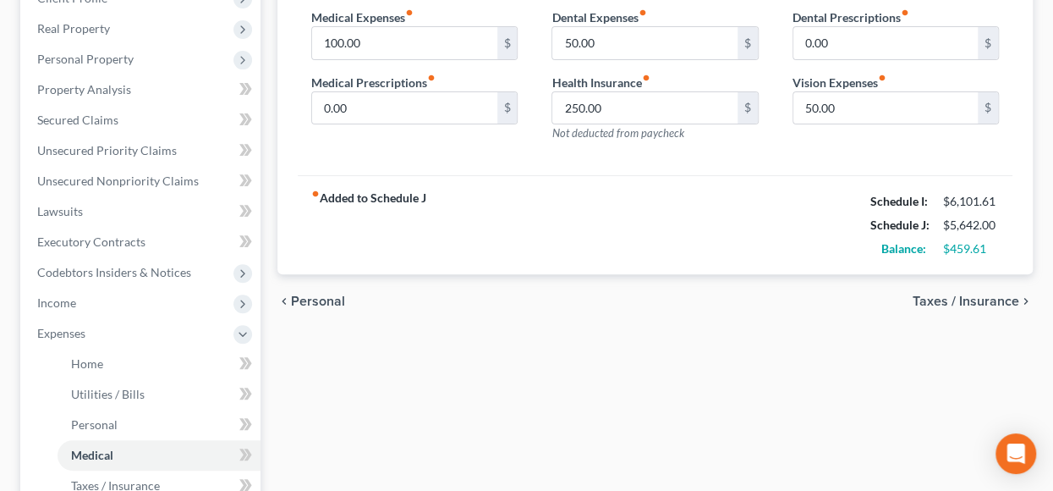
click at [989, 299] on span "Taxes / Insurance" at bounding box center [966, 301] width 107 height 14
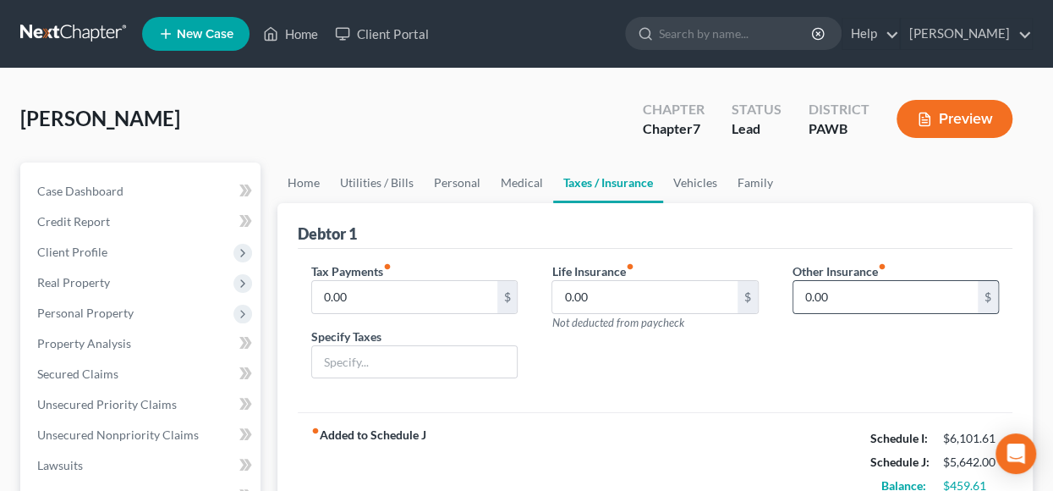
scroll to position [85, 0]
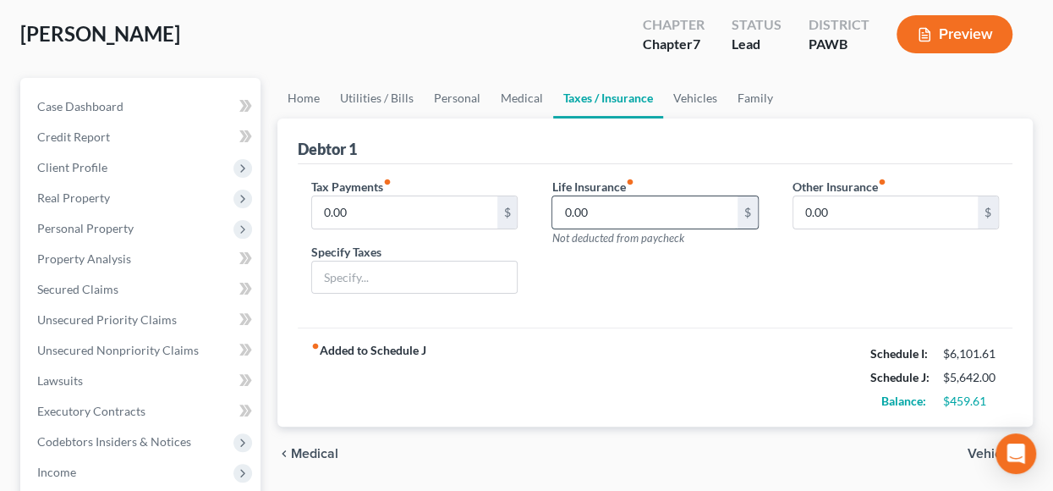
click at [638, 213] on input "0.00" at bounding box center [644, 212] width 184 height 32
type input "30.00"
click at [765, 331] on div "fiber_manual_record Added to Schedule J Schedule I: $6,101.61 Schedule J: $5,67…" at bounding box center [655, 376] width 715 height 99
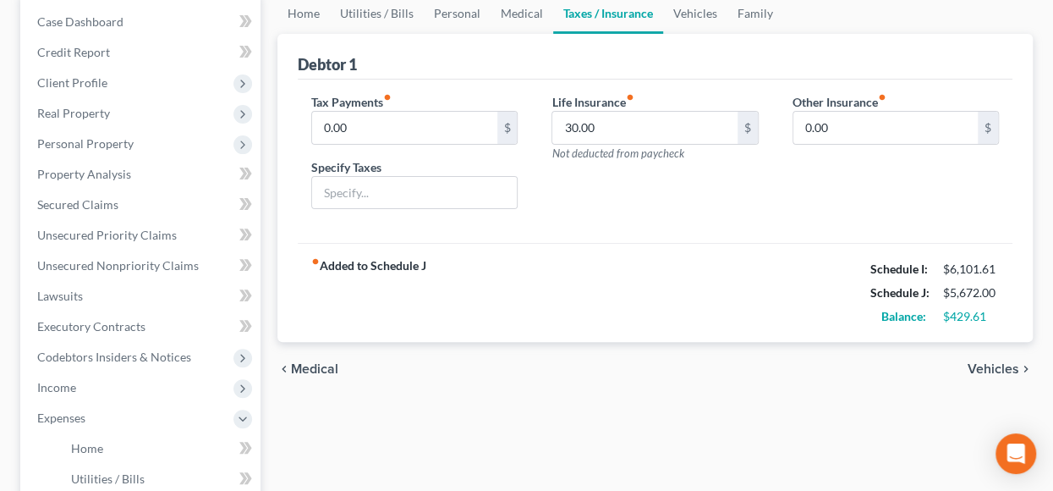
click at [996, 370] on span "Vehicles" at bounding box center [994, 369] width 52 height 14
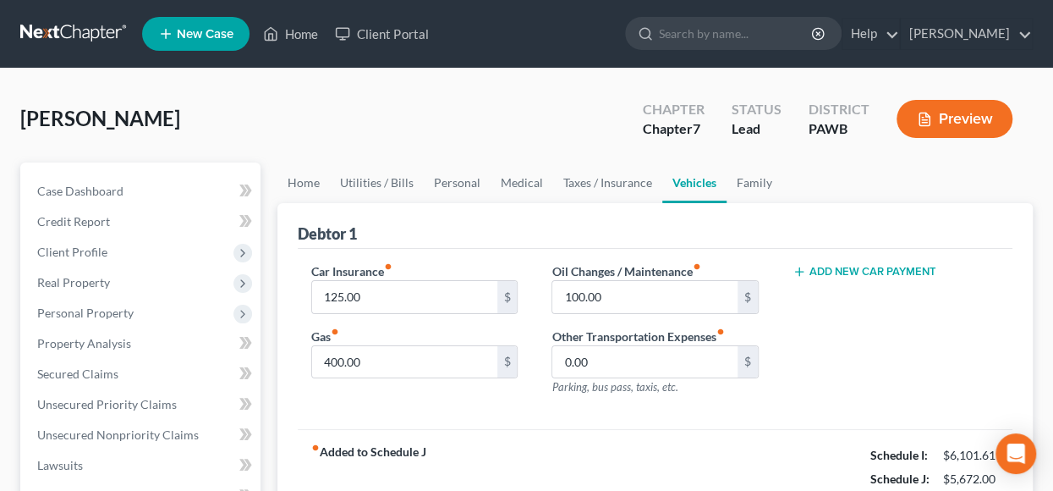
scroll to position [169, 0]
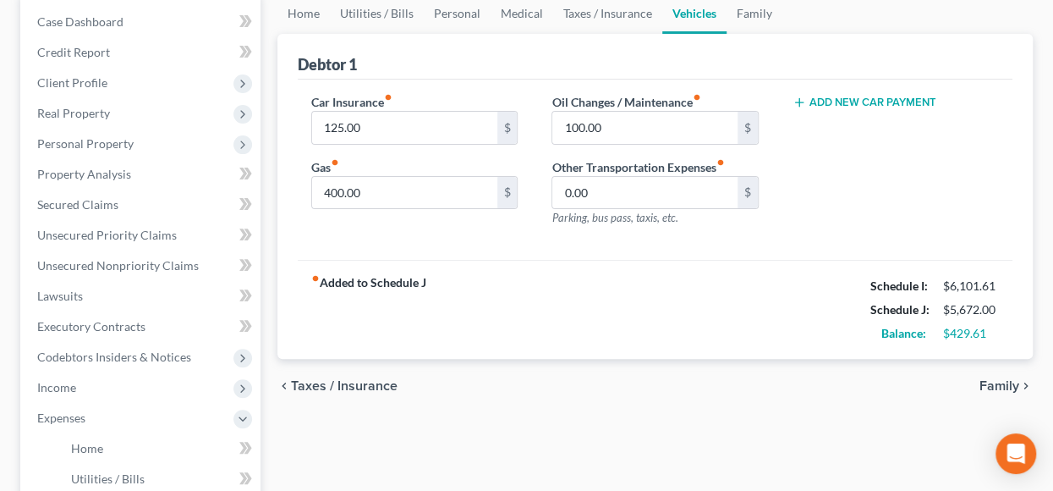
click at [999, 382] on span "Family" at bounding box center [1000, 386] width 40 height 14
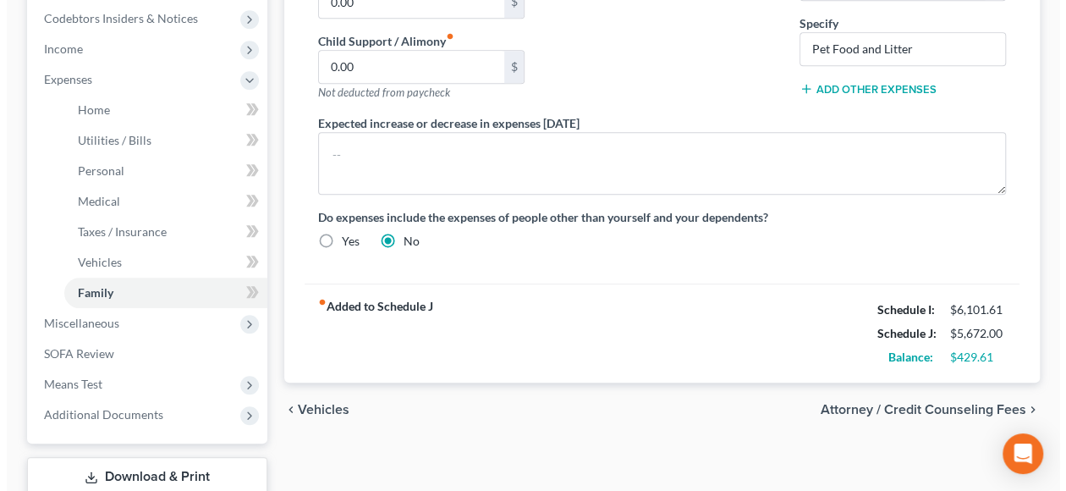
scroll to position [619, 0]
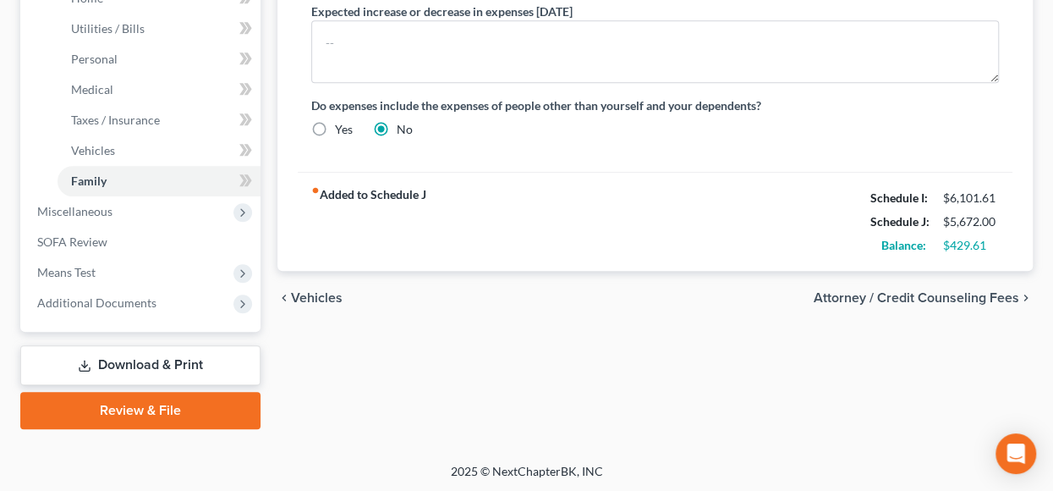
click at [929, 294] on span "Attorney / Credit Counseling Fees" at bounding box center [917, 298] width 206 height 14
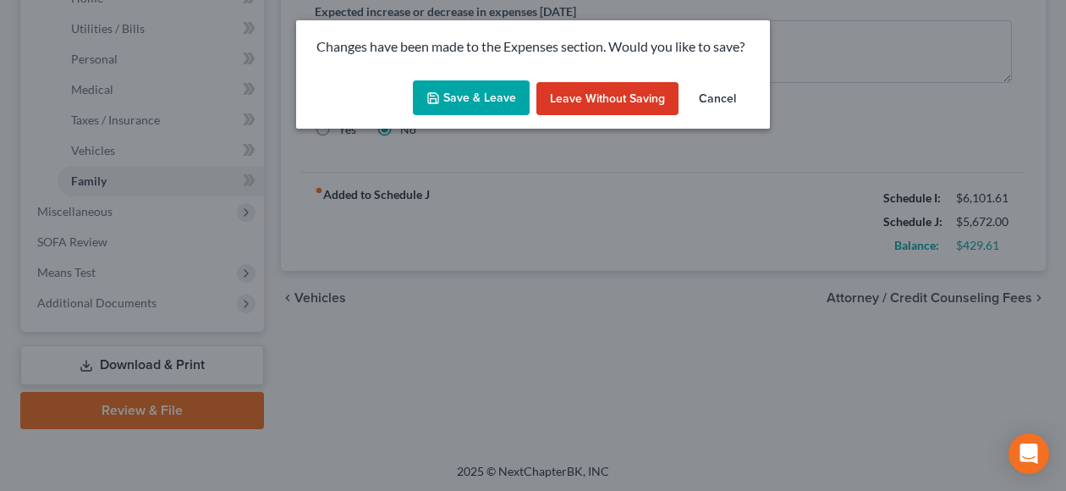
click at [454, 91] on button "Save & Leave" at bounding box center [471, 98] width 117 height 36
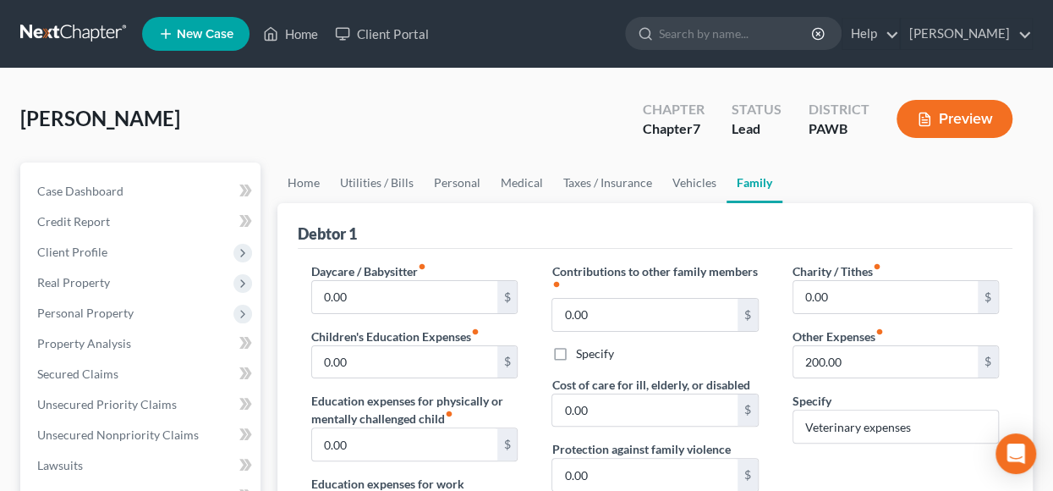
select select "0"
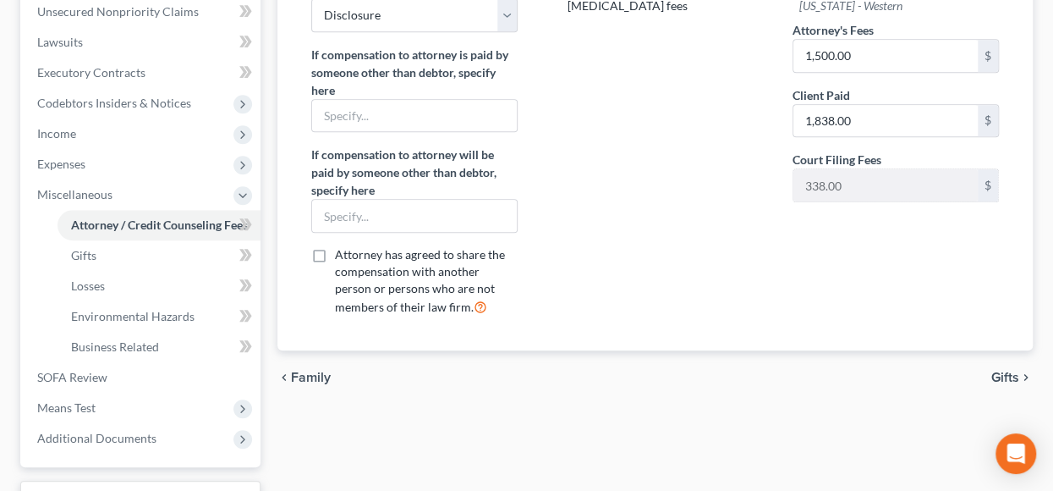
scroll to position [558, 0]
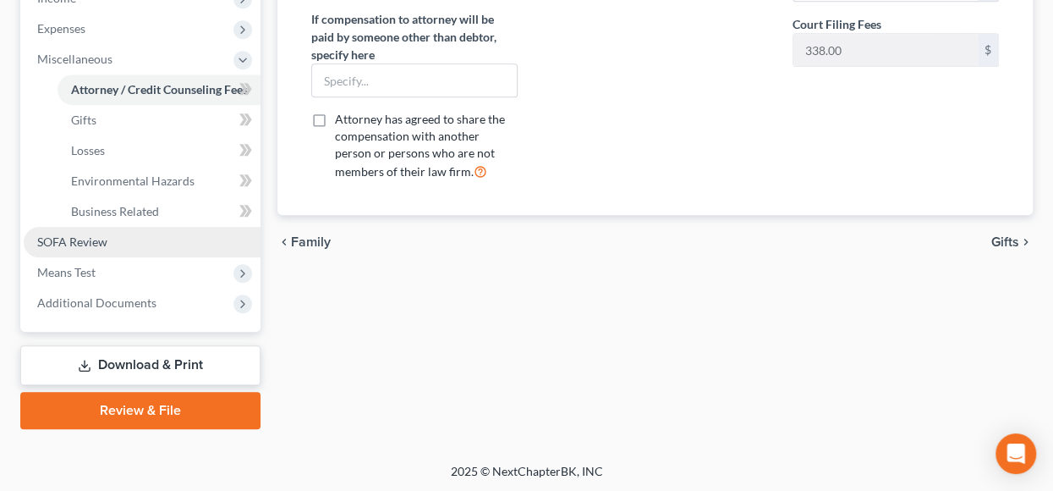
click at [69, 236] on span "SOFA Review" at bounding box center [72, 241] width 70 height 14
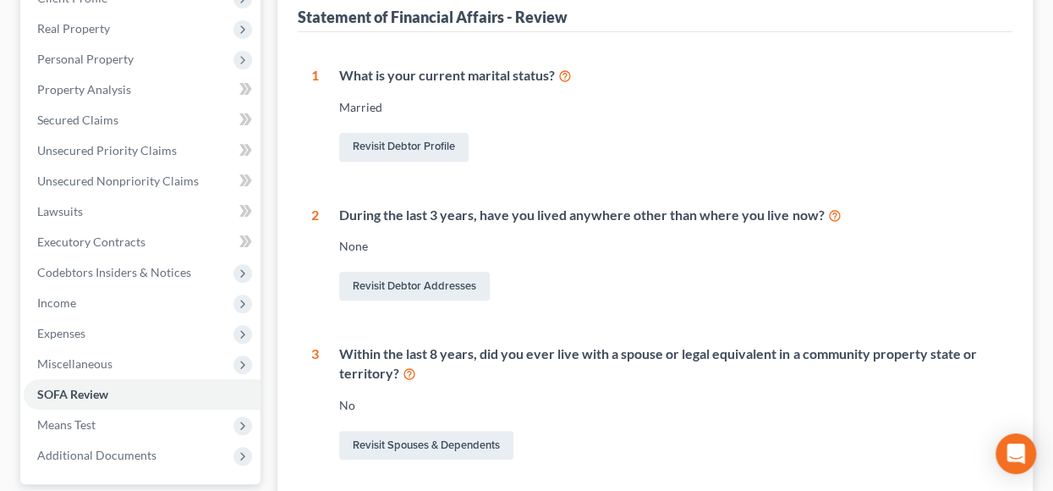
scroll to position [508, 0]
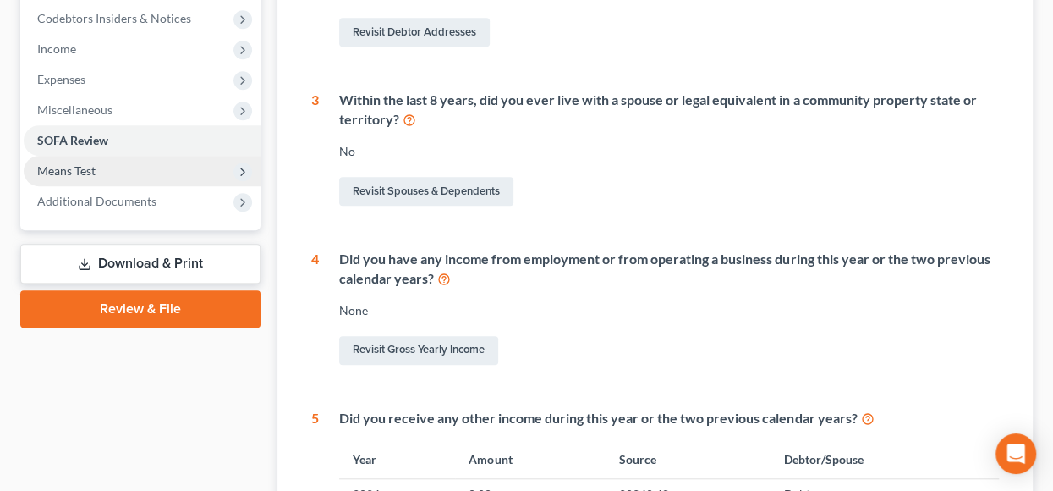
click at [88, 168] on span "Means Test" at bounding box center [66, 170] width 58 height 14
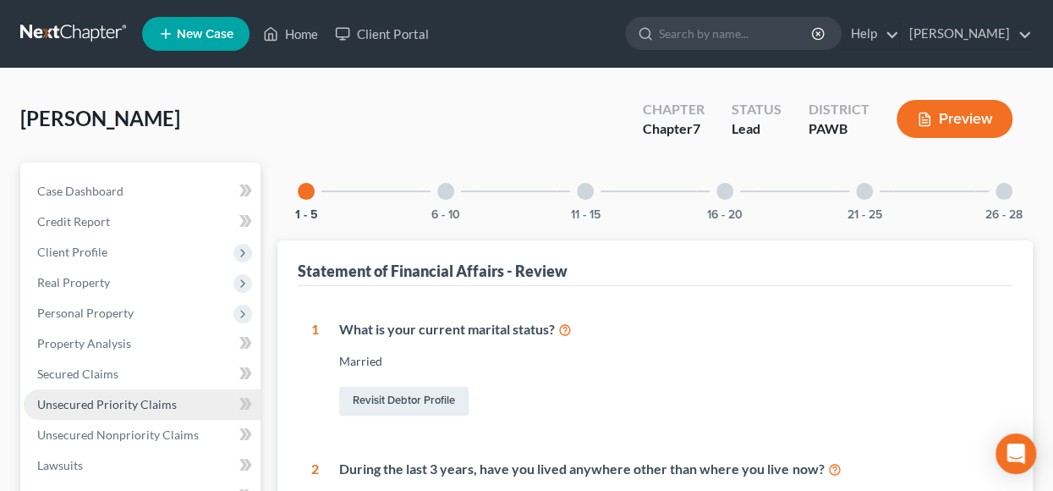
scroll to position [254, 0]
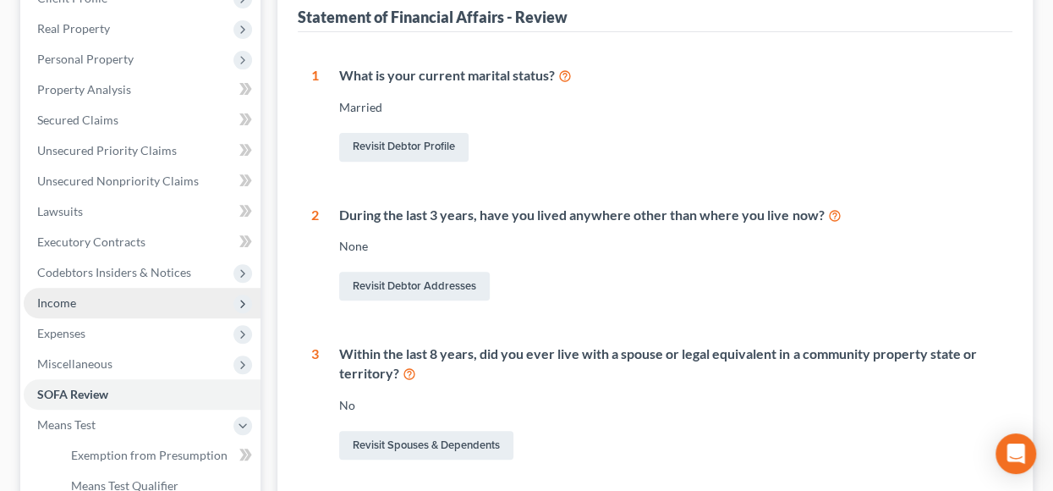
click at [44, 305] on span "Income" at bounding box center [56, 302] width 39 height 14
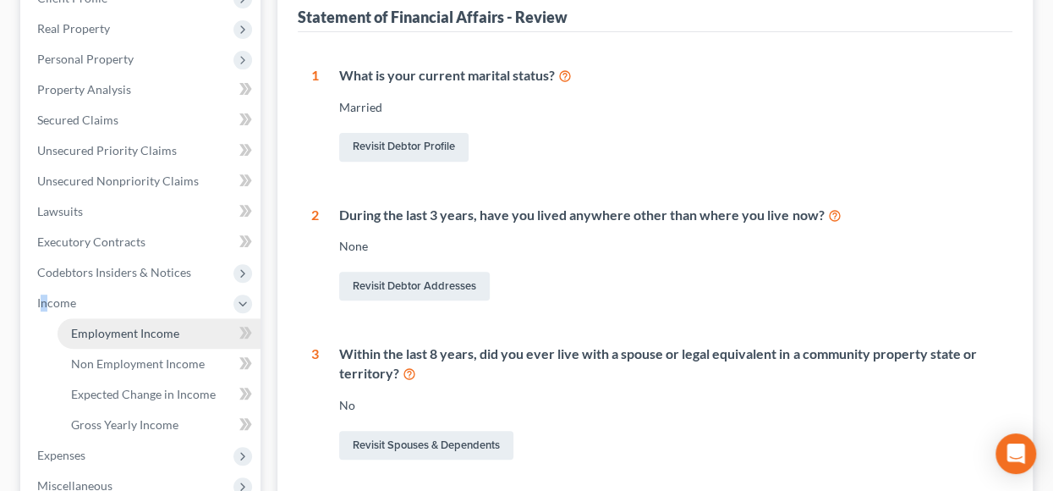
click at [105, 331] on span "Employment Income" at bounding box center [125, 333] width 108 height 14
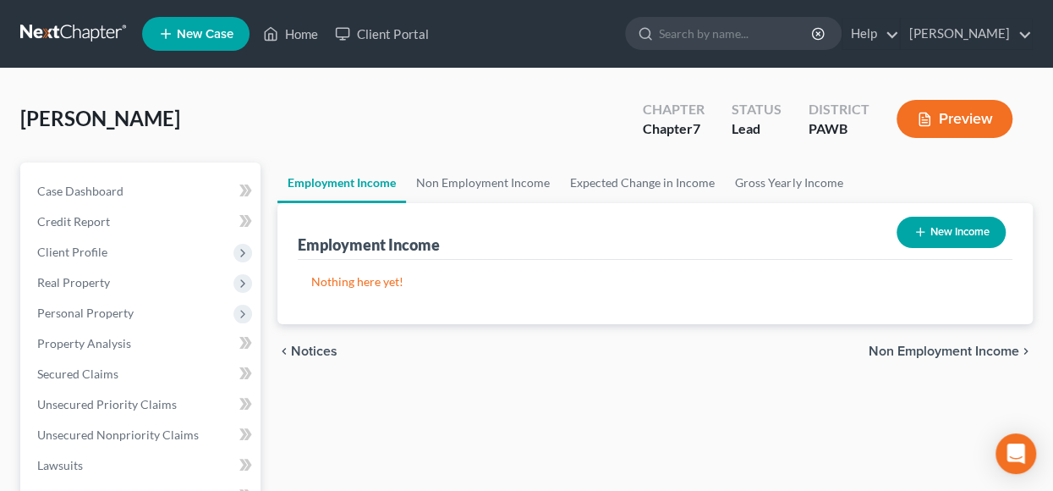
scroll to position [85, 0]
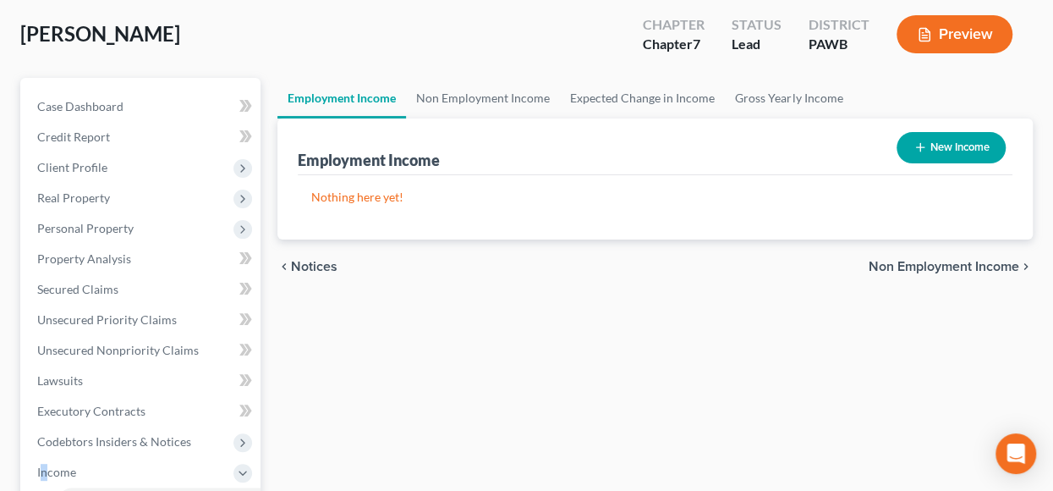
click at [912, 264] on span "Non Employment Income" at bounding box center [944, 267] width 151 height 14
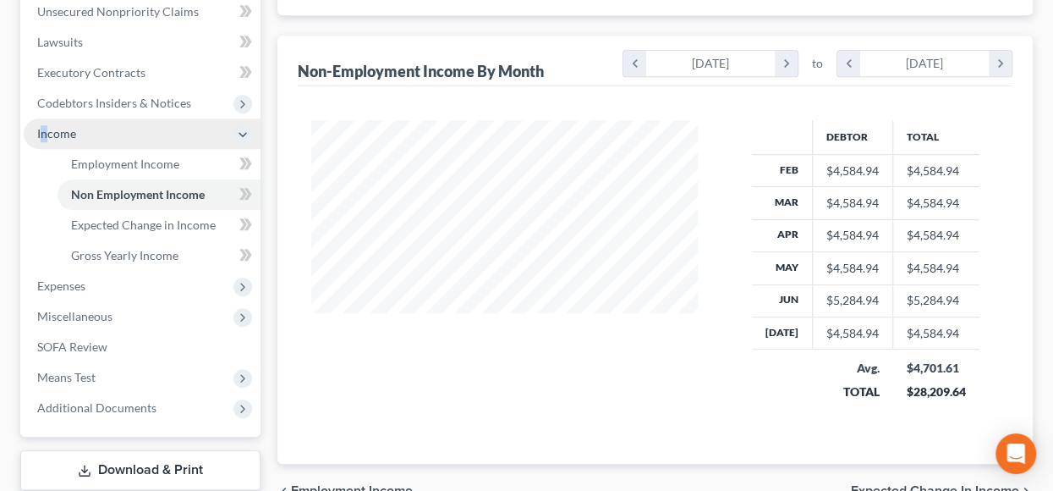
scroll to position [338, 0]
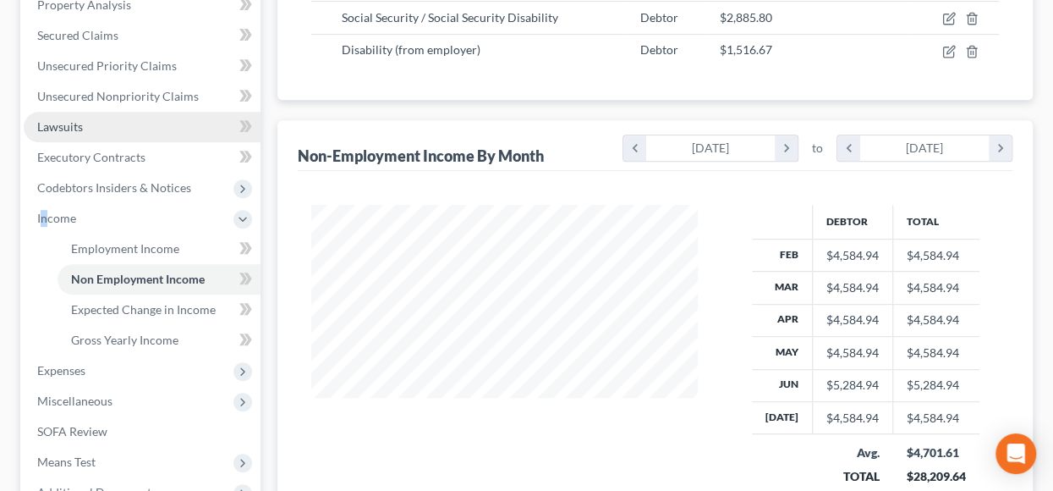
click at [65, 123] on span "Lawsuits" at bounding box center [60, 126] width 46 height 14
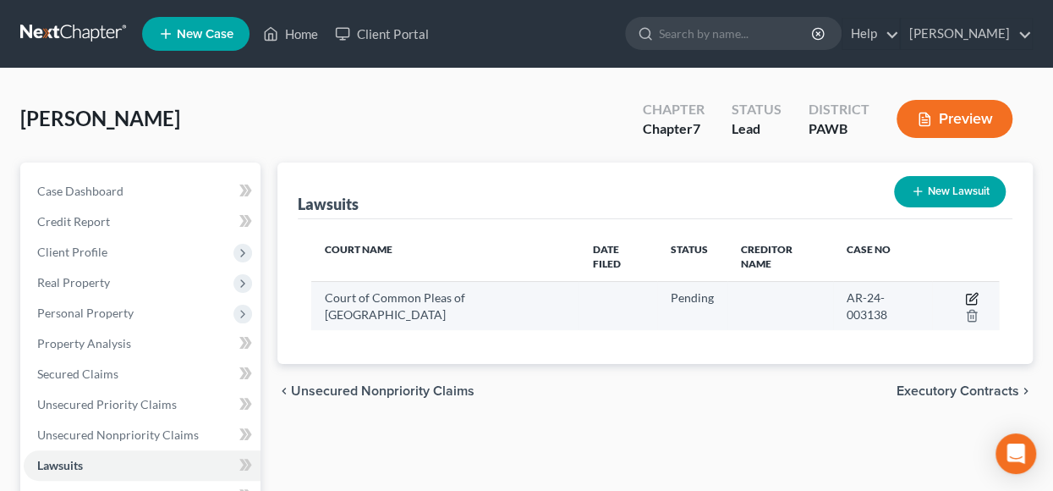
click at [968, 294] on icon "button" at bounding box center [972, 299] width 14 height 14
select select "39"
select select "0"
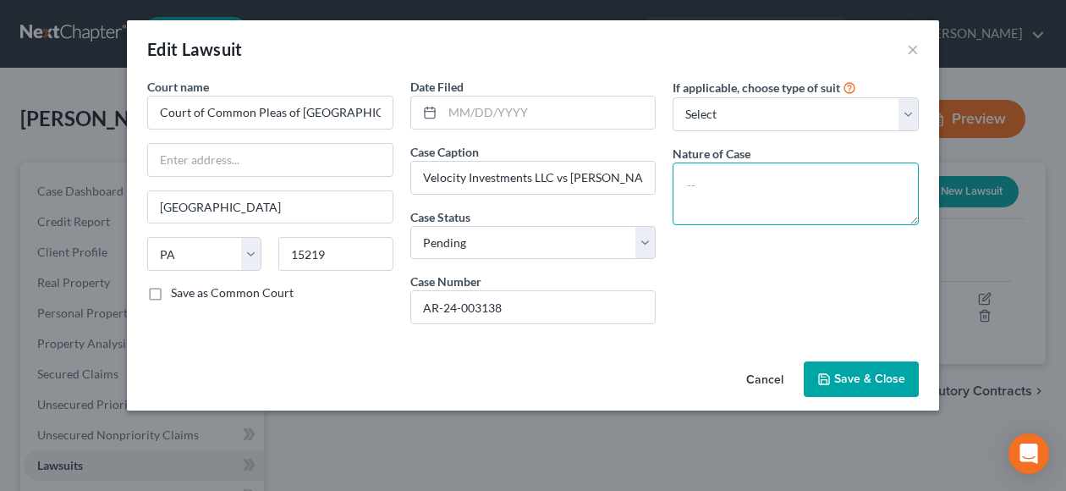
click at [738, 178] on textarea at bounding box center [795, 193] width 246 height 63
type textarea "Velocity Investments, LLc"
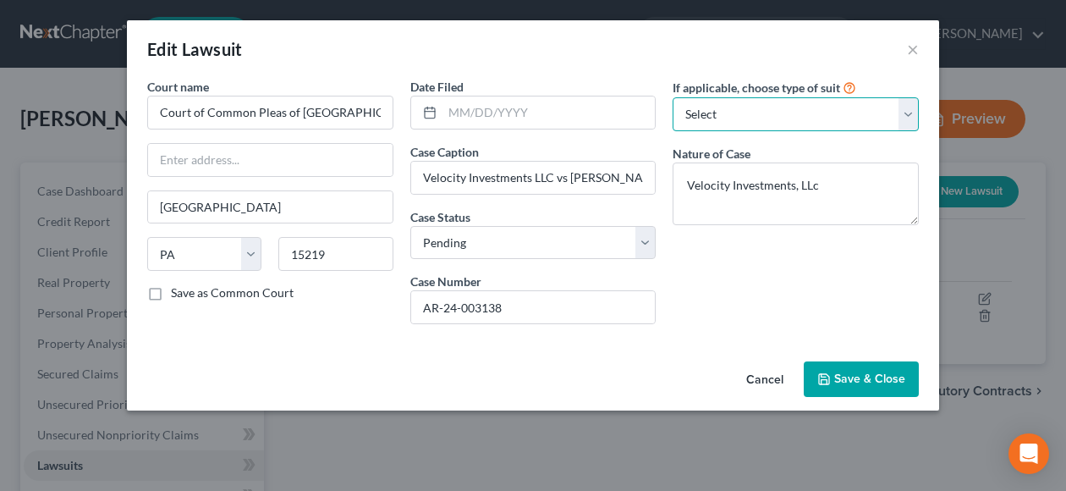
click at [911, 111] on select "Select Repossession Garnishment Foreclosure Attached, Seized, Or Levied Other" at bounding box center [795, 114] width 246 height 34
select select "1"
click at [672, 97] on select "Select Repossession Garnishment Foreclosure Attached, Seized, Or Levied Other" at bounding box center [795, 114] width 246 height 34
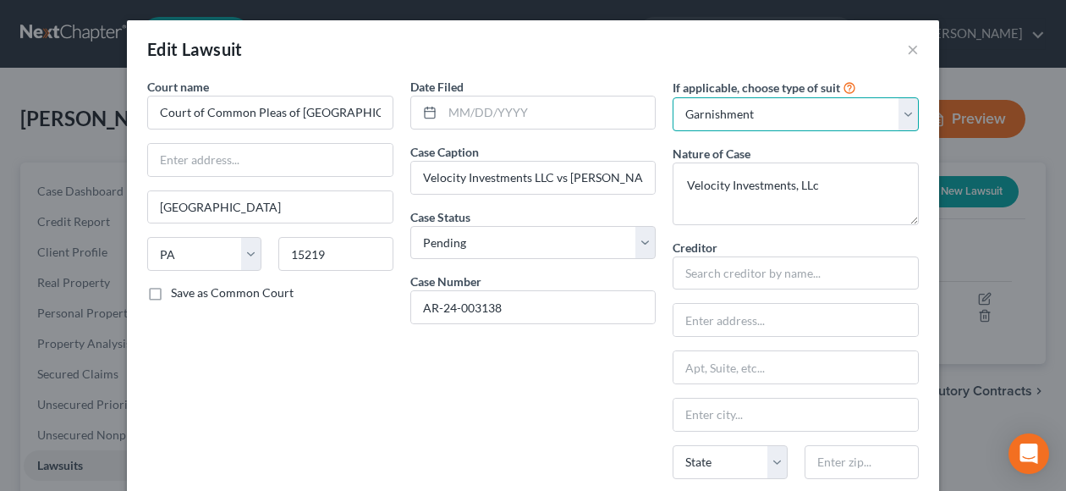
scroll to position [85, 0]
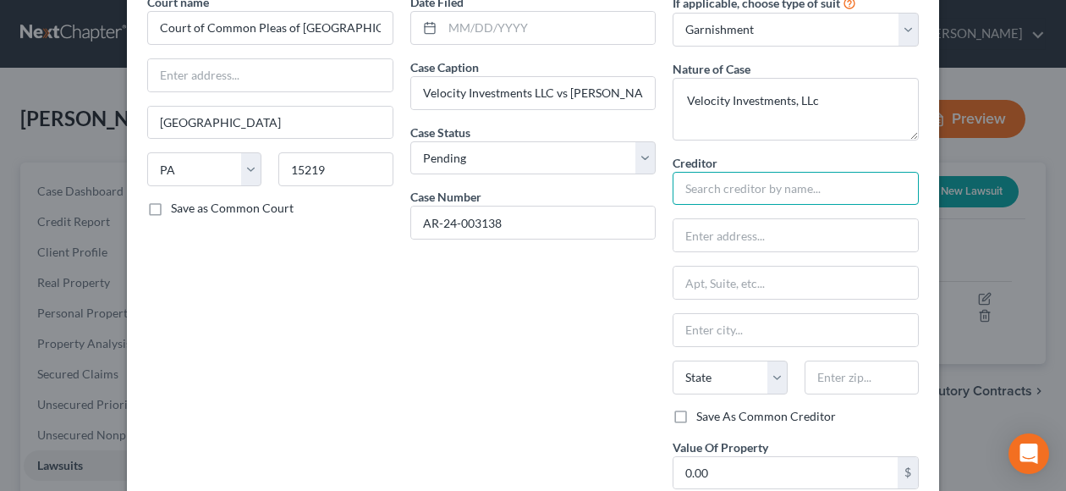
click at [715, 184] on input "text" at bounding box center [795, 189] width 246 height 34
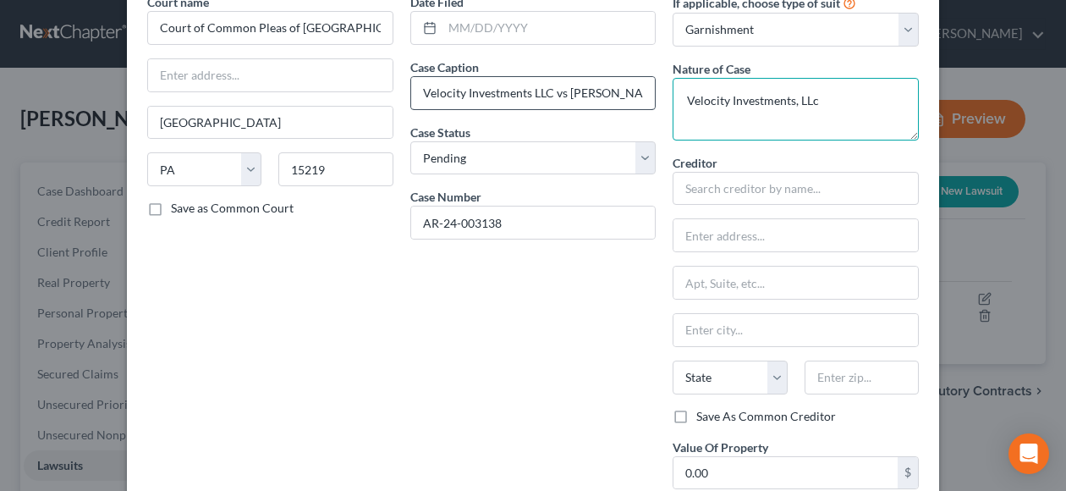
drag, startPoint x: 816, startPoint y: 101, endPoint x: 624, endPoint y: 84, distance: 192.8
click at [624, 84] on div "Court name * Court of Common Pleas of [GEOGRAPHIC_DATA] [GEOGRAPHIC_DATA] State…" at bounding box center [533, 292] width 788 height 598
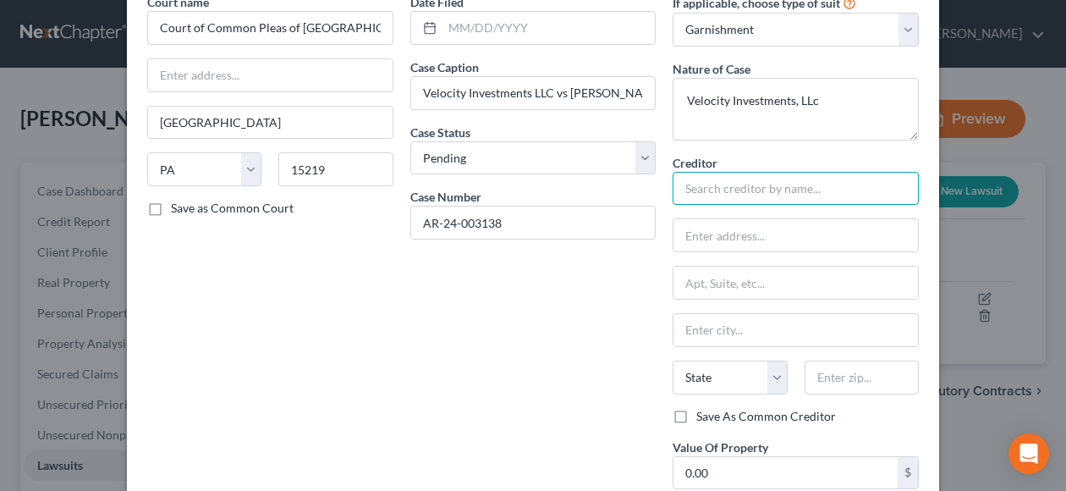
click at [709, 184] on input "text" at bounding box center [795, 189] width 246 height 34
click at [705, 189] on input "text" at bounding box center [795, 189] width 246 height 34
paste input "Velocity Investments, LLc"
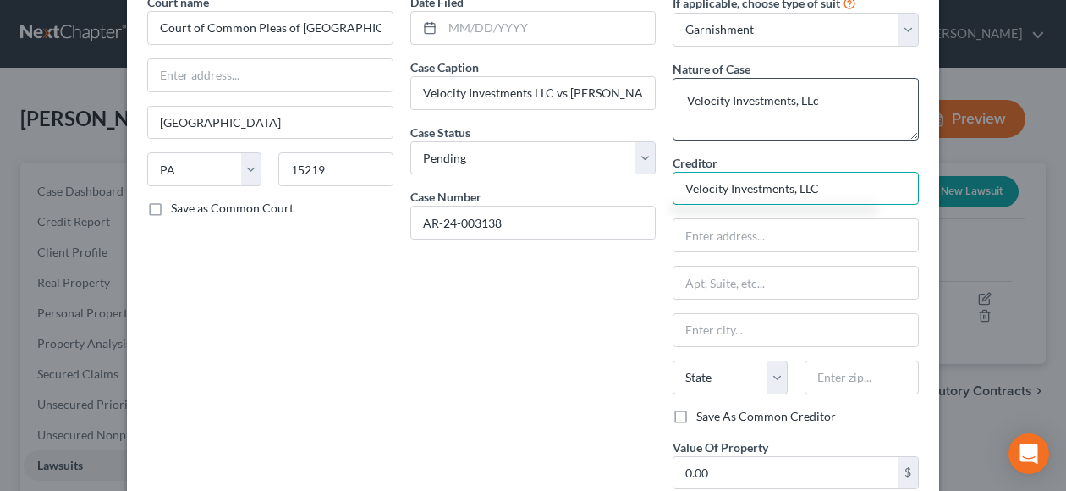
type input "Velocity Investments, LLC"
drag, startPoint x: 820, startPoint y: 93, endPoint x: 653, endPoint y: 90, distance: 166.7
click at [653, 90] on div "Court name * Court of Common Pleas of [GEOGRAPHIC_DATA] [GEOGRAPHIC_DATA] State…" at bounding box center [533, 292] width 788 height 598
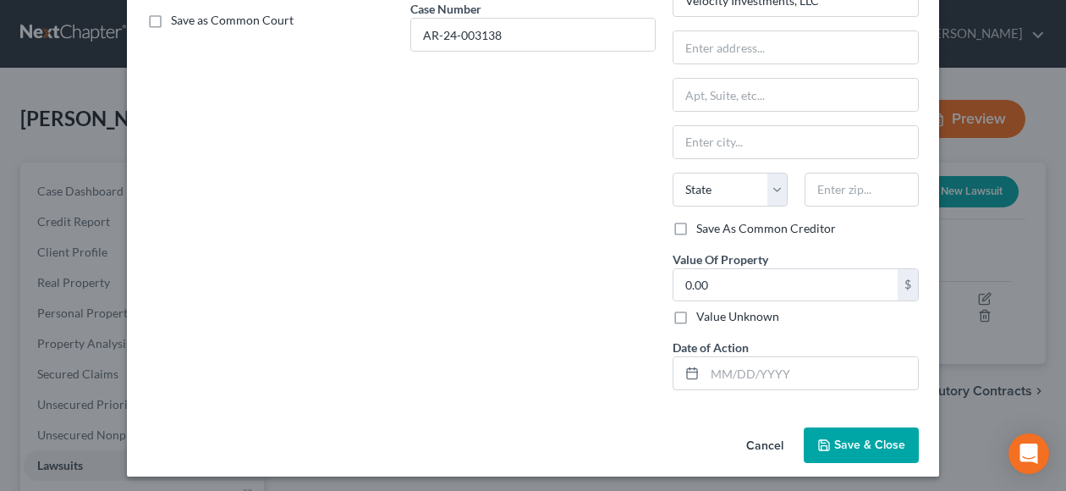
scroll to position [188, 0]
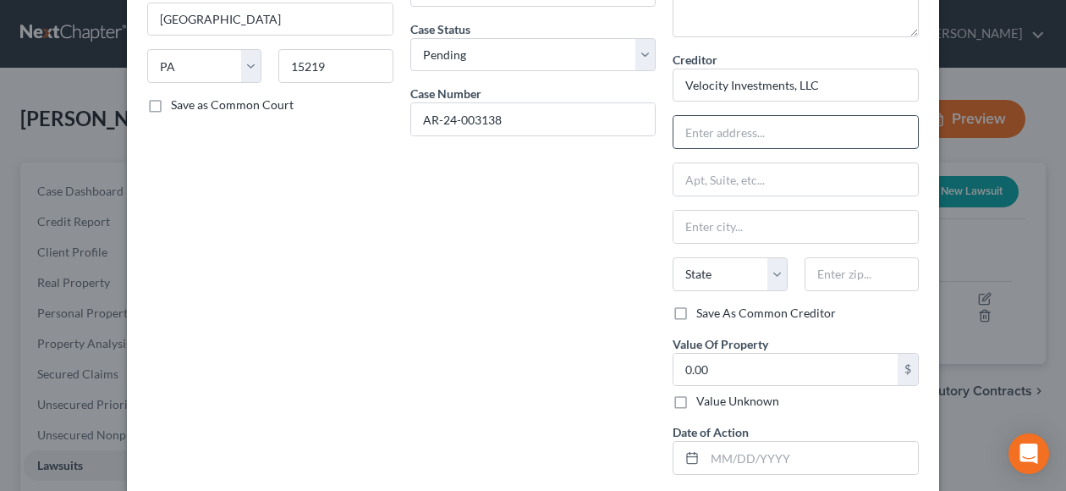
click at [692, 120] on input "text" at bounding box center [795, 132] width 244 height 32
click at [711, 126] on input "text" at bounding box center [795, 132] width 244 height 32
type input "1800 Route 34"
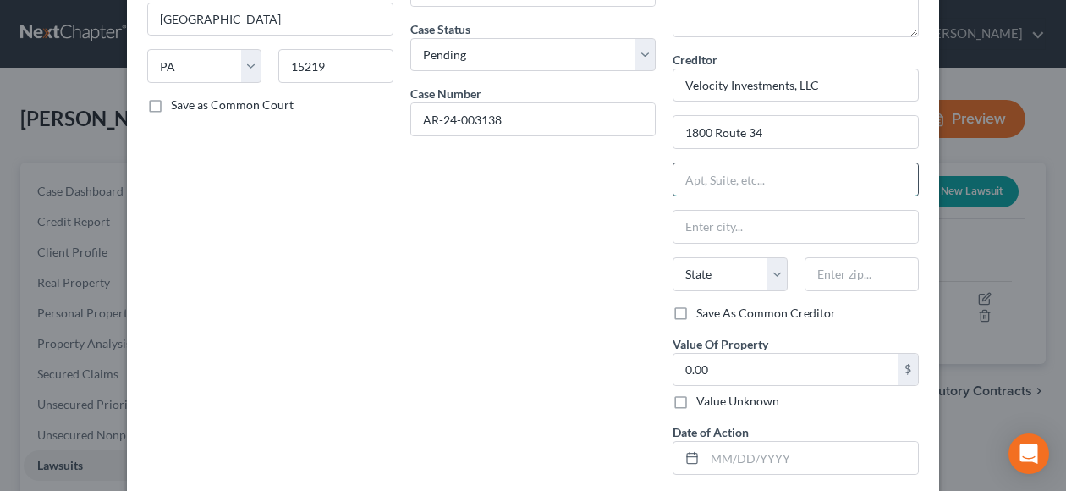
click at [729, 178] on input "text" at bounding box center [795, 179] width 244 height 32
type input "[STREET_ADDRESS]"
click at [854, 275] on input "text" at bounding box center [861, 274] width 114 height 34
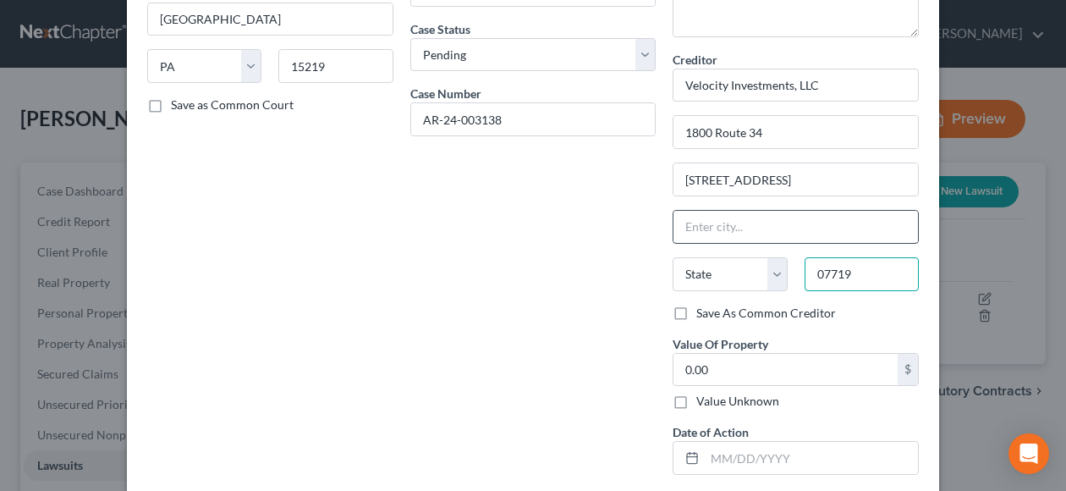
type input "07719"
click at [801, 221] on input "text" at bounding box center [795, 227] width 244 height 32
type input "Belmar"
select select "33"
drag, startPoint x: 743, startPoint y: 218, endPoint x: 651, endPoint y: 216, distance: 91.4
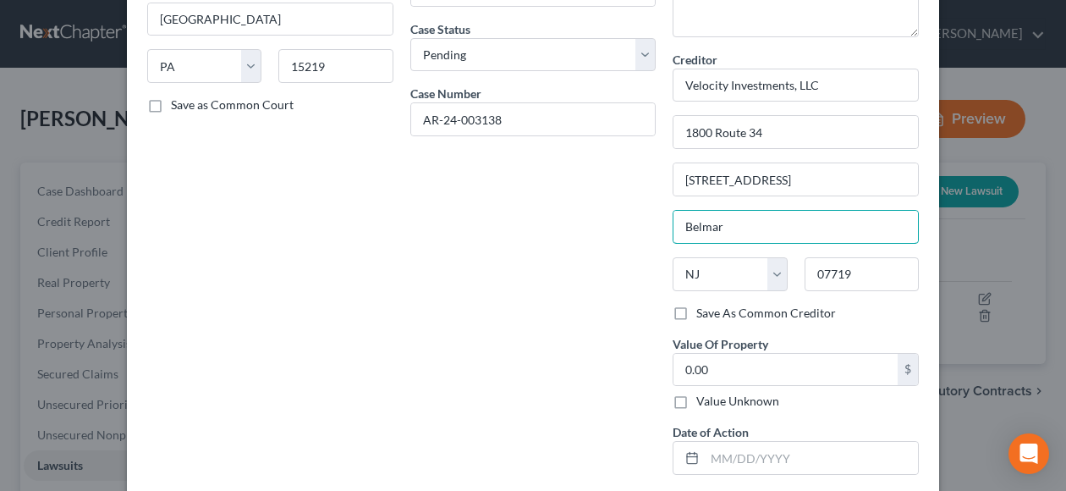
click at [655, 216] on div "Court name * Court of Common Pleas of [GEOGRAPHIC_DATA] [GEOGRAPHIC_DATA] State…" at bounding box center [533, 189] width 788 height 598
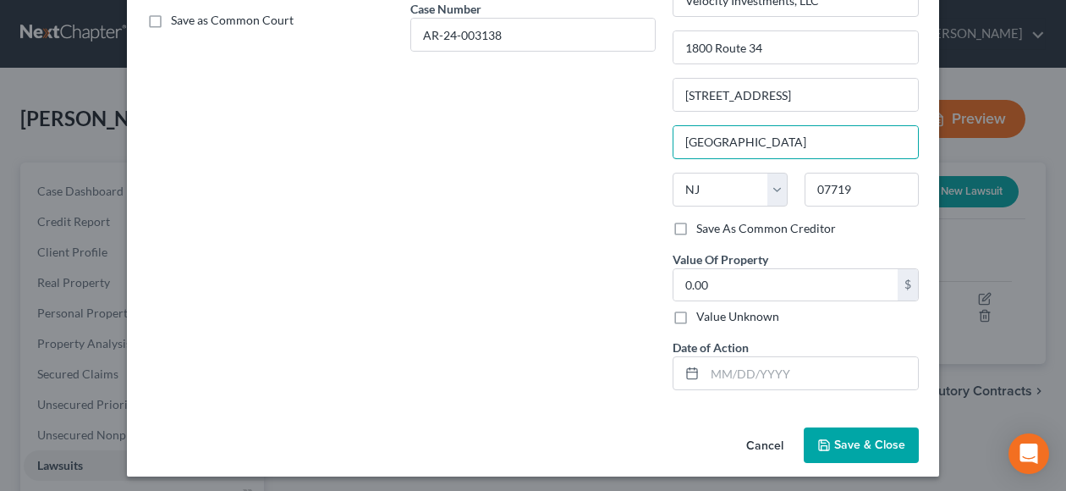
type input "[GEOGRAPHIC_DATA]"
click at [696, 221] on label "Save As Common Creditor" at bounding box center [766, 228] width 140 height 17
click at [703, 221] on input "Save As Common Creditor" at bounding box center [708, 225] width 11 height 11
checkbox input "true"
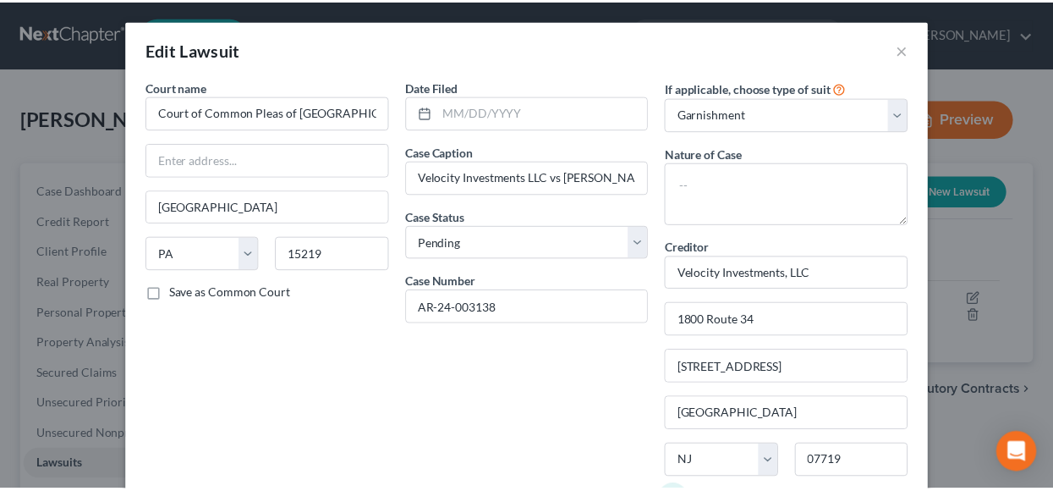
scroll to position [254, 0]
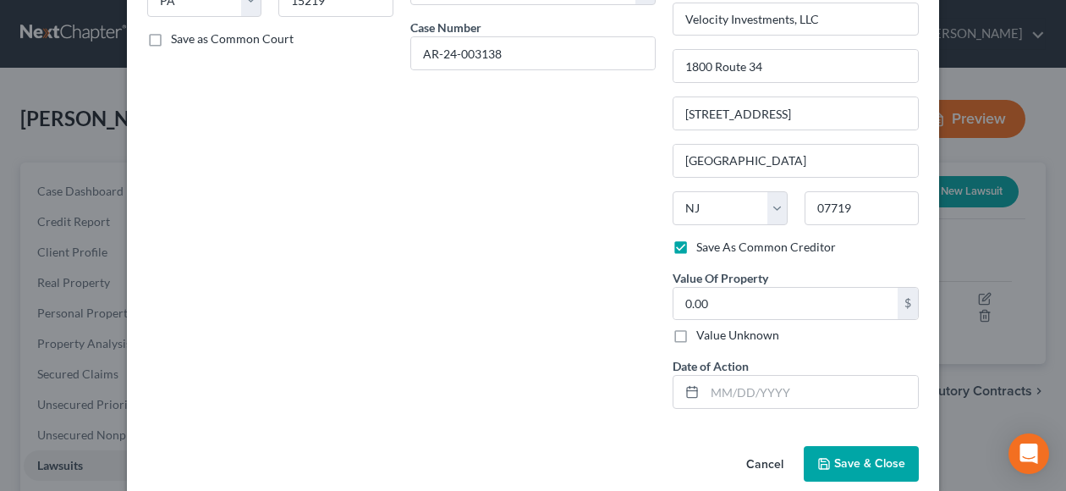
click at [864, 465] on span "Save & Close" at bounding box center [869, 463] width 71 height 14
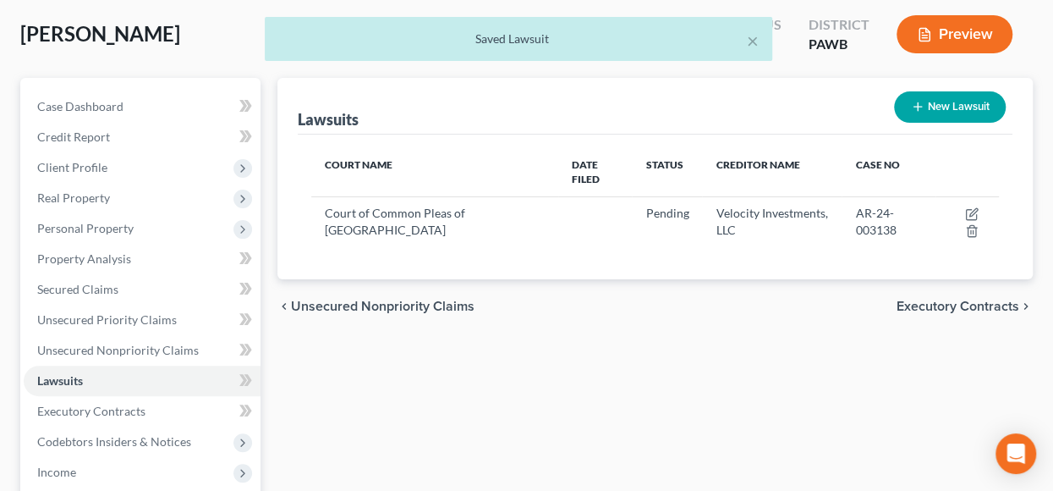
scroll to position [169, 0]
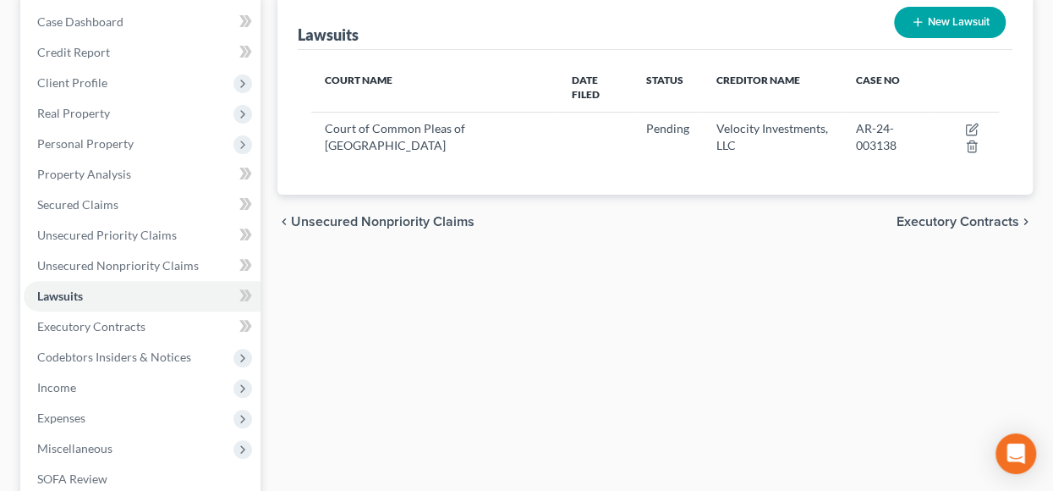
click at [979, 219] on span "Executory Contracts" at bounding box center [958, 222] width 123 height 14
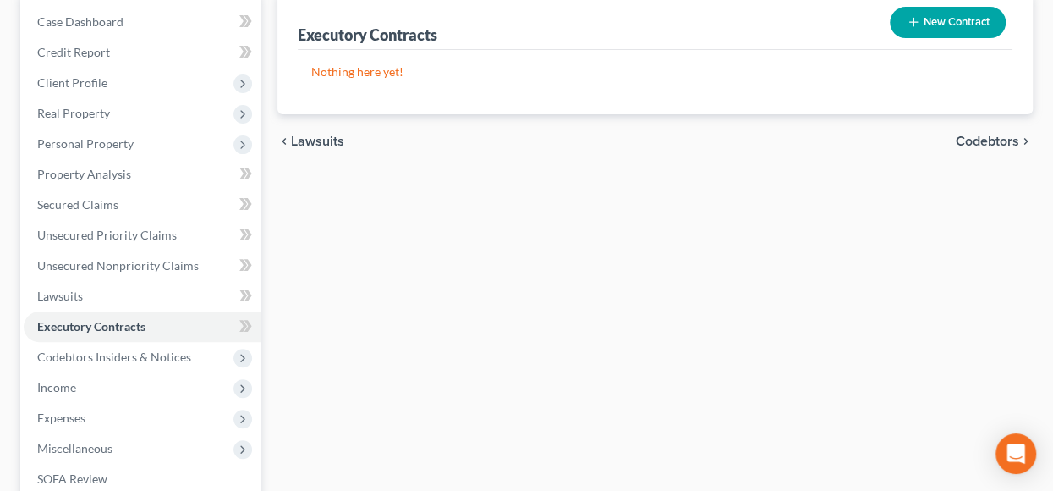
scroll to position [406, 0]
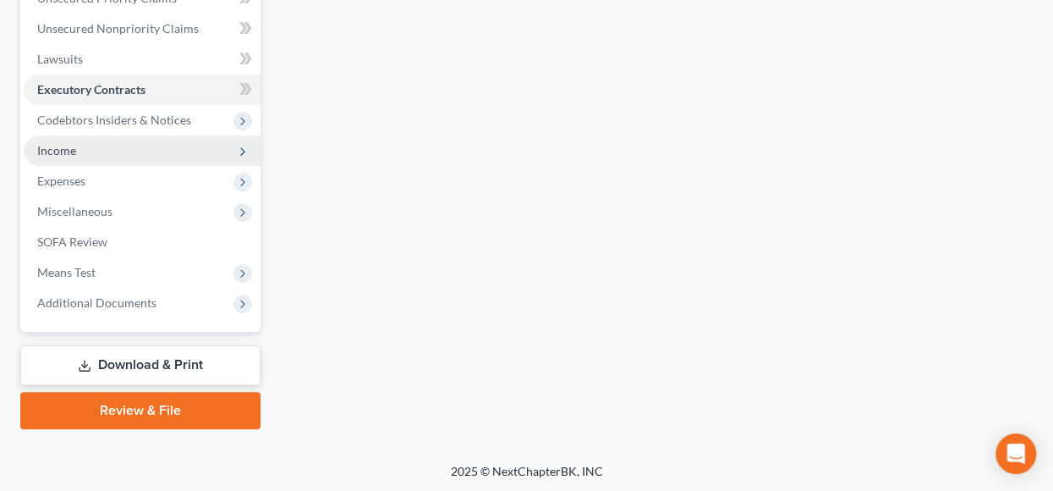
click at [69, 145] on span "Income" at bounding box center [56, 150] width 39 height 14
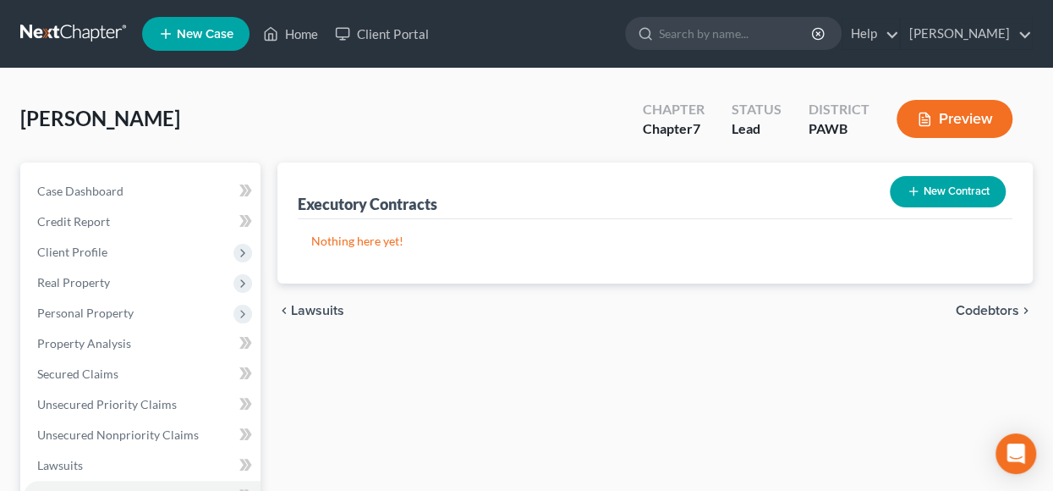
scroll to position [338, 0]
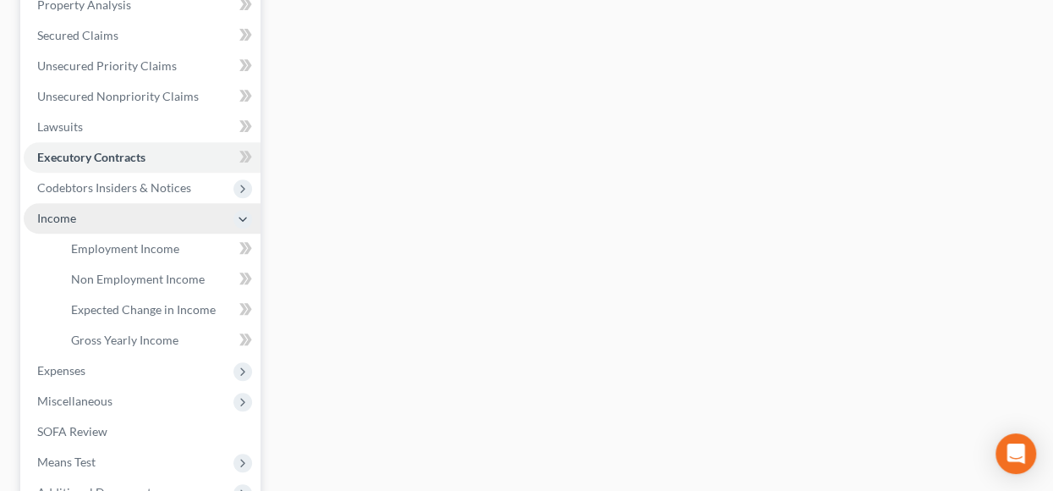
click at [57, 216] on span "Income" at bounding box center [56, 218] width 39 height 14
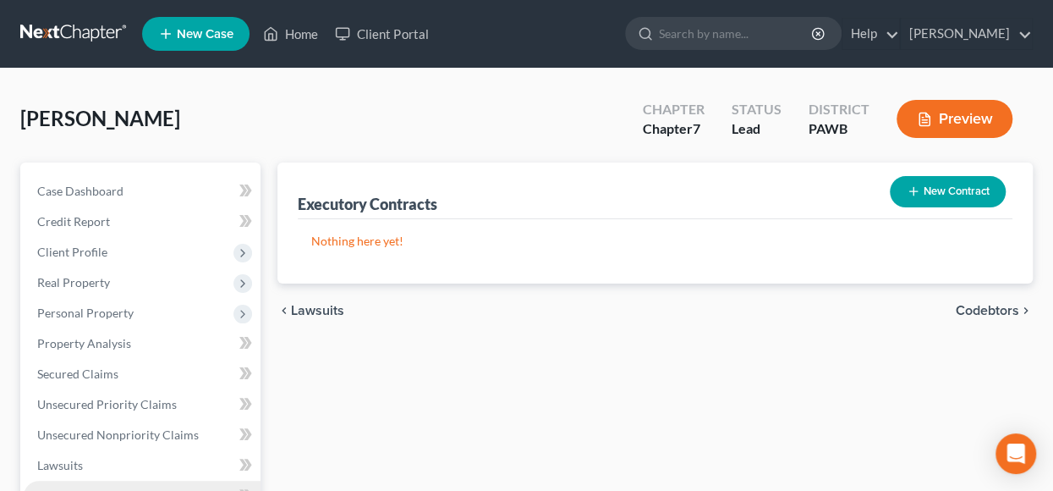
scroll to position [254, 0]
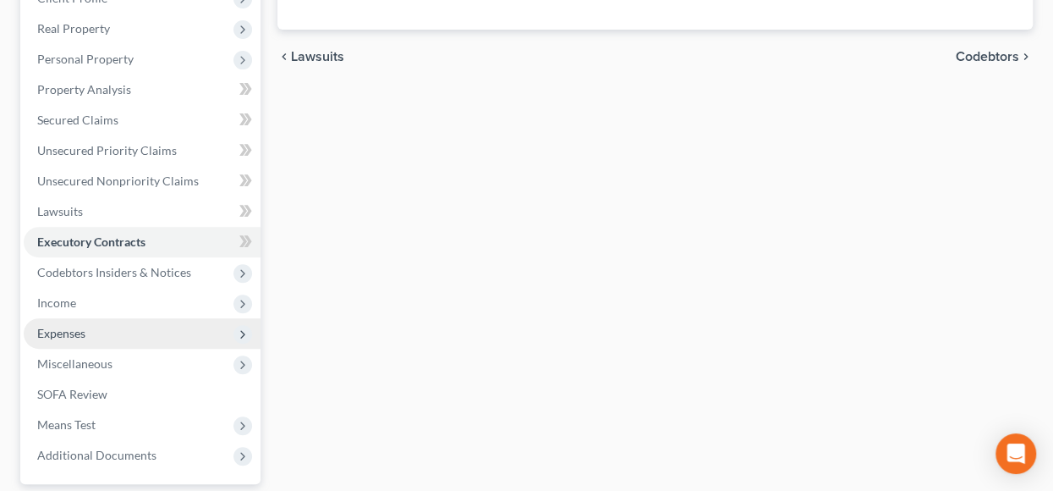
click at [41, 332] on span "Expenses" at bounding box center [61, 333] width 48 height 14
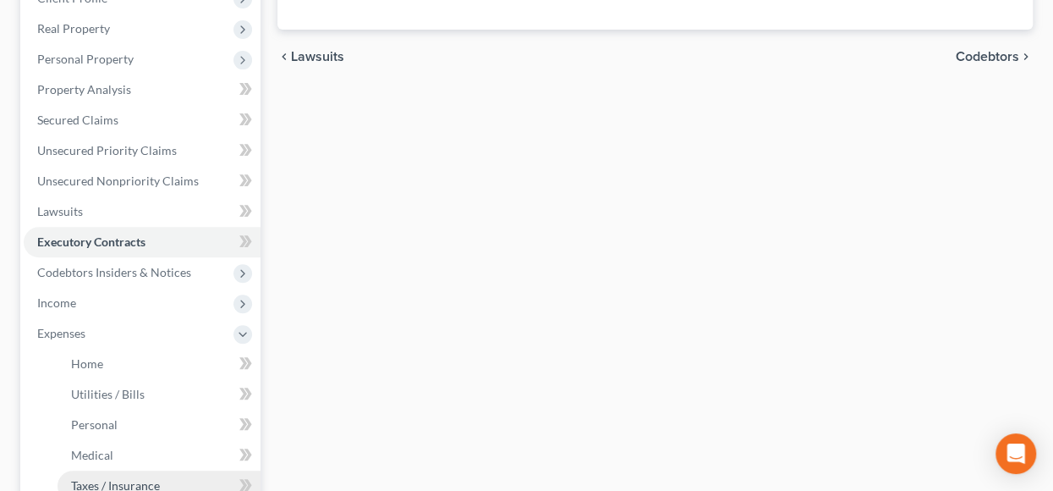
scroll to position [338, 0]
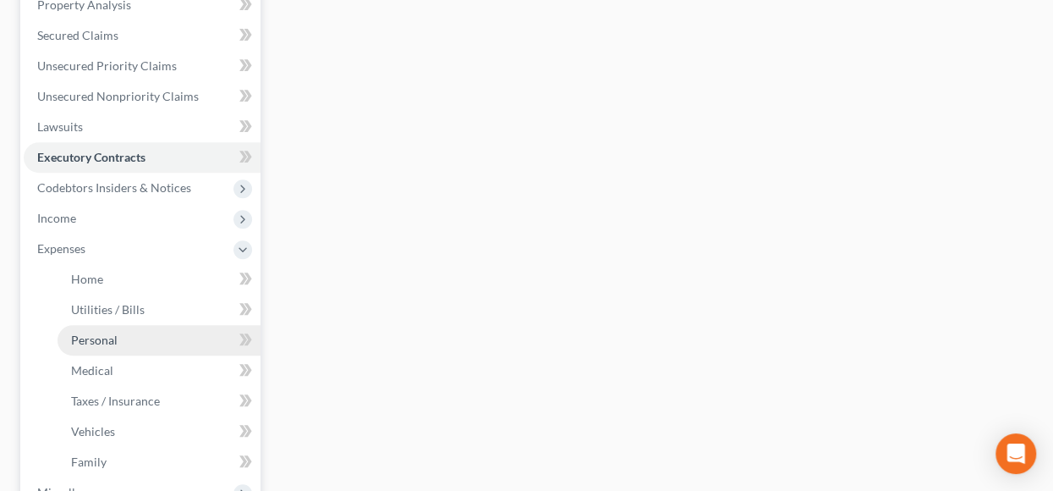
click at [103, 343] on span "Personal" at bounding box center [94, 339] width 47 height 14
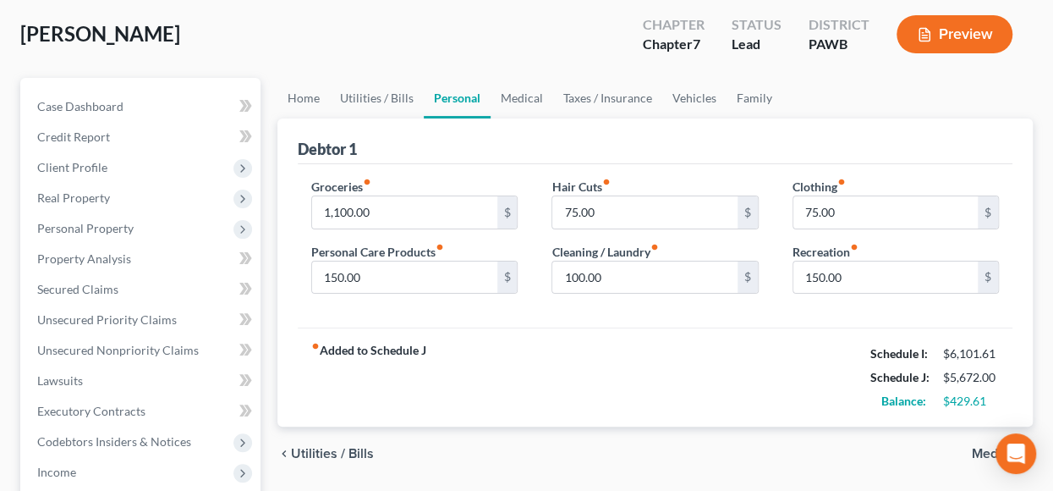
scroll to position [254, 0]
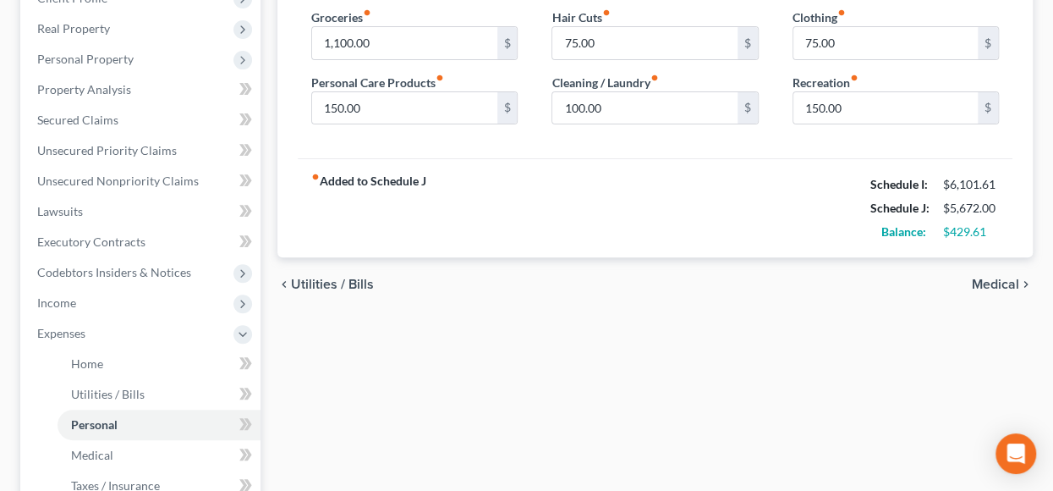
click at [987, 282] on span "Medical" at bounding box center [995, 284] width 47 height 14
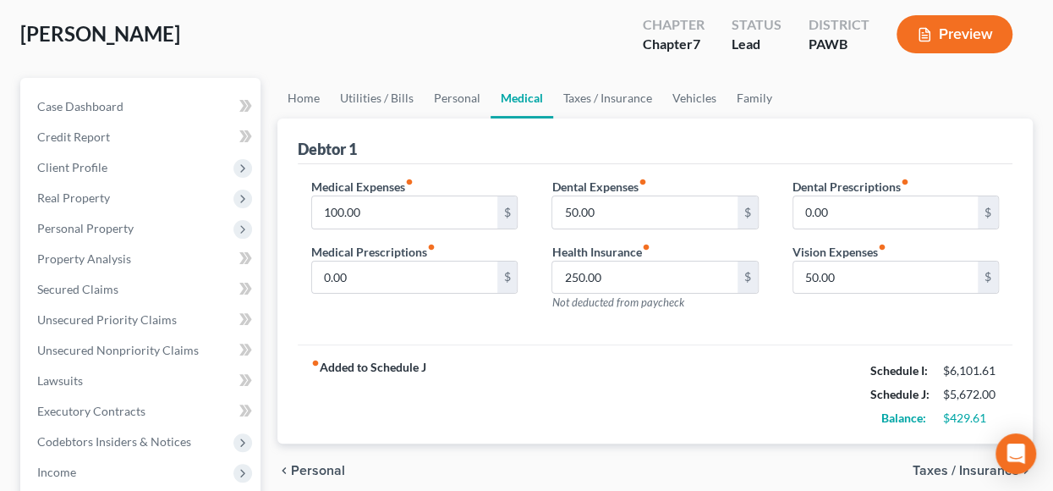
scroll to position [254, 0]
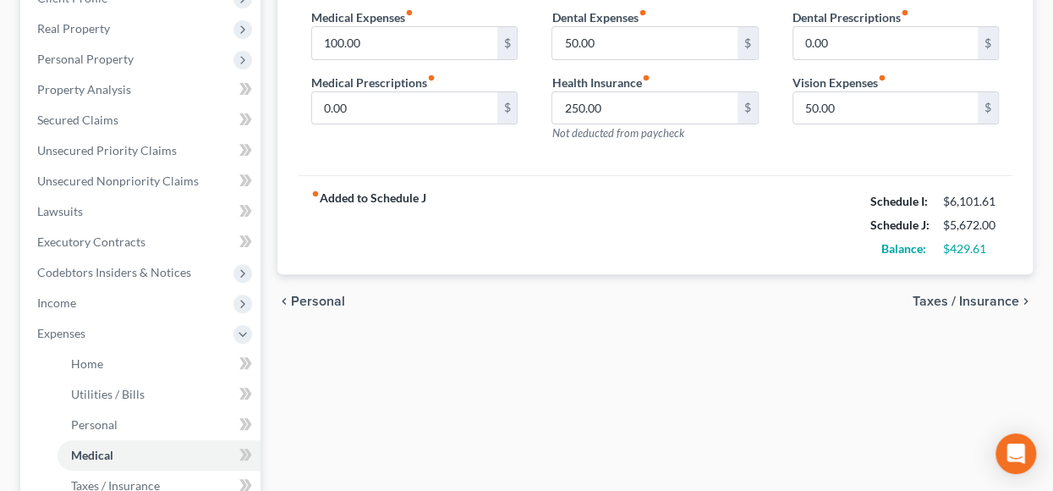
click at [980, 302] on span "Taxes / Insurance" at bounding box center [966, 301] width 107 height 14
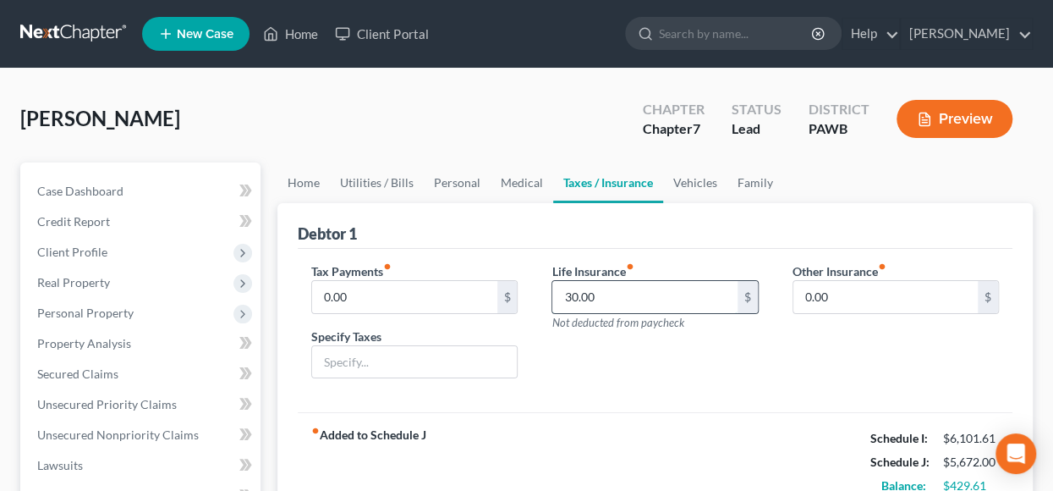
click at [568, 295] on input "30.00" at bounding box center [644, 297] width 184 height 32
type input "60.00"
click at [677, 392] on div "Tax Payments fiber_manual_record 0.00 $ Specify Taxes Life Insurance fiber_manu…" at bounding box center [655, 331] width 715 height 164
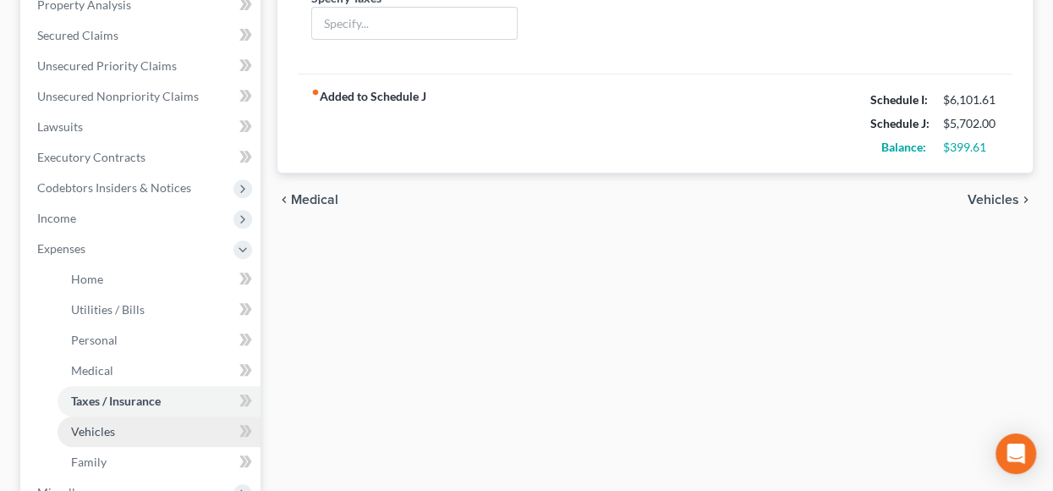
scroll to position [423, 0]
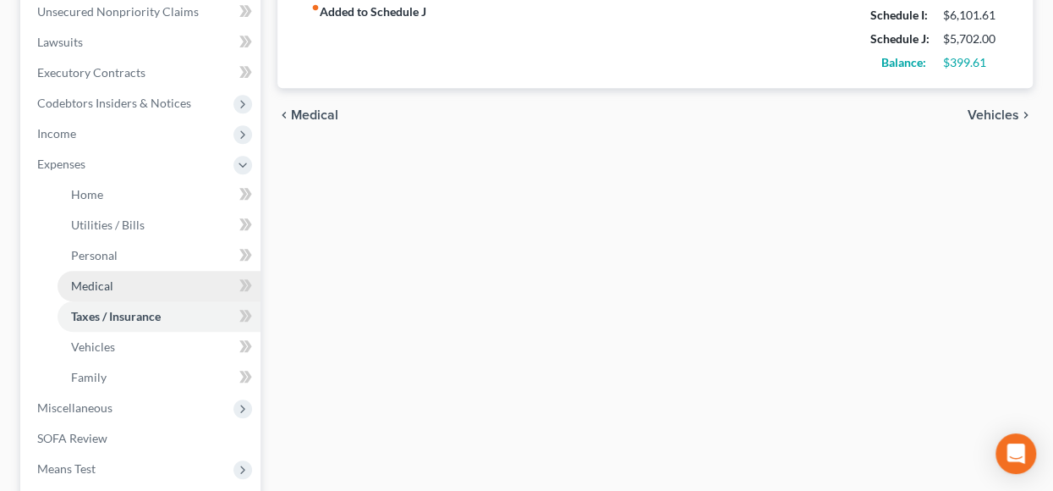
click at [80, 278] on span "Medical" at bounding box center [92, 285] width 42 height 14
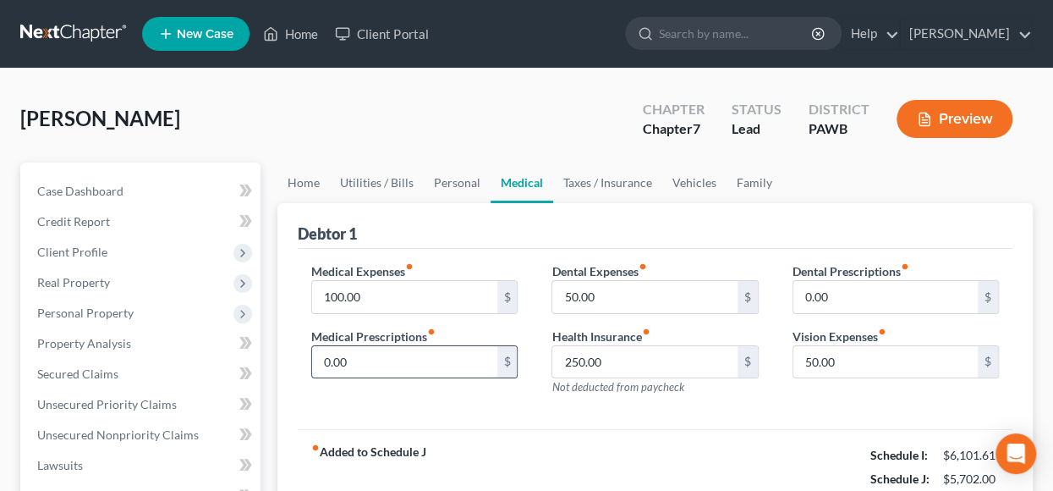
scroll to position [85, 0]
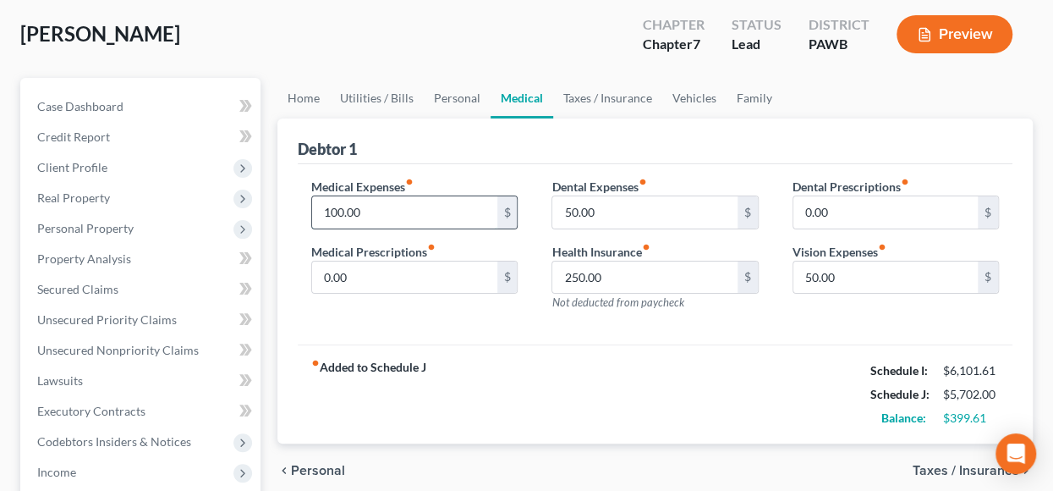
click at [391, 212] on input "100.00" at bounding box center [404, 212] width 184 height 32
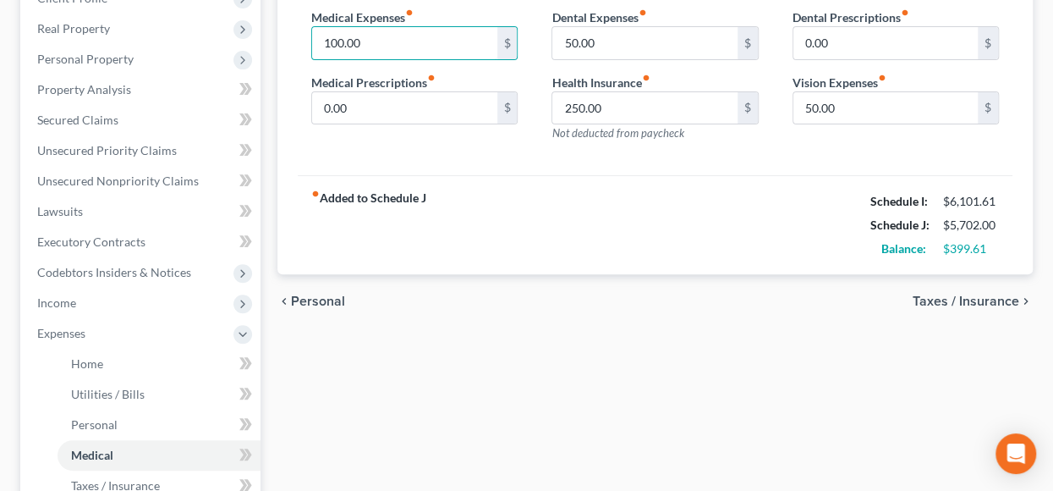
scroll to position [423, 0]
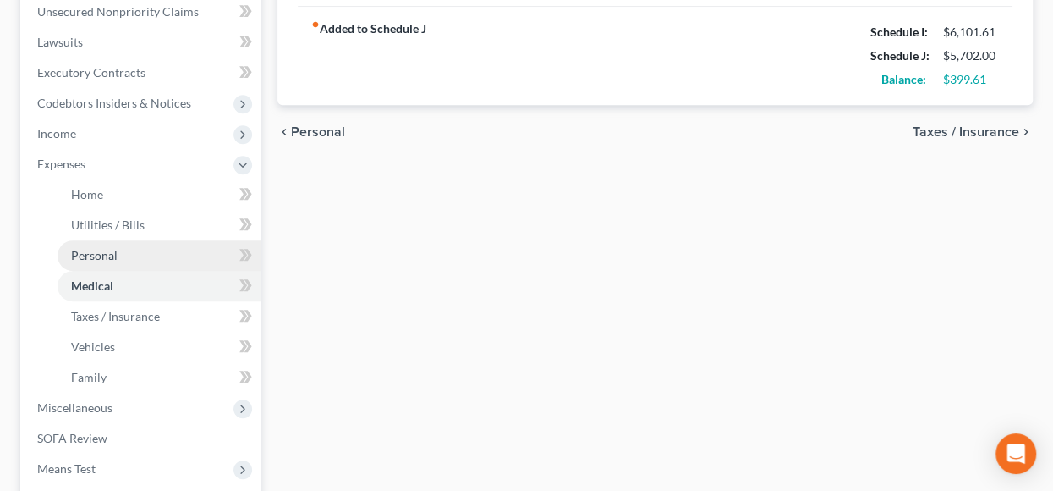
click at [99, 255] on span "Personal" at bounding box center [94, 255] width 47 height 14
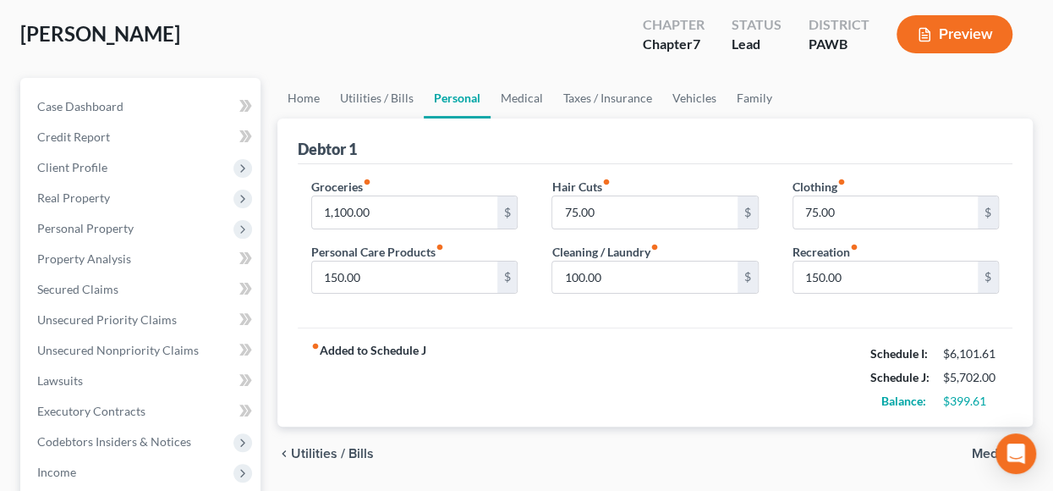
scroll to position [169, 0]
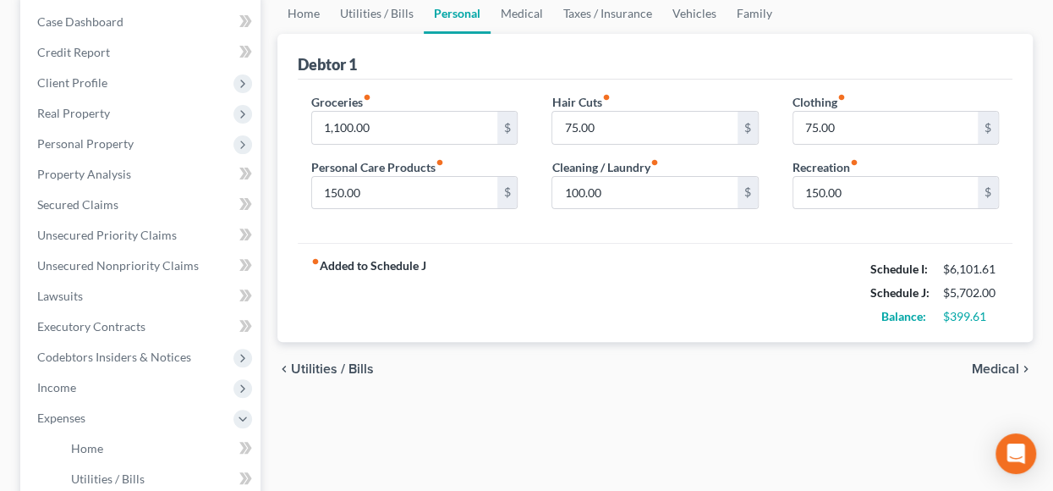
click at [1003, 365] on span "Medical" at bounding box center [995, 369] width 47 height 14
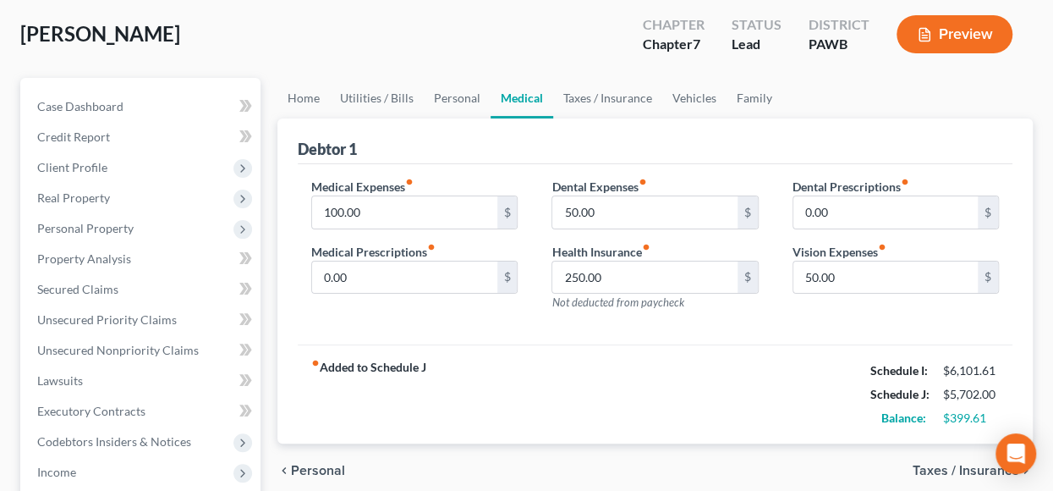
scroll to position [169, 0]
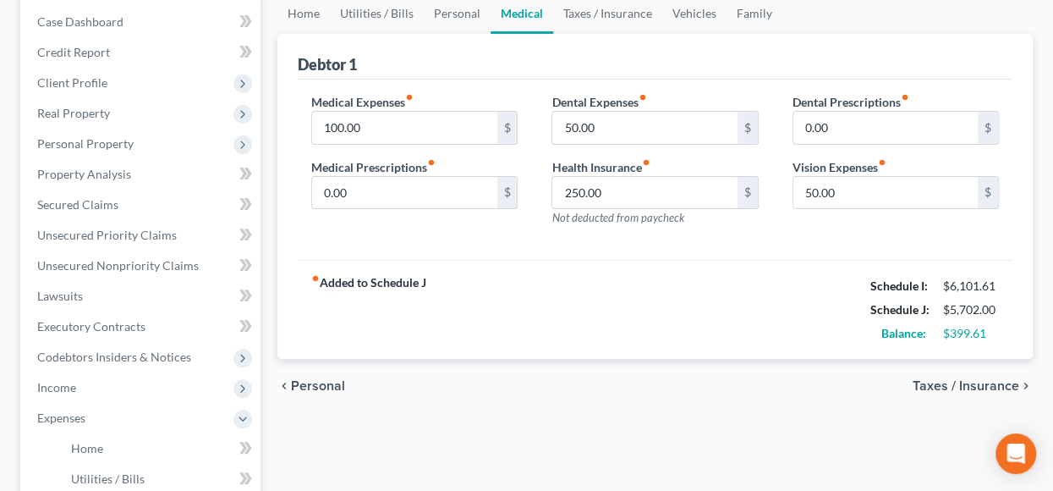
click at [956, 380] on span "Taxes / Insurance" at bounding box center [966, 386] width 107 height 14
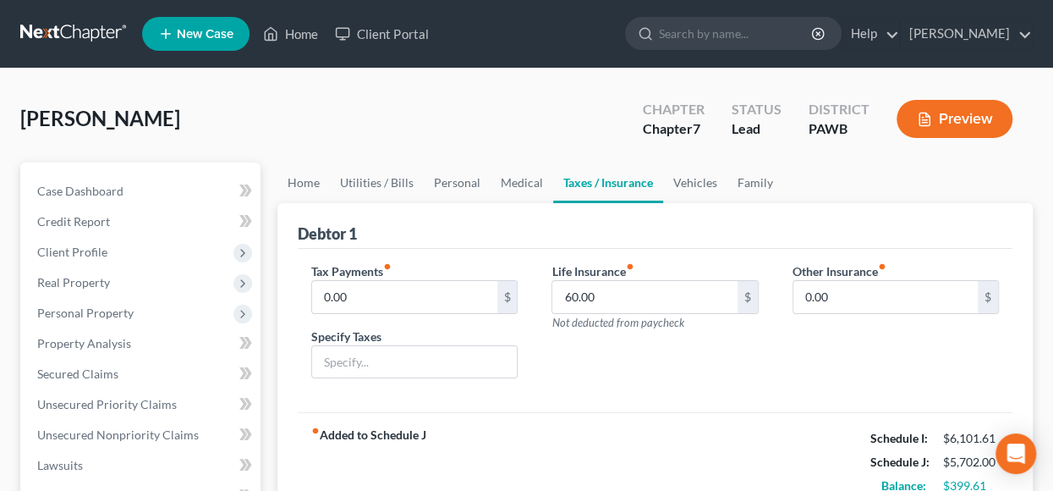
scroll to position [169, 0]
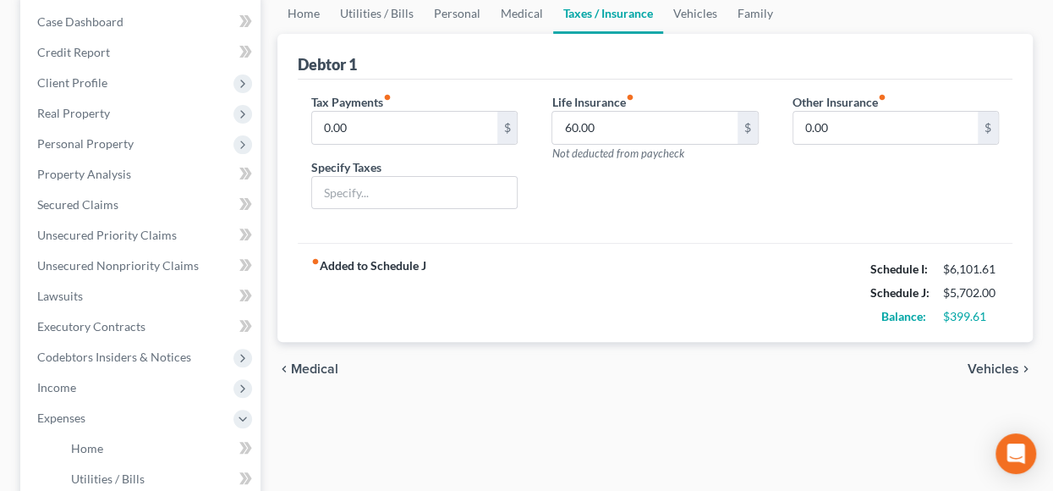
click at [970, 365] on span "Vehicles" at bounding box center [994, 369] width 52 height 14
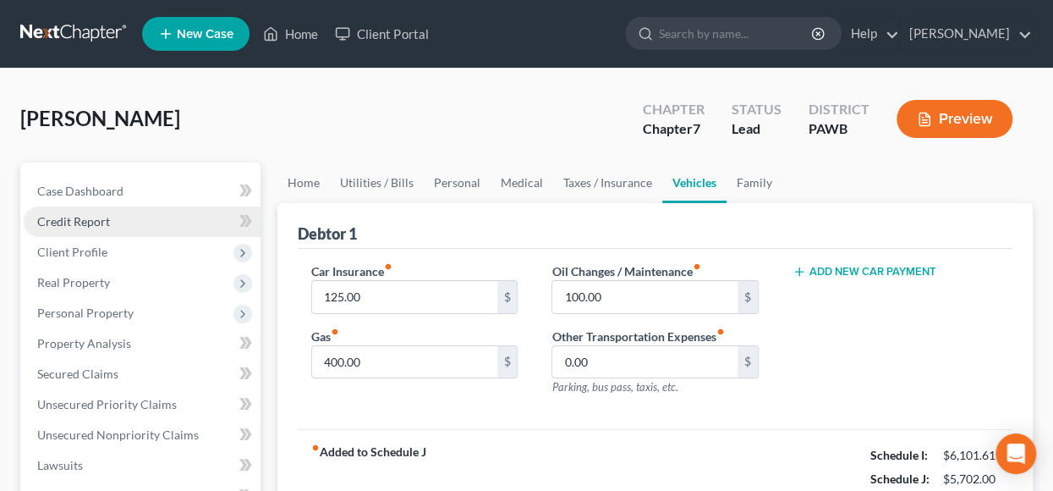
scroll to position [254, 0]
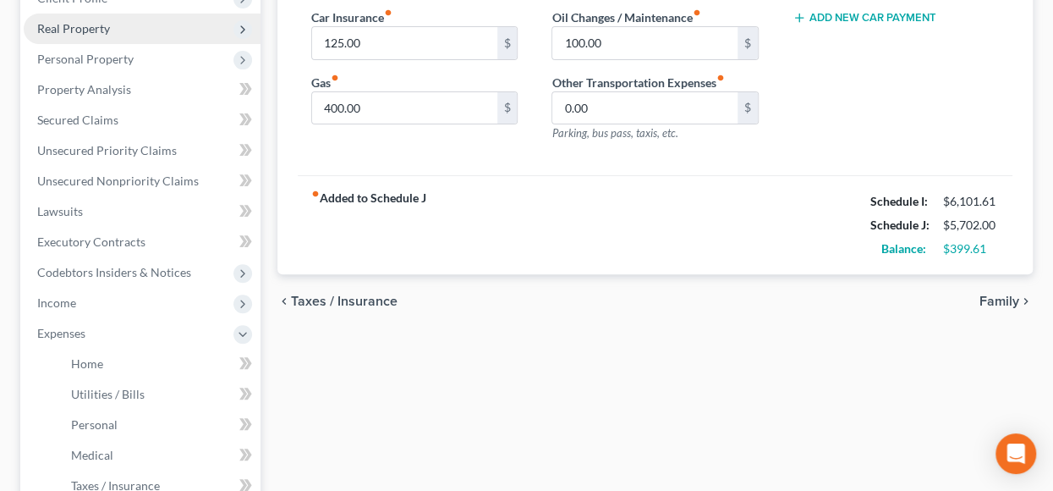
click at [64, 26] on span "Real Property" at bounding box center [73, 28] width 73 height 14
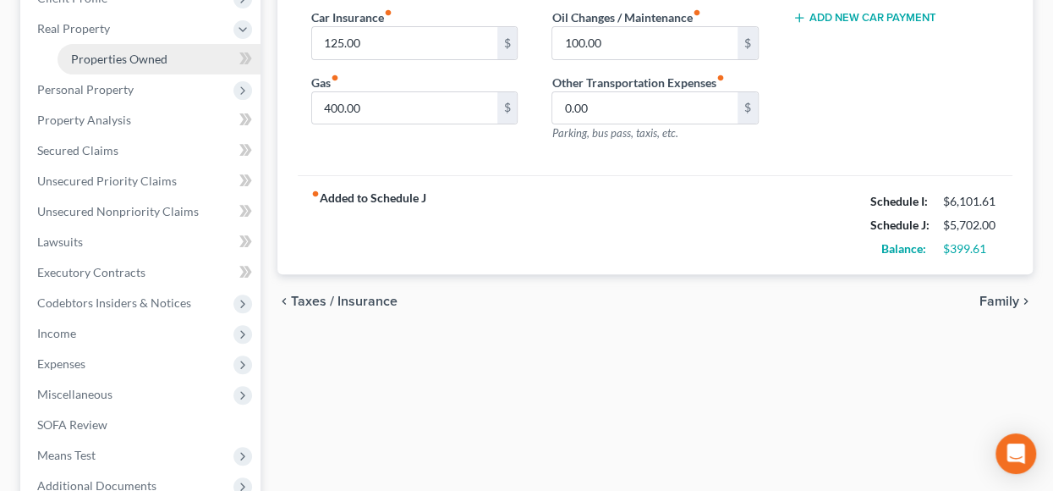
click at [113, 62] on span "Properties Owned" at bounding box center [119, 59] width 96 height 14
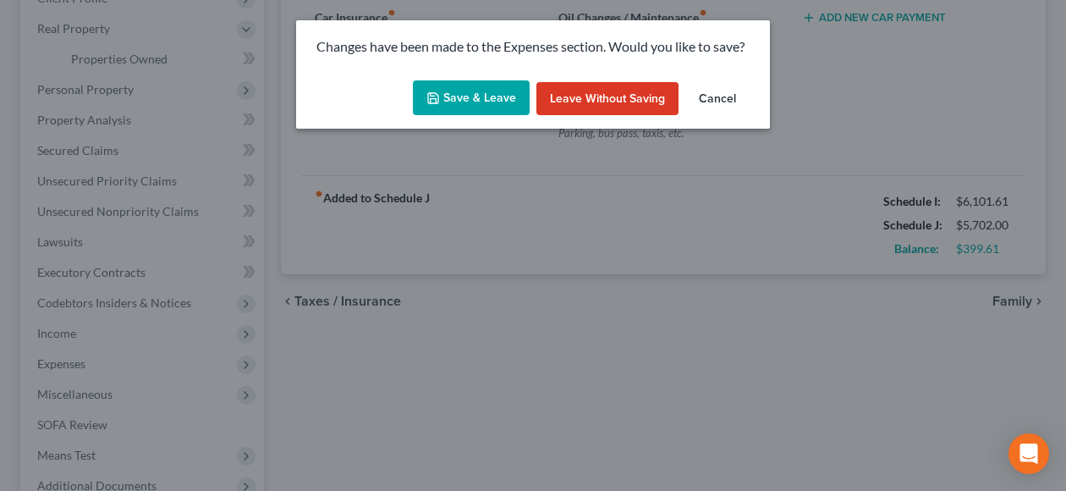
click at [464, 97] on button "Save & Leave" at bounding box center [471, 98] width 117 height 36
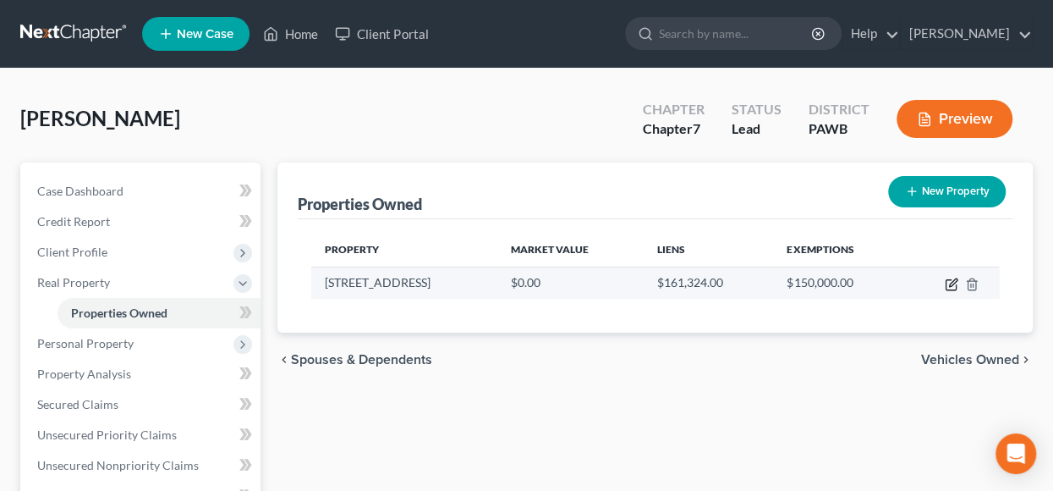
click at [949, 281] on icon "button" at bounding box center [952, 284] width 14 height 14
select select "39"
select select "0"
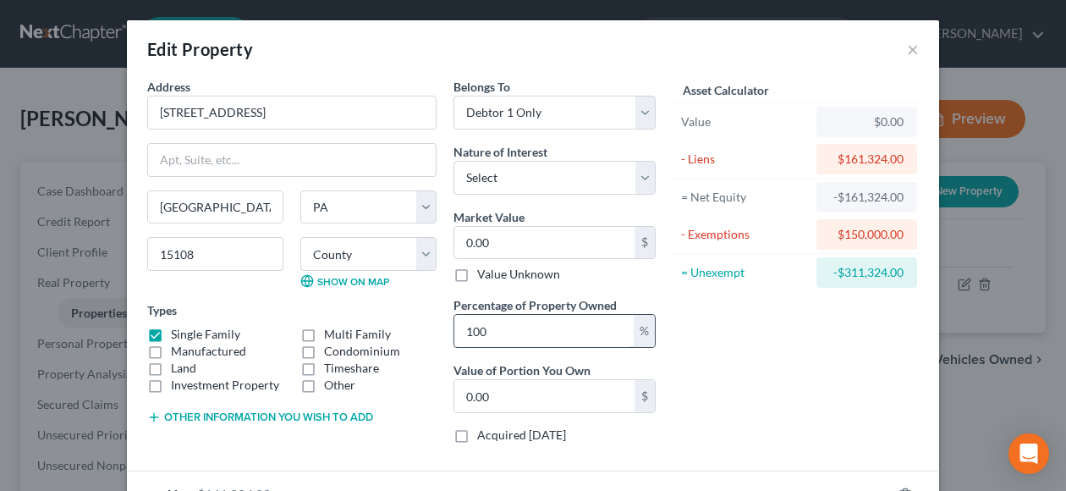
click at [502, 327] on input "100" at bounding box center [543, 331] width 179 height 32
type input "10"
type input "0"
type input "1"
type input "5"
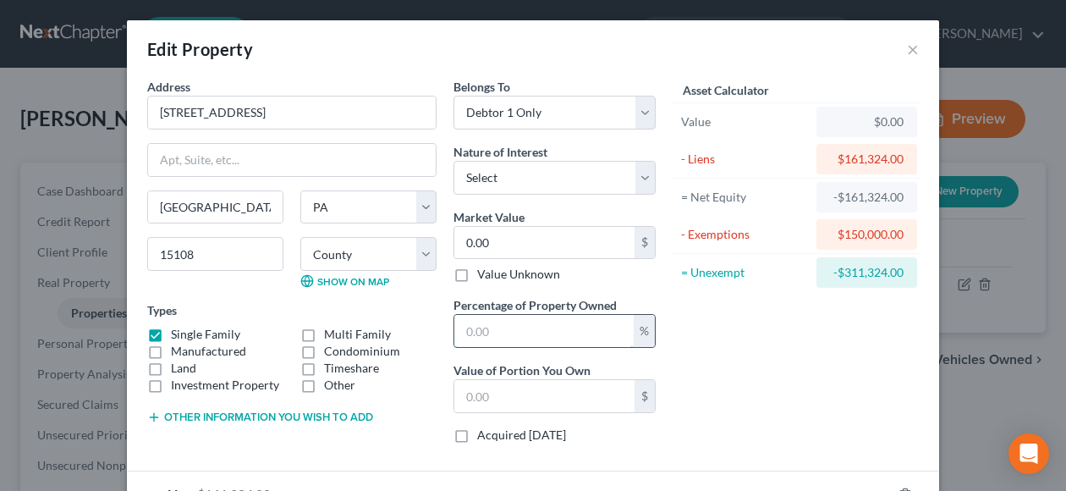
type input "0"
type input "50"
click at [829, 397] on div "Asset Calculator Value $0.00 - Liens $161,324.00 = Net Equity -$161,324.00 - Ex…" at bounding box center [795, 267] width 263 height 379
click at [498, 235] on input "0.00" at bounding box center [544, 243] width 180 height 32
type input "1"
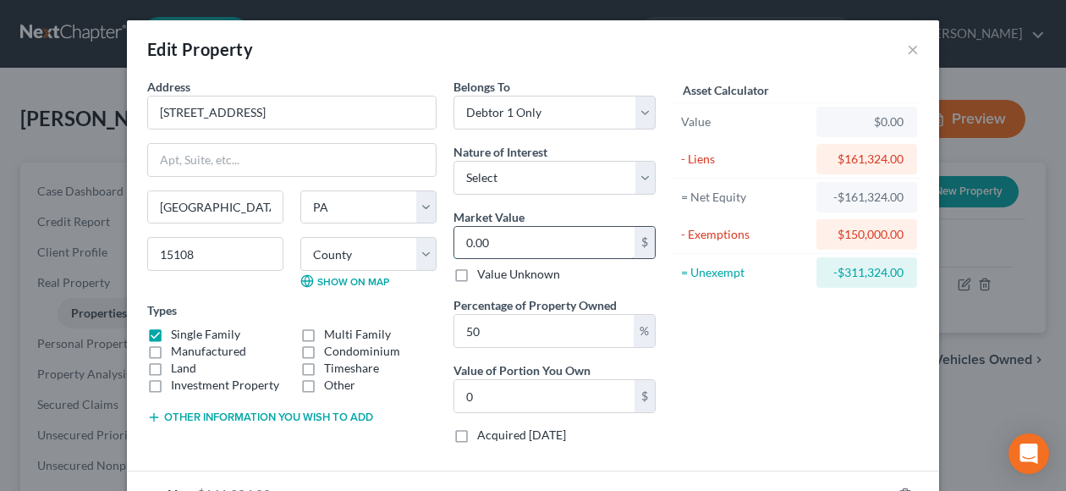
type input "0.50"
type input "14"
type input "7.00"
type input "145"
type input "72.50"
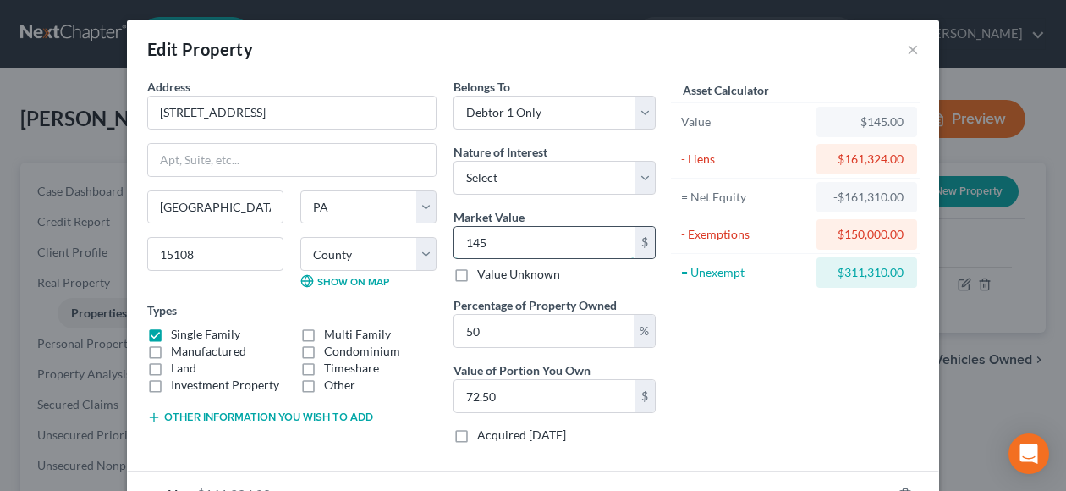
type input "1450"
type input "725.00"
type input "1,4500"
type input "7,250.00"
type input "14,5000"
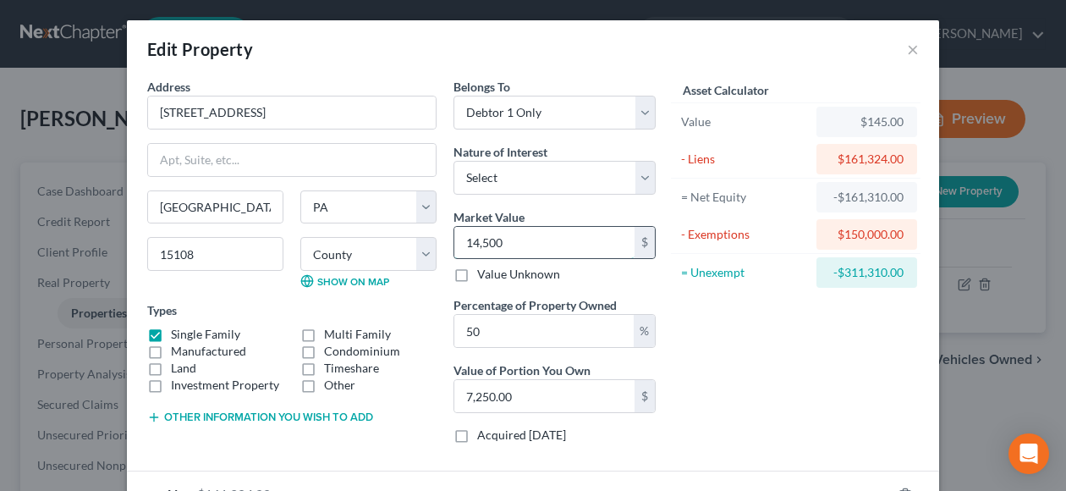
type input "72,500.00"
type input "145,000"
click at [827, 409] on div "Asset Calculator Value $145,000.00 - Liens $161,324.00 = Net Equity -$161,179.0…" at bounding box center [795, 267] width 263 height 379
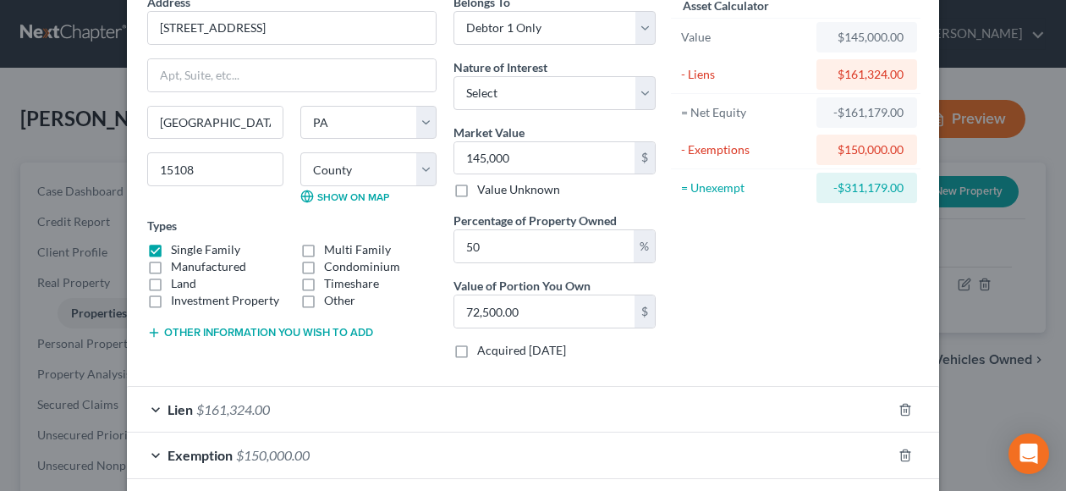
scroll to position [161, 0]
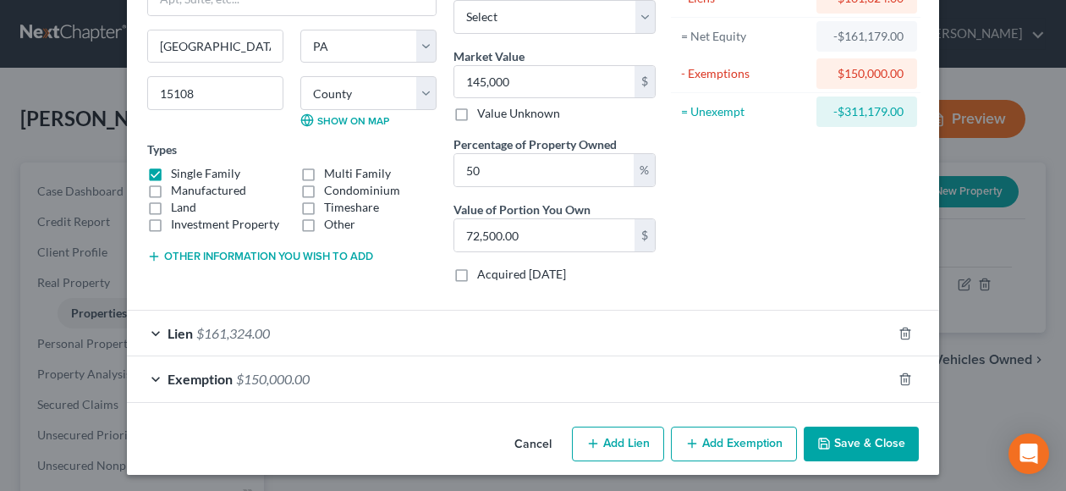
click at [156, 326] on div "Lien $161,324.00" at bounding box center [509, 332] width 765 height 45
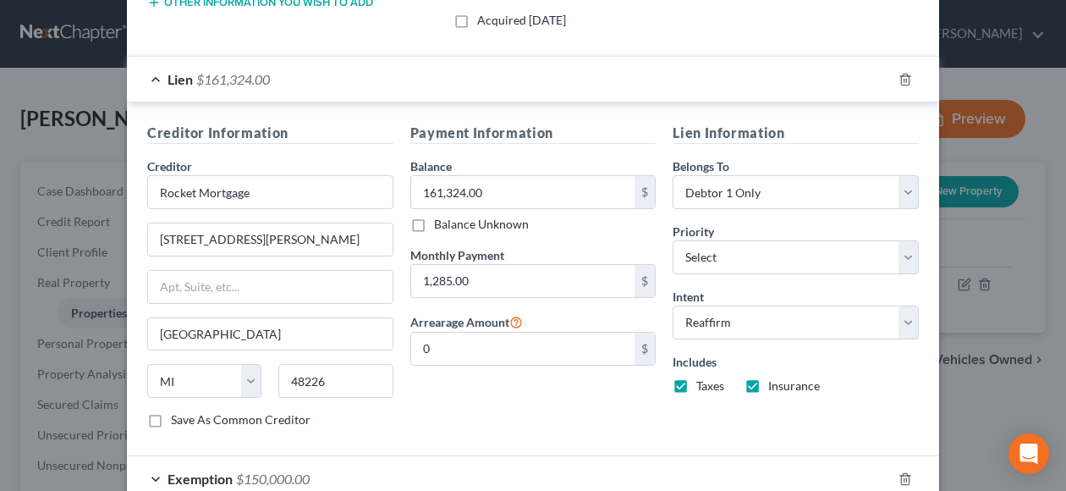
scroll to position [511, 0]
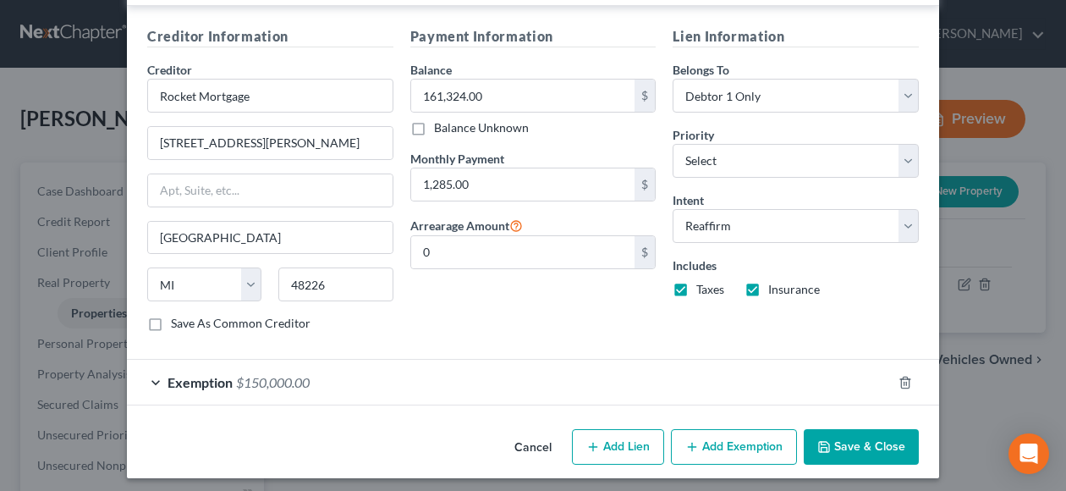
click at [148, 370] on div "Exemption $150,000.00" at bounding box center [509, 382] width 765 height 45
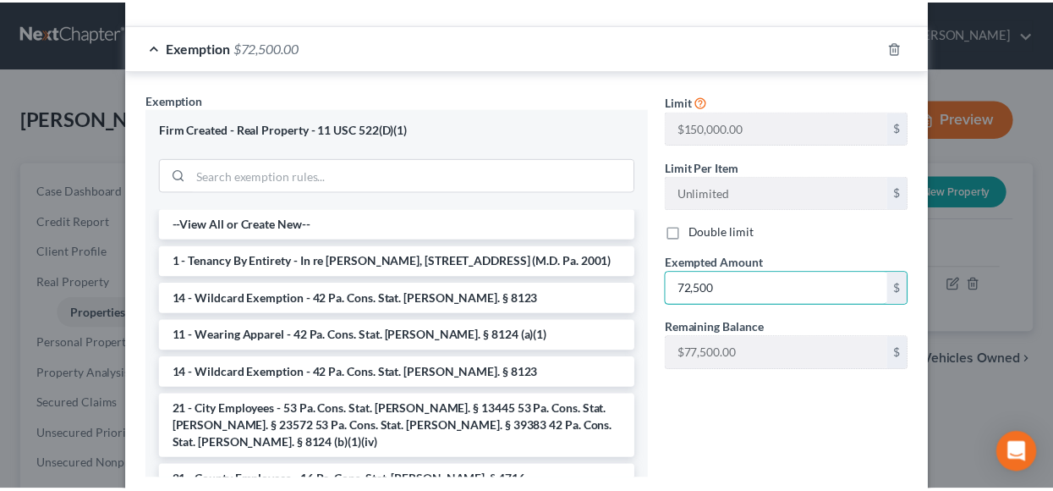
scroll to position [947, 0]
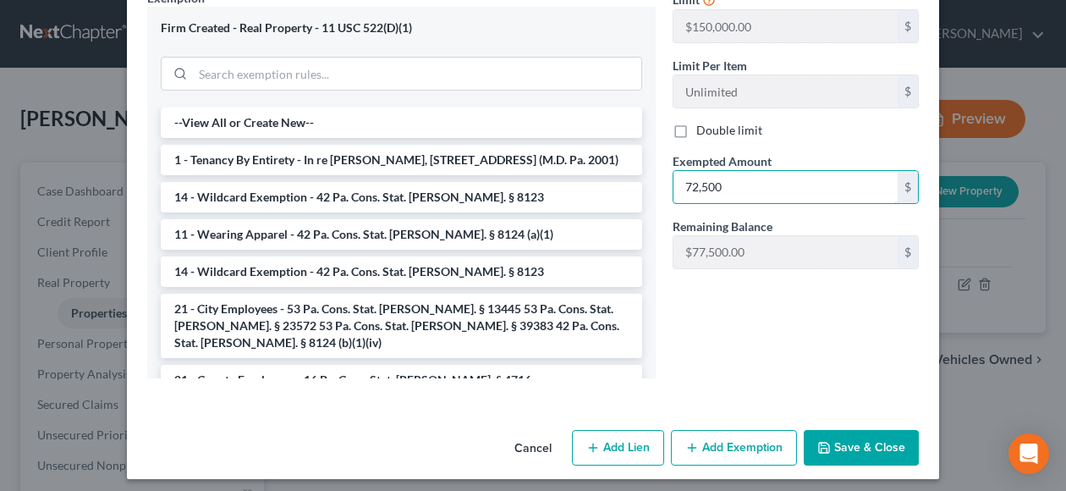
type input "72,500"
click at [843, 441] on button "Save & Close" at bounding box center [861, 448] width 115 height 36
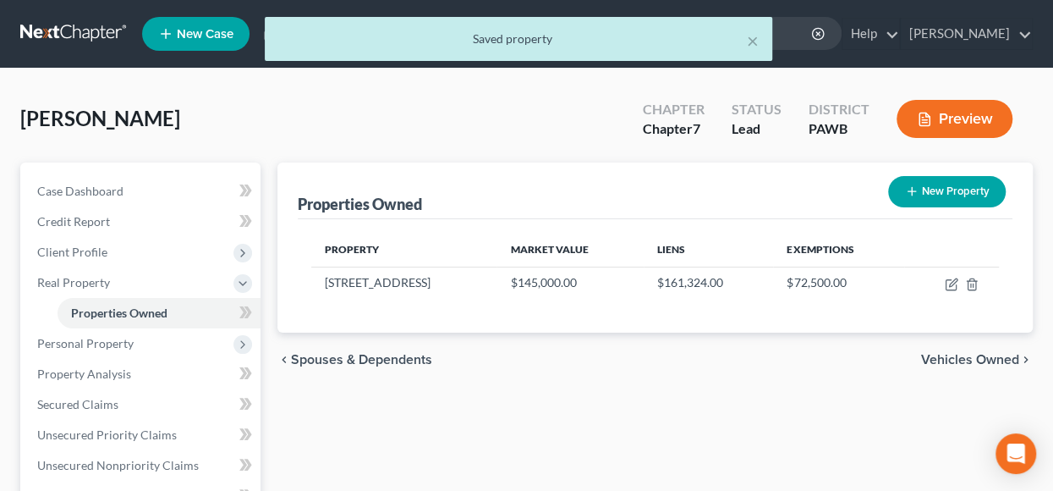
scroll to position [85, 0]
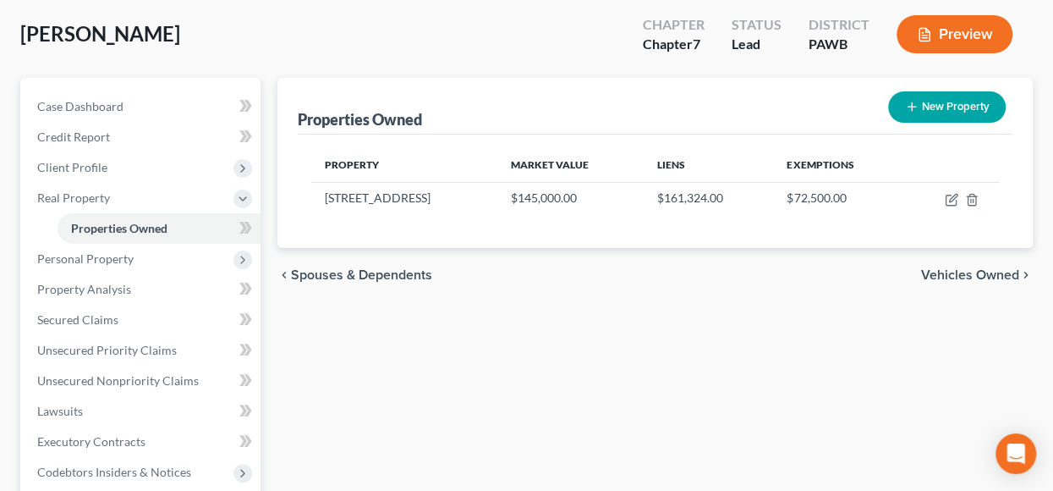
click at [989, 272] on span "Vehicles Owned" at bounding box center [970, 275] width 98 height 14
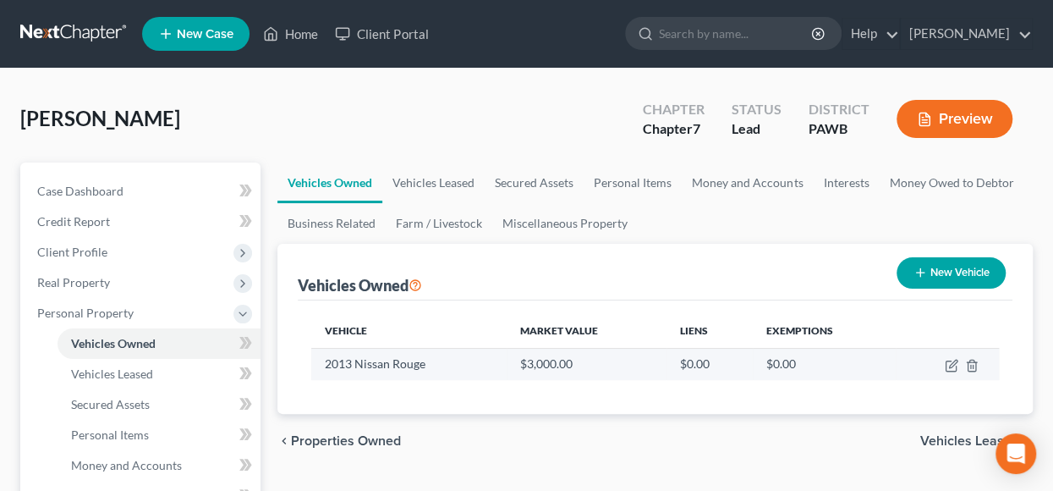
scroll to position [85, 0]
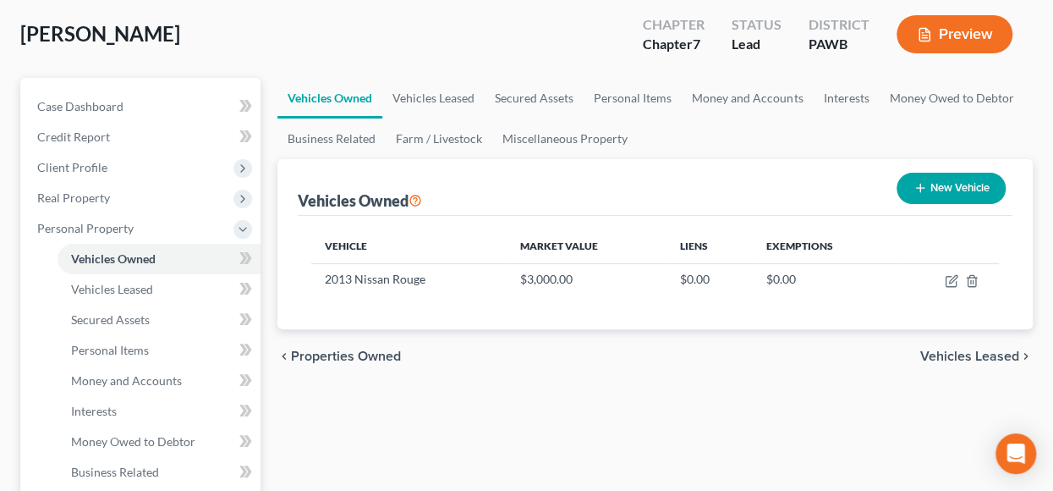
click at [971, 353] on span "Vehicles Leased" at bounding box center [969, 356] width 99 height 14
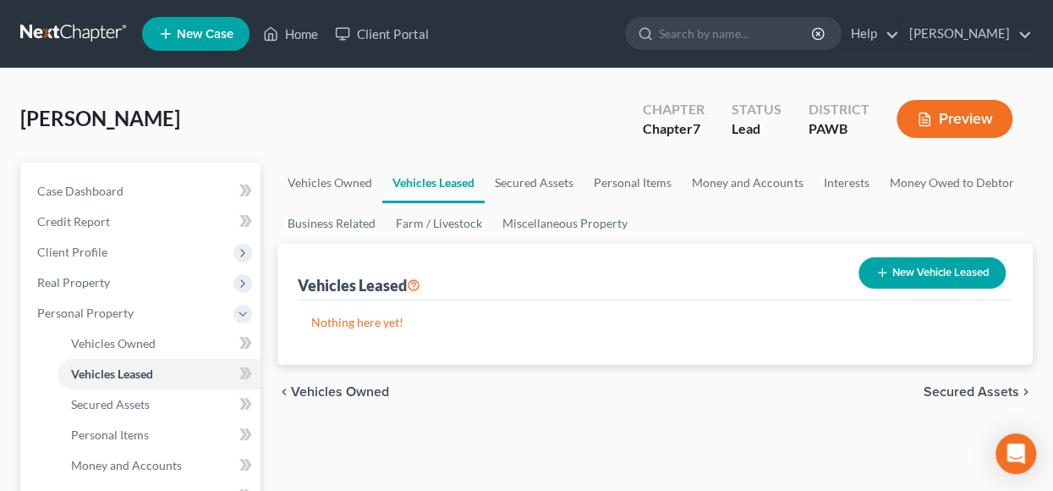
scroll to position [169, 0]
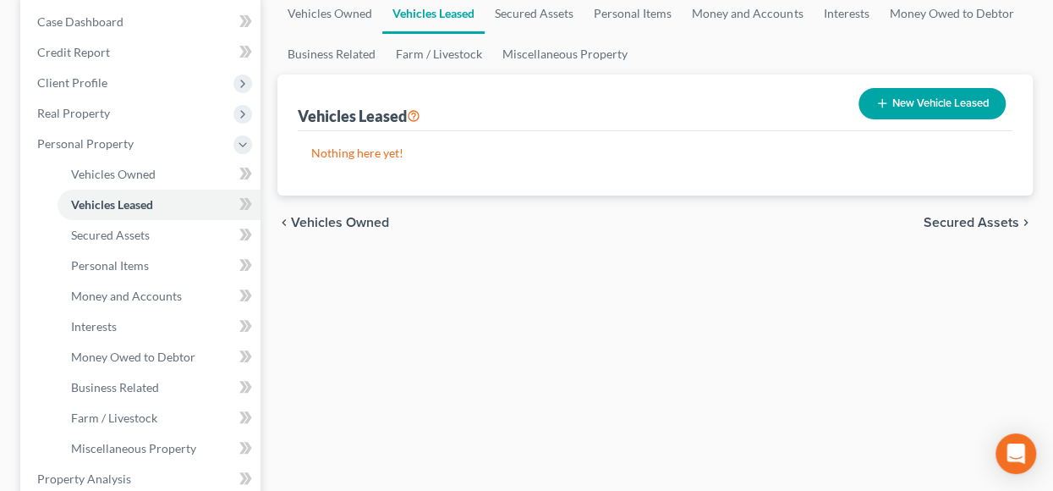
click at [971, 223] on span "Secured Assets" at bounding box center [972, 223] width 96 height 14
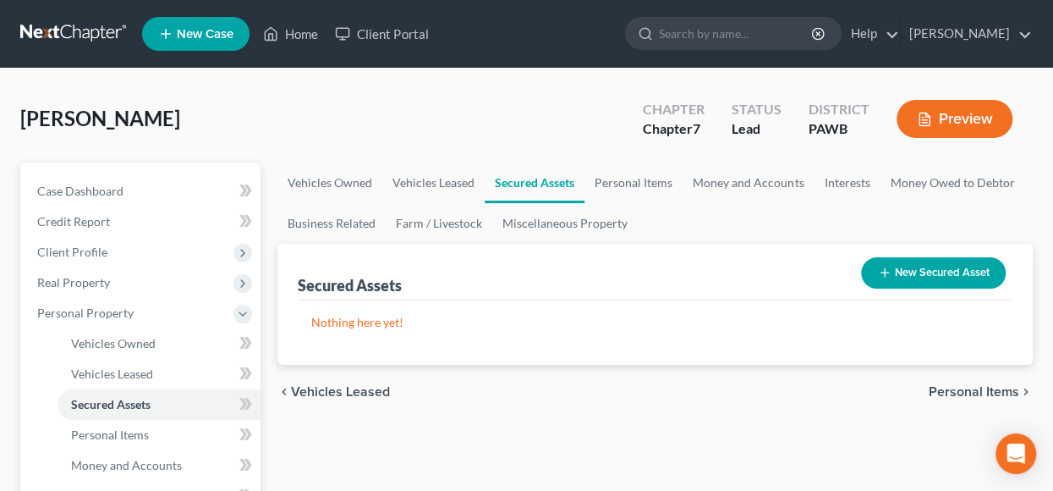
click at [960, 392] on span "Personal Items" at bounding box center [974, 392] width 91 height 14
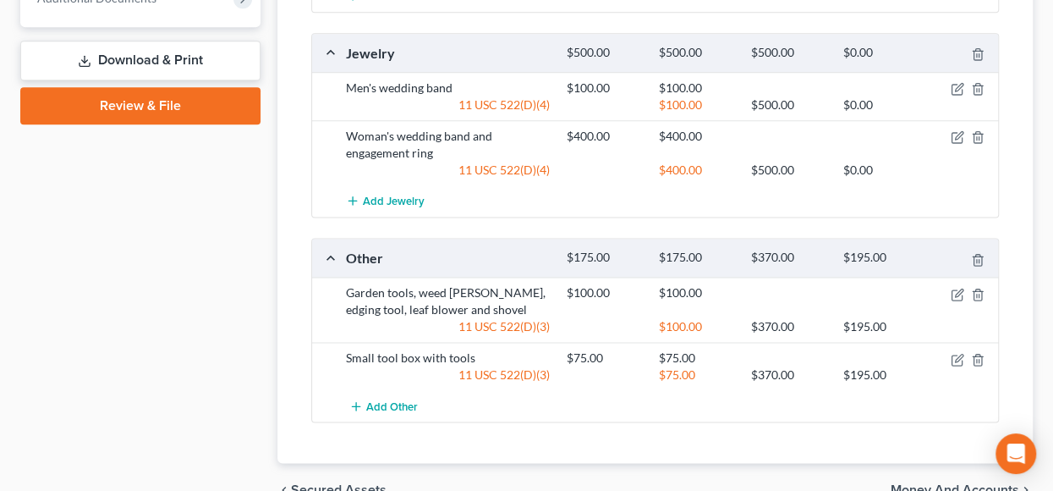
scroll to position [1064, 0]
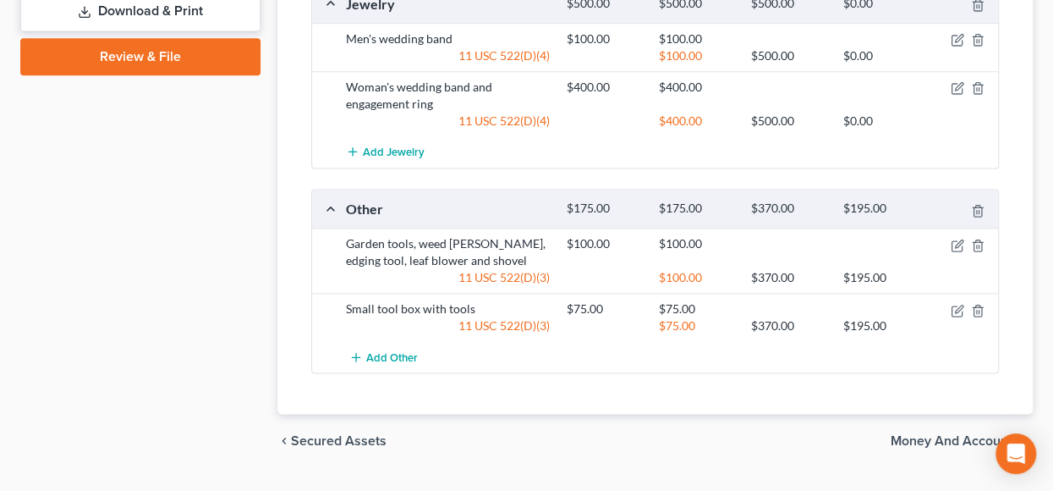
click at [949, 434] on span "Money and Accounts" at bounding box center [955, 441] width 129 height 14
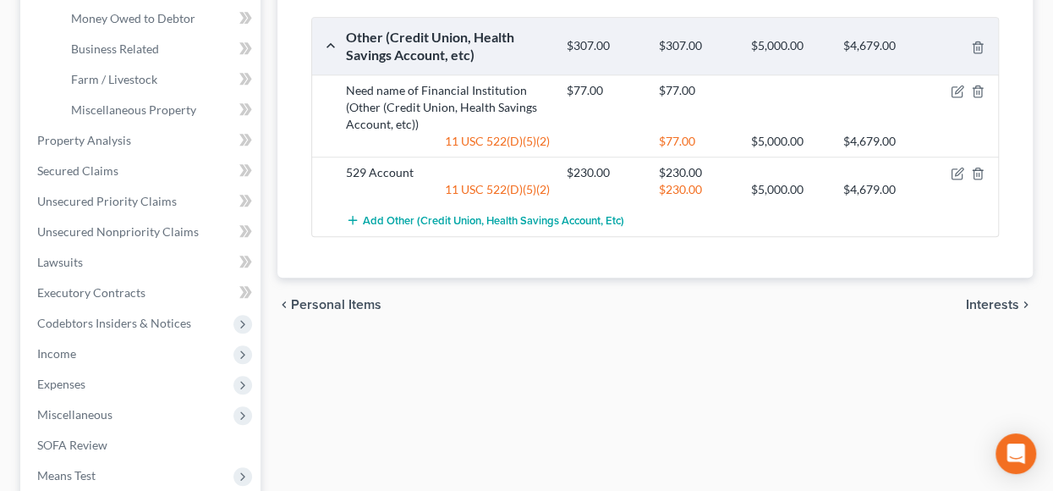
scroll to position [711, 0]
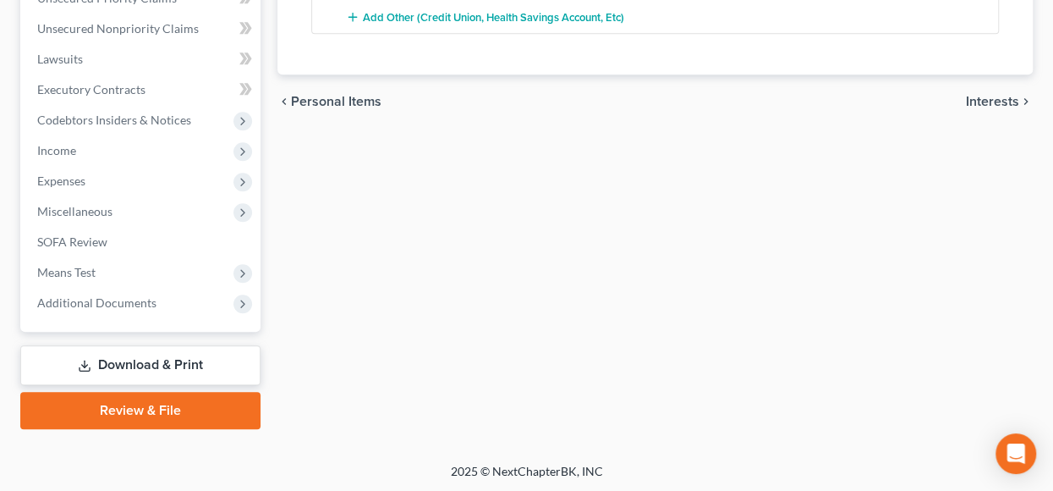
click at [1002, 100] on span "Interests" at bounding box center [992, 102] width 53 height 14
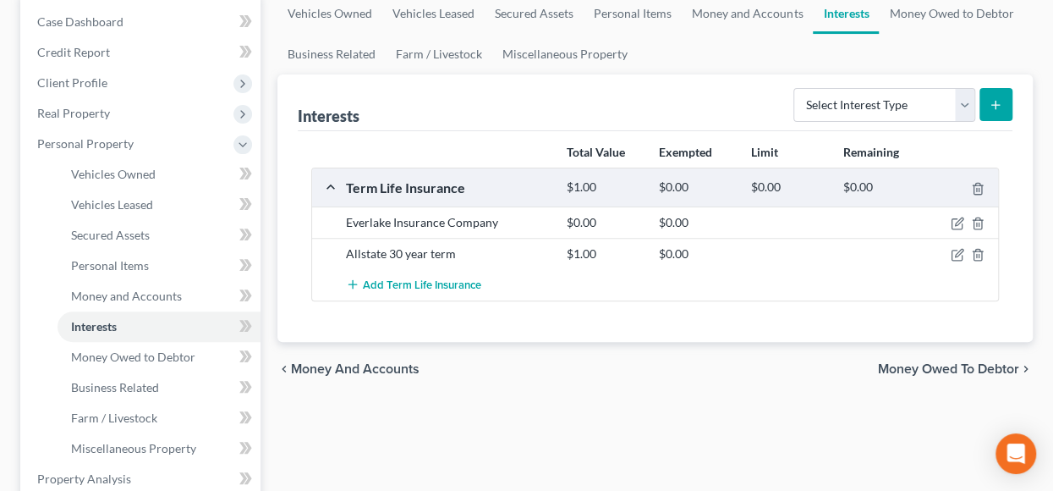
scroll to position [338, 0]
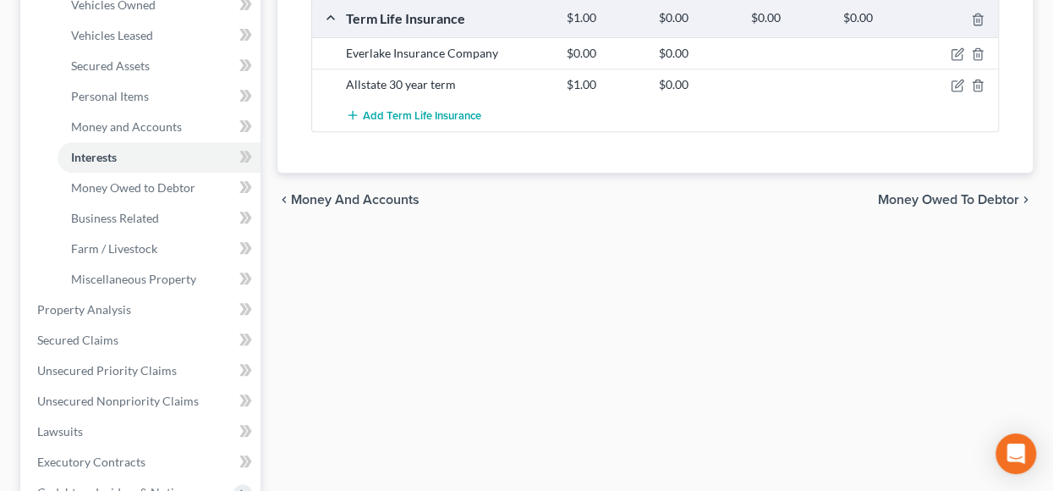
click at [953, 197] on span "Money Owed to Debtor" at bounding box center [948, 200] width 141 height 14
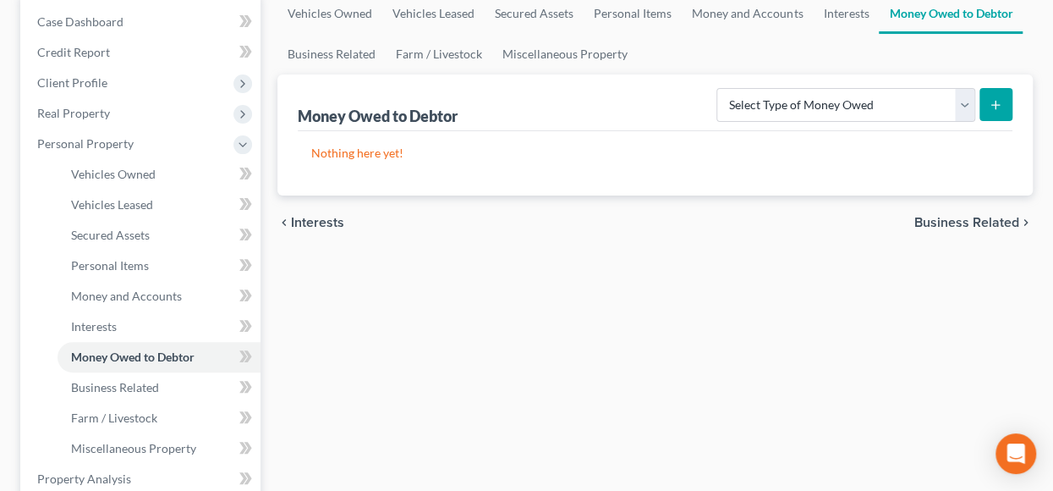
scroll to position [254, 0]
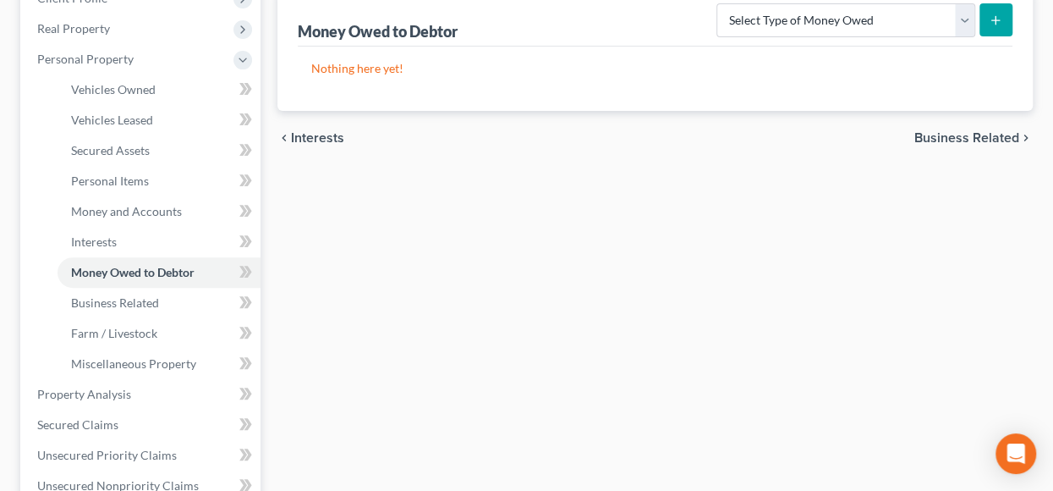
click at [954, 134] on span "Business Related" at bounding box center [966, 138] width 105 height 14
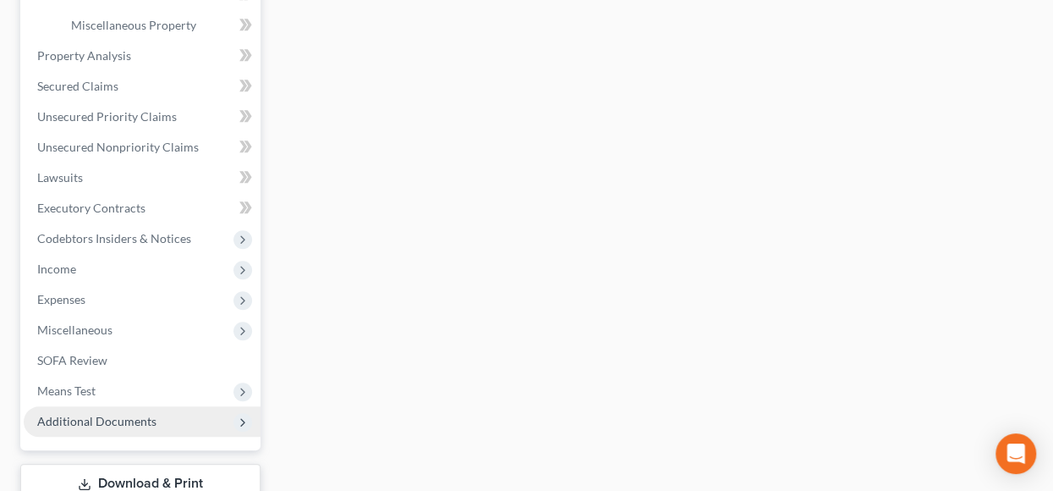
scroll to position [711, 0]
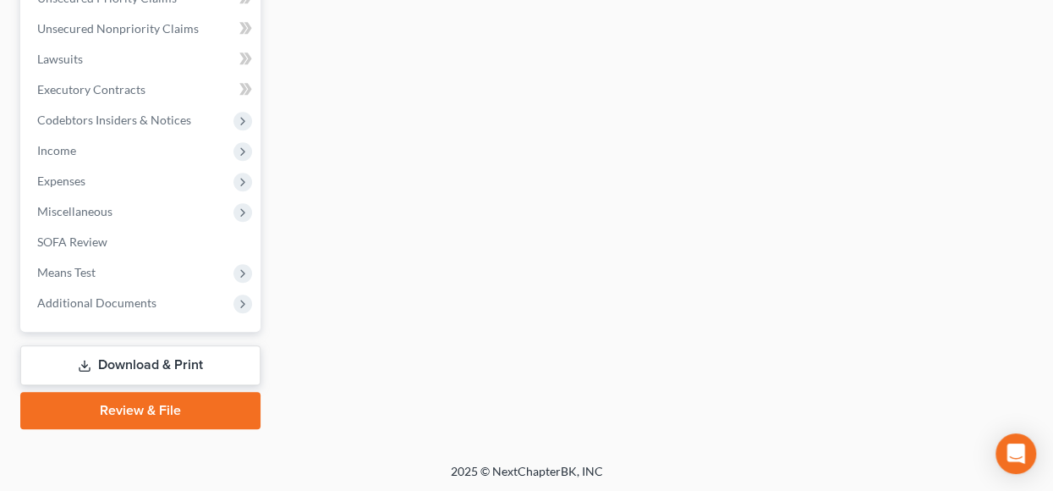
click at [182, 362] on link "Download & Print" at bounding box center [140, 365] width 240 height 40
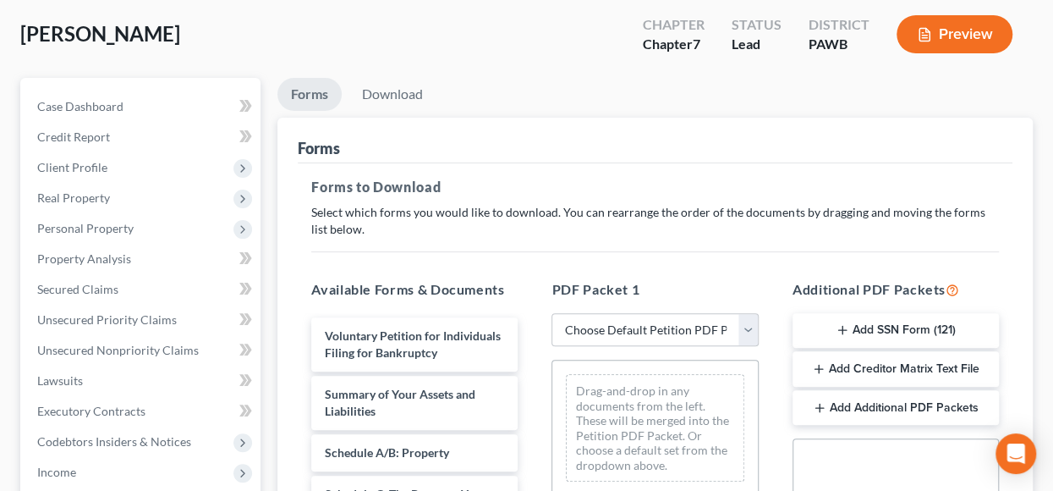
scroll to position [254, 0]
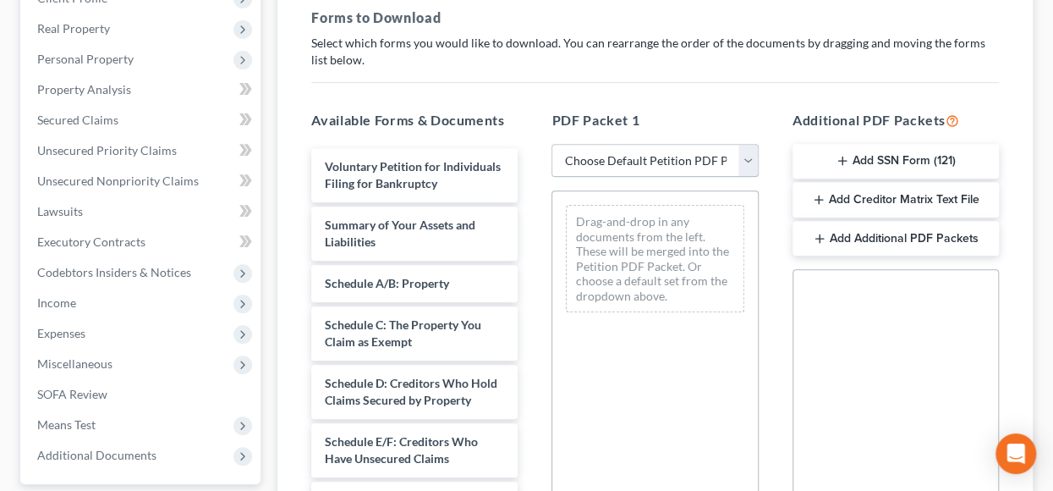
click at [746, 155] on select "Choose Default Petition PDF Packet Complete Bankruptcy Petition (all forms and …" at bounding box center [655, 161] width 206 height 34
select select "0"
click at [552, 144] on select "Choose Default Petition PDF Packet Complete Bankruptcy Petition (all forms and …" at bounding box center [655, 161] width 206 height 34
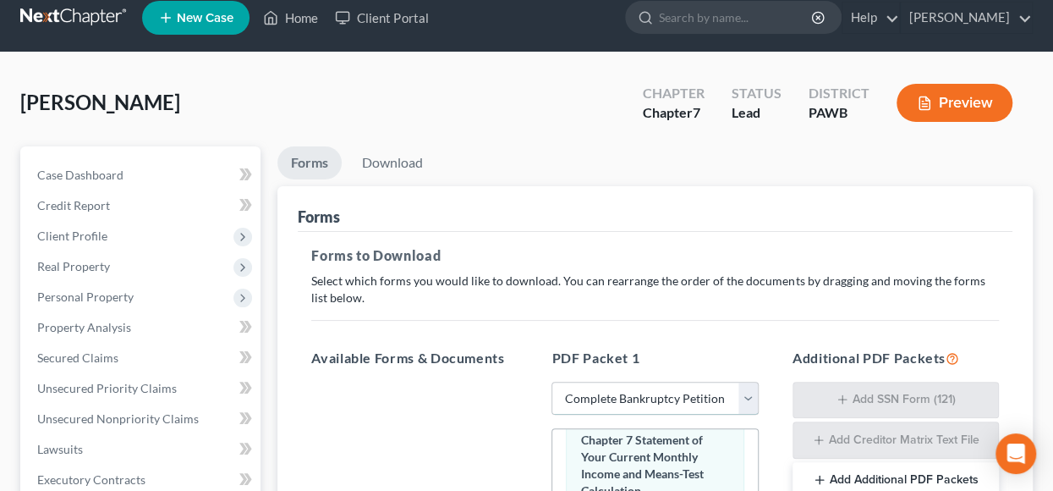
scroll to position [0, 0]
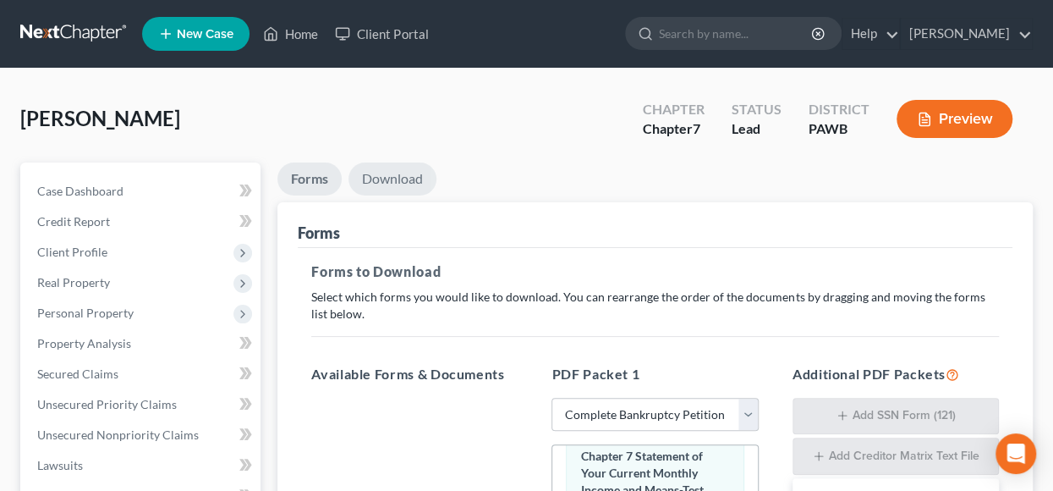
click at [400, 177] on link "Download" at bounding box center [393, 178] width 88 height 33
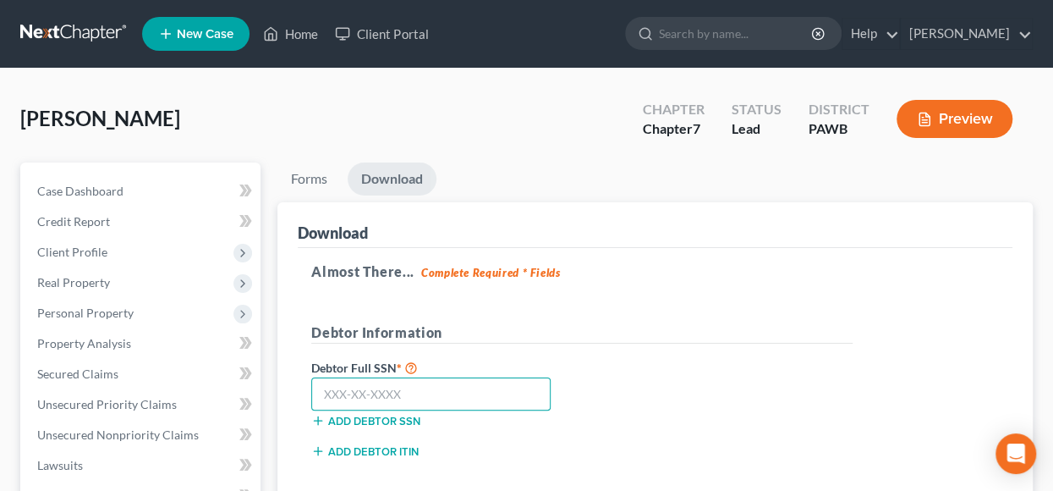
click at [334, 388] on input "text" at bounding box center [430, 394] width 239 height 34
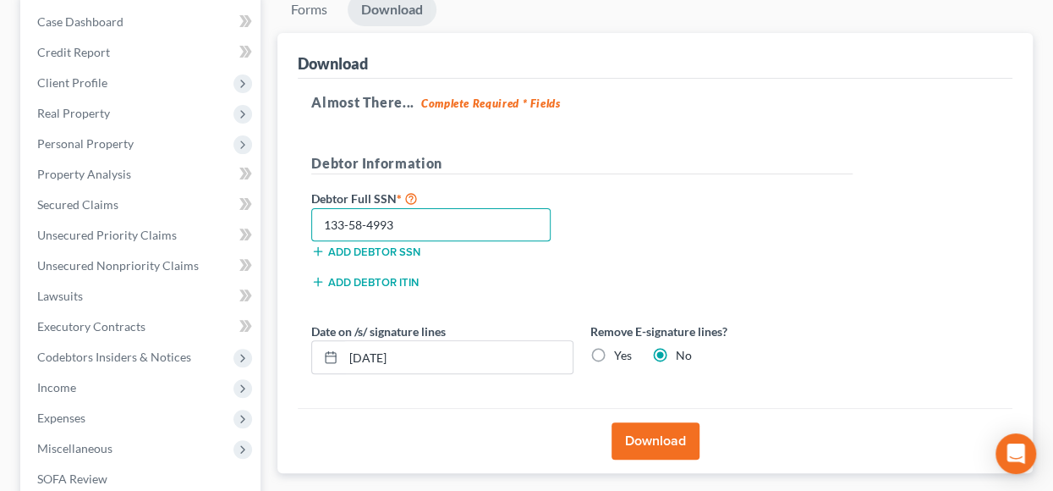
type input "133-58-4993"
click at [614, 353] on label "Yes" at bounding box center [623, 355] width 18 height 17
click at [621, 353] on input "Yes" at bounding box center [626, 352] width 11 height 11
radio input "true"
radio input "false"
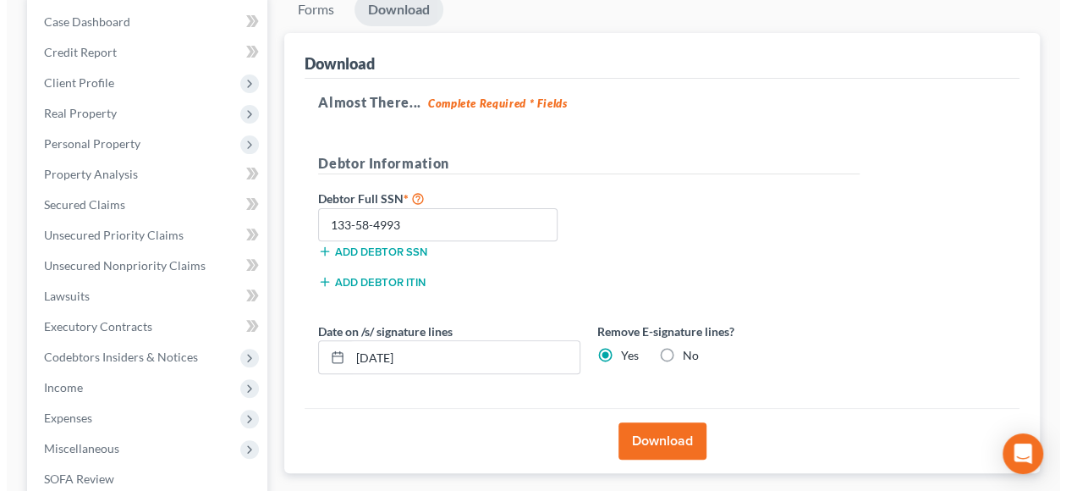
scroll to position [254, 0]
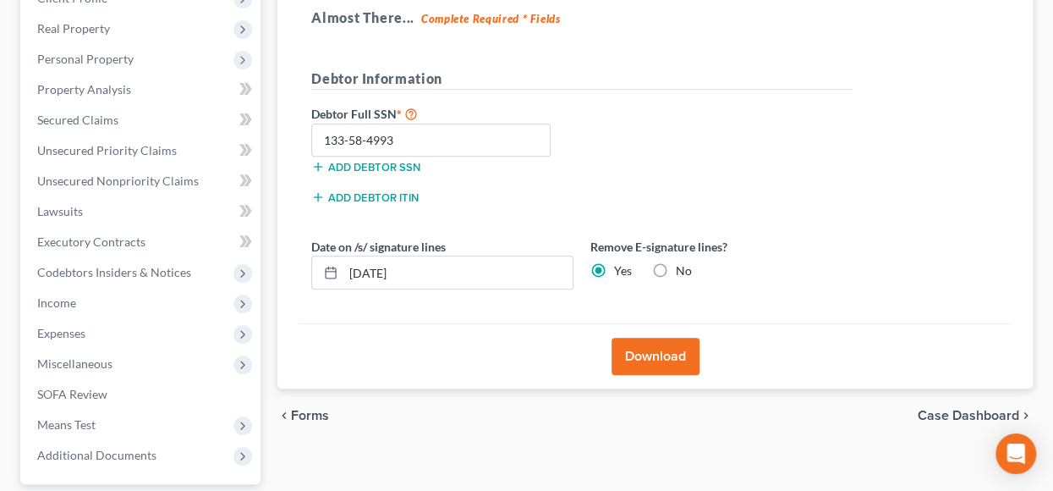
click at [636, 353] on button "Download" at bounding box center [656, 356] width 88 height 37
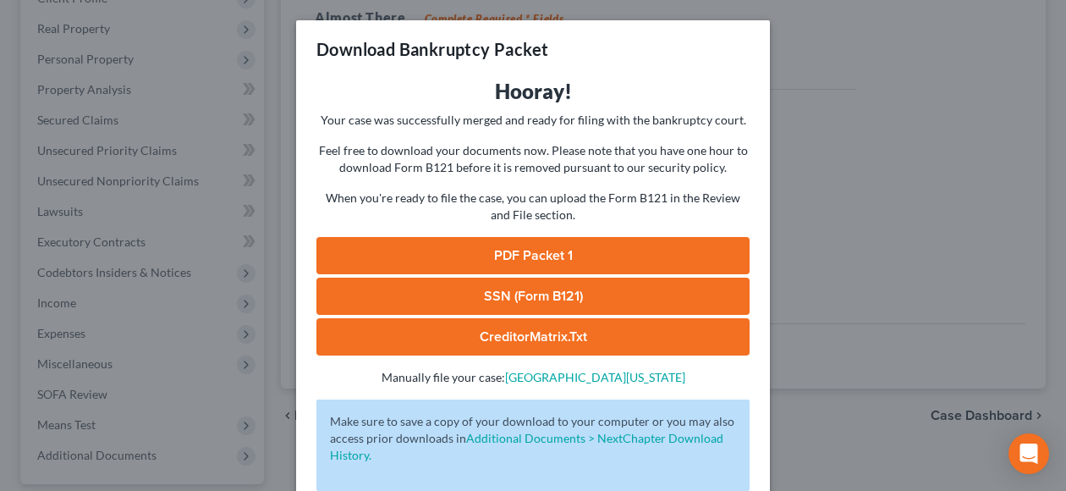
scroll to position [91, 0]
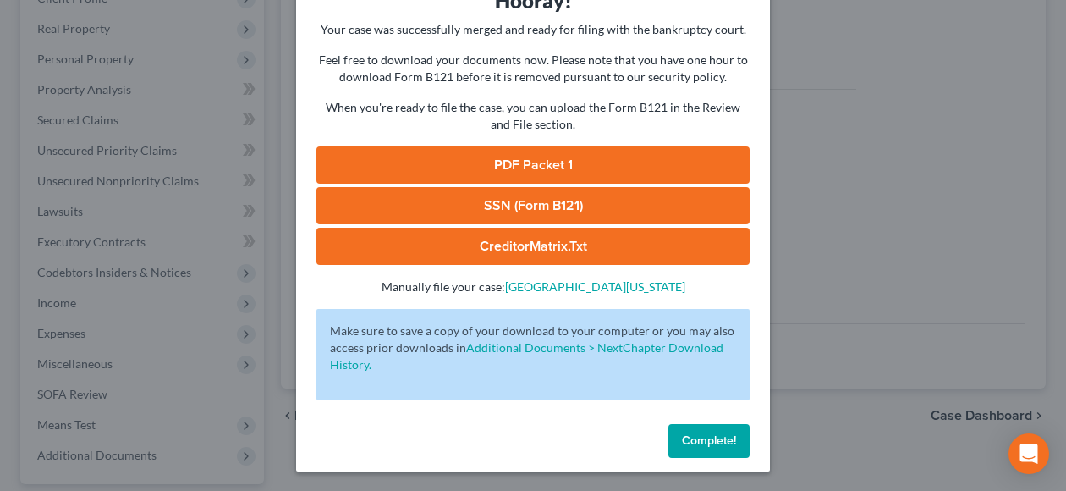
click at [570, 158] on link "PDF Packet 1" at bounding box center [532, 164] width 433 height 37
click at [709, 447] on button "Complete!" at bounding box center [708, 441] width 81 height 34
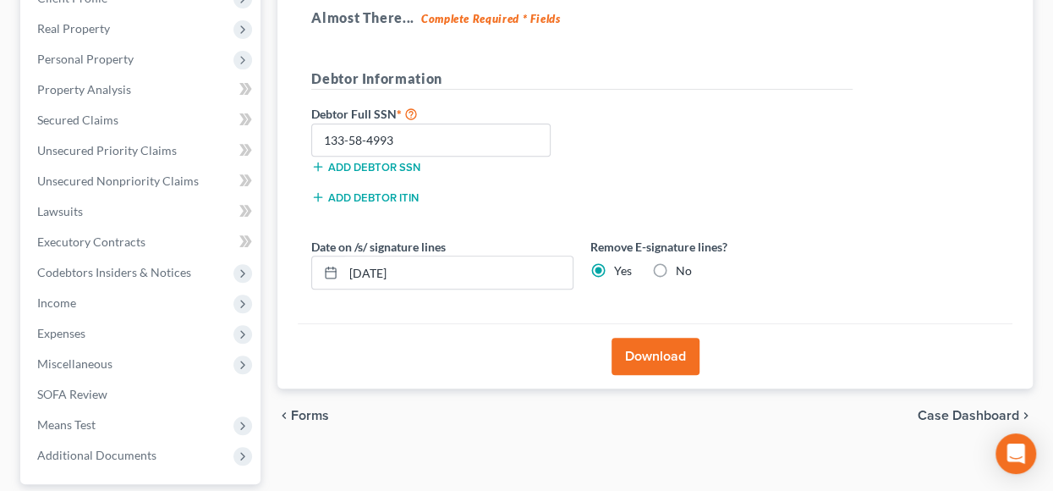
click at [632, 355] on button "Download" at bounding box center [656, 356] width 88 height 37
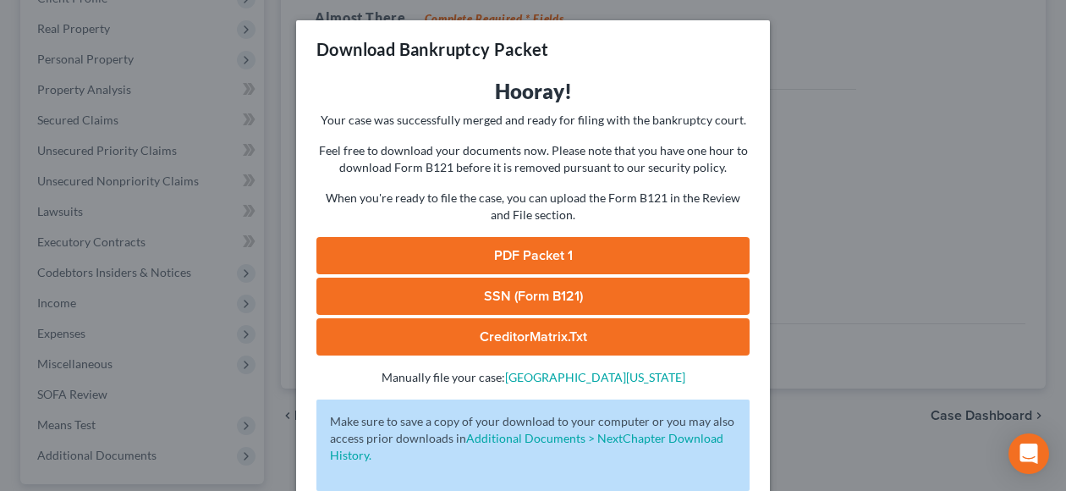
click at [517, 253] on link "PDF Packet 1" at bounding box center [532, 255] width 433 height 37
